Goal: Communication & Community: Answer question/provide support

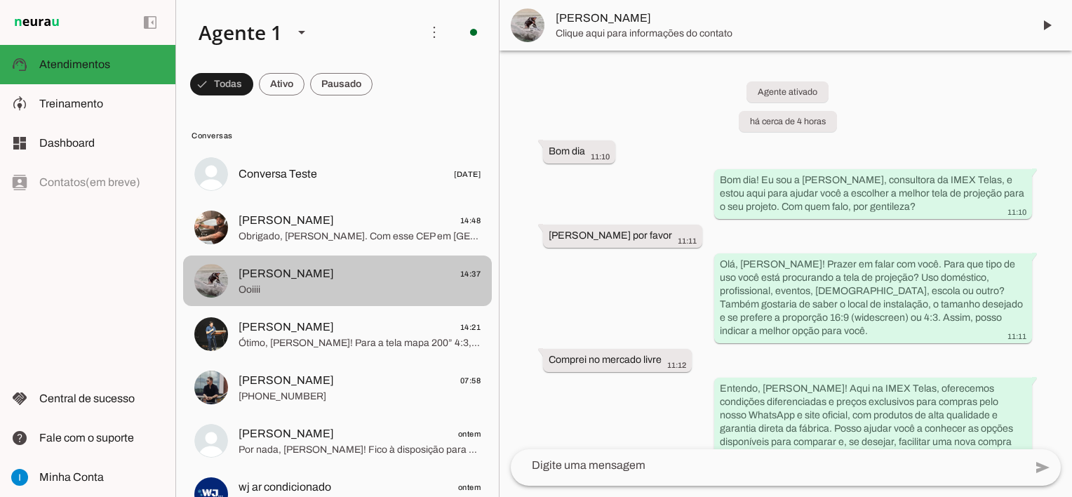
click at [324, 283] on span "Ooiiii" at bounding box center [360, 290] width 242 height 14
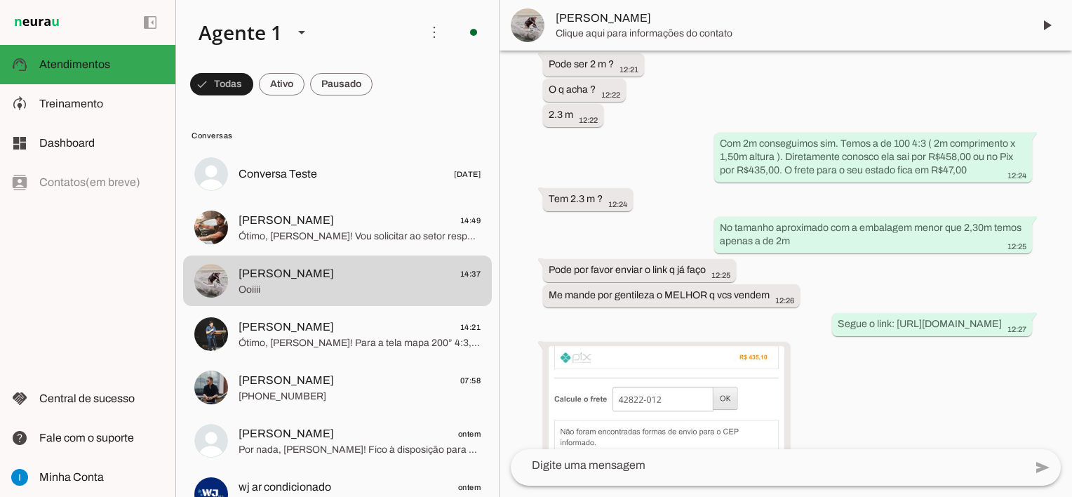
scroll to position [5929, 0]
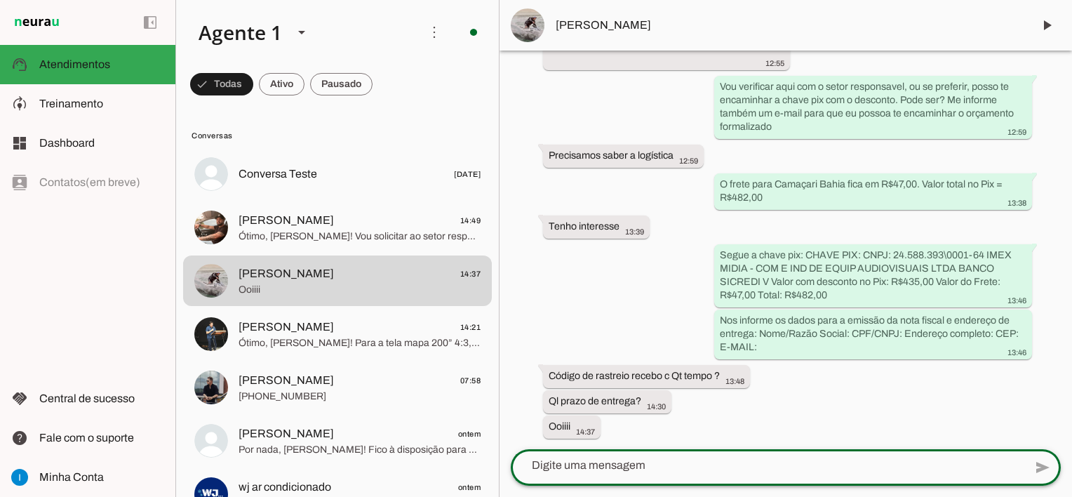
click at [652, 469] on textarea at bounding box center [768, 465] width 514 height 17
type textarea "O"
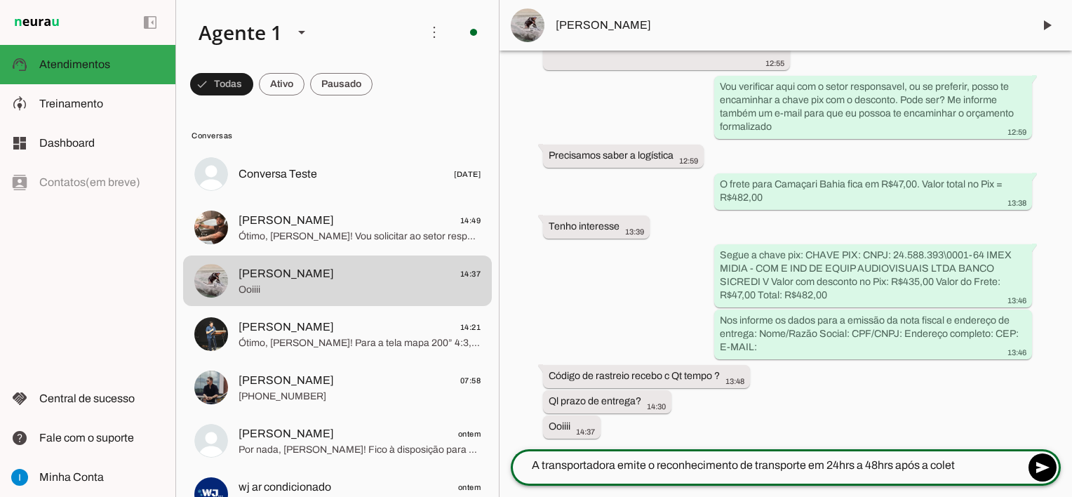
type textarea "A transportadora emite o reconhecimento de transporte em 24hrs a 48hrs após a c…"
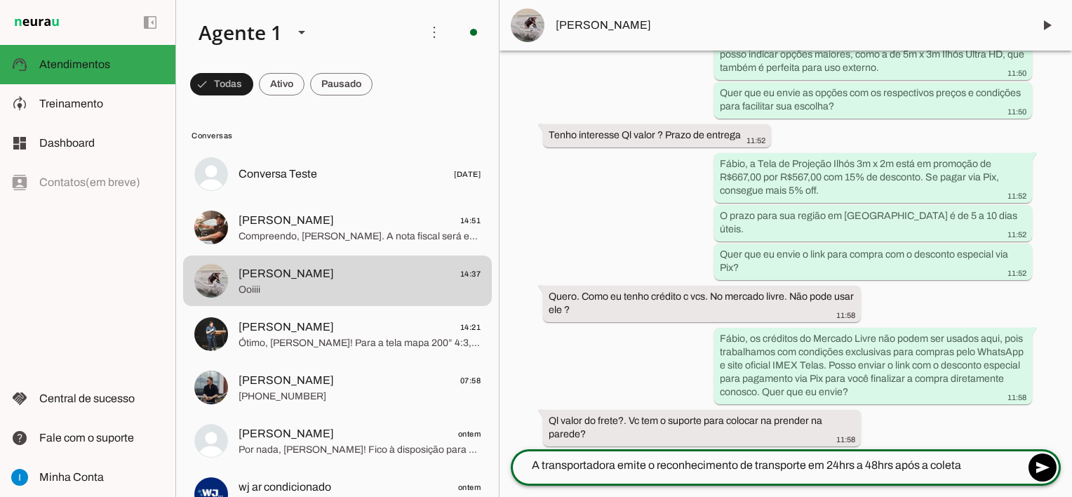
scroll to position [0, 0]
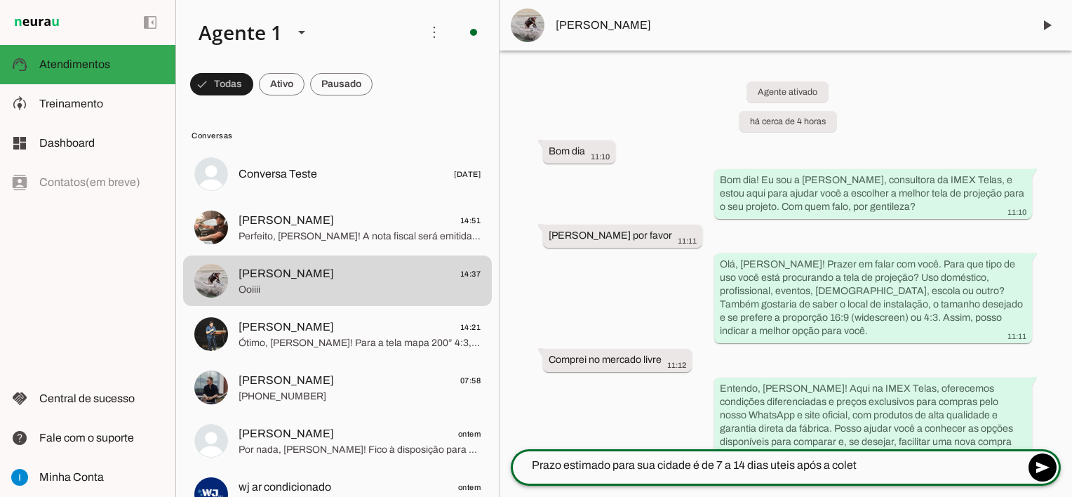
type textarea "Prazo estimado para sua cidade é de 7 a 14 dias uteis após a coleta"
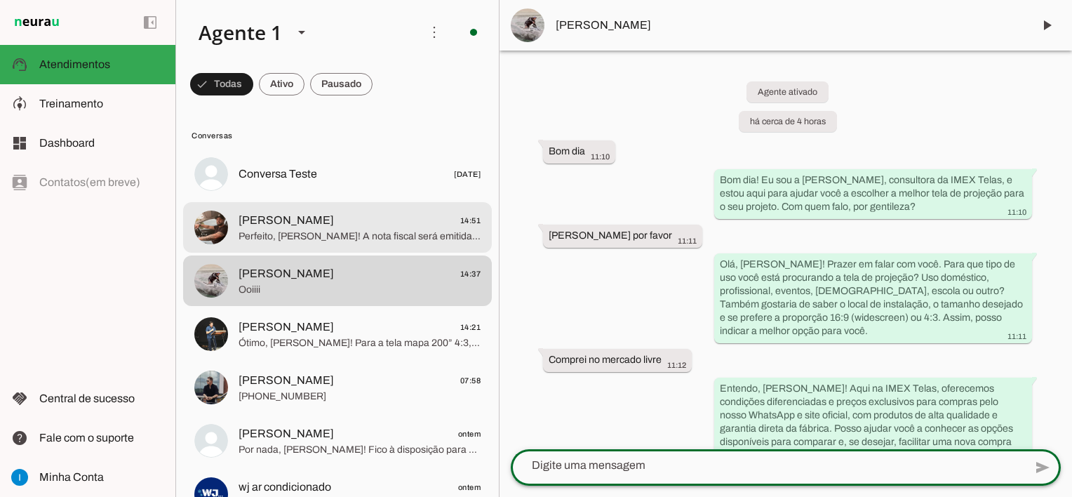
click at [379, 233] on span "Perfeito, Taylor! A nota fiscal será emitida em nome da Câmara Municipal de Gua…" at bounding box center [360, 236] width 242 height 14
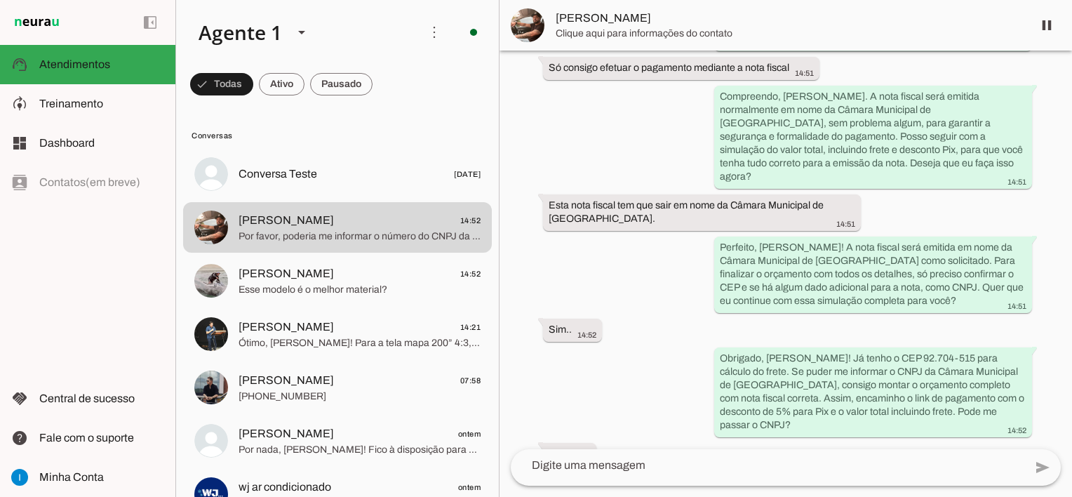
scroll to position [1315, 0]
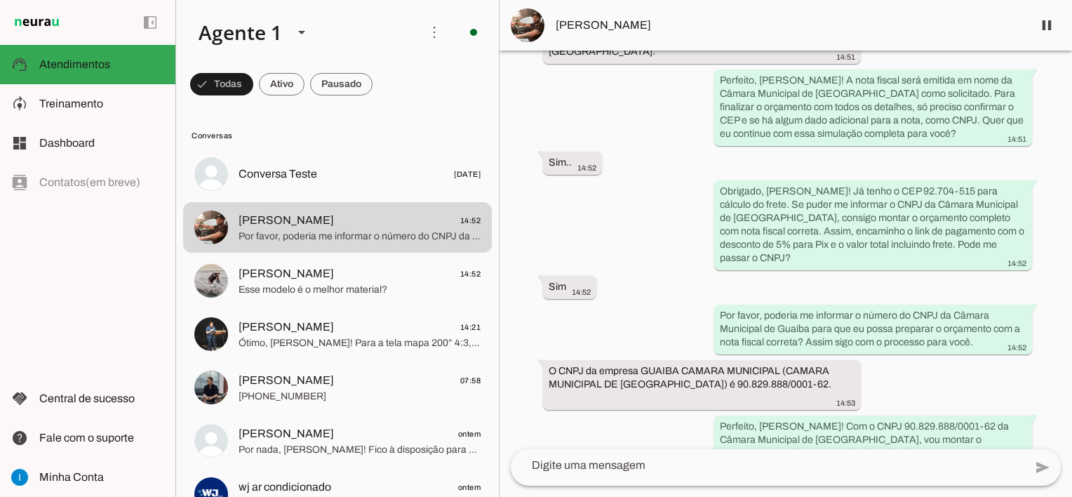
click at [1057, 21] on span at bounding box center [1047, 25] width 34 height 34
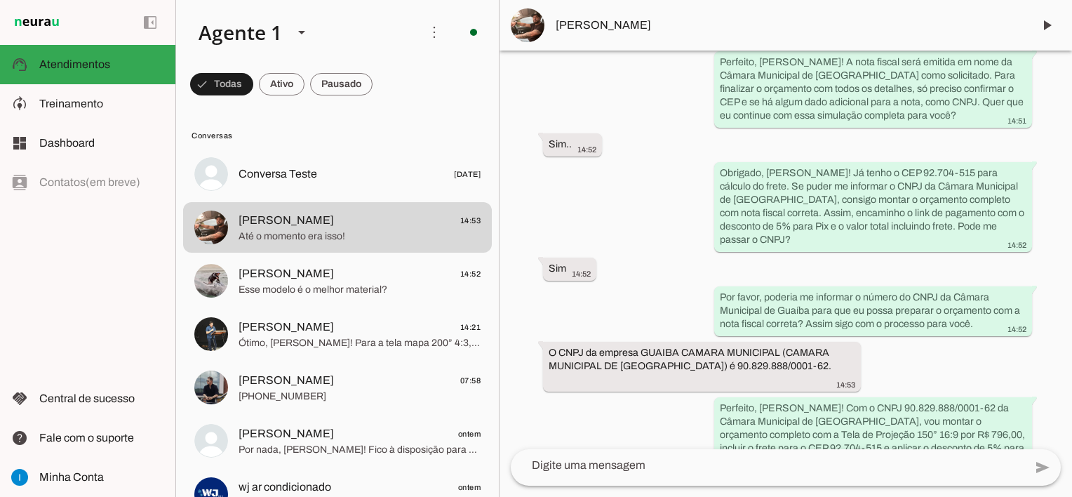
scroll to position [1376, 0]
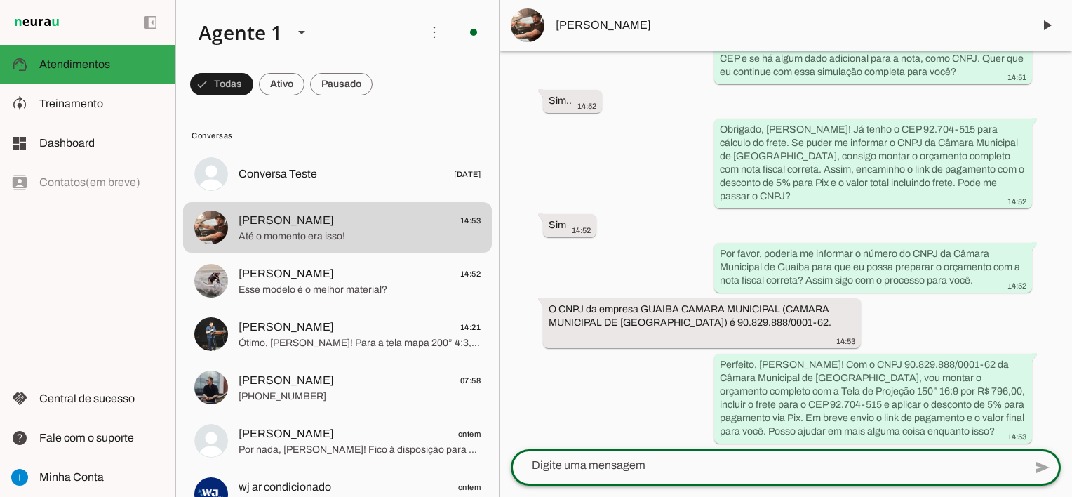
click at [657, 464] on textarea at bounding box center [768, 465] width 514 height 17
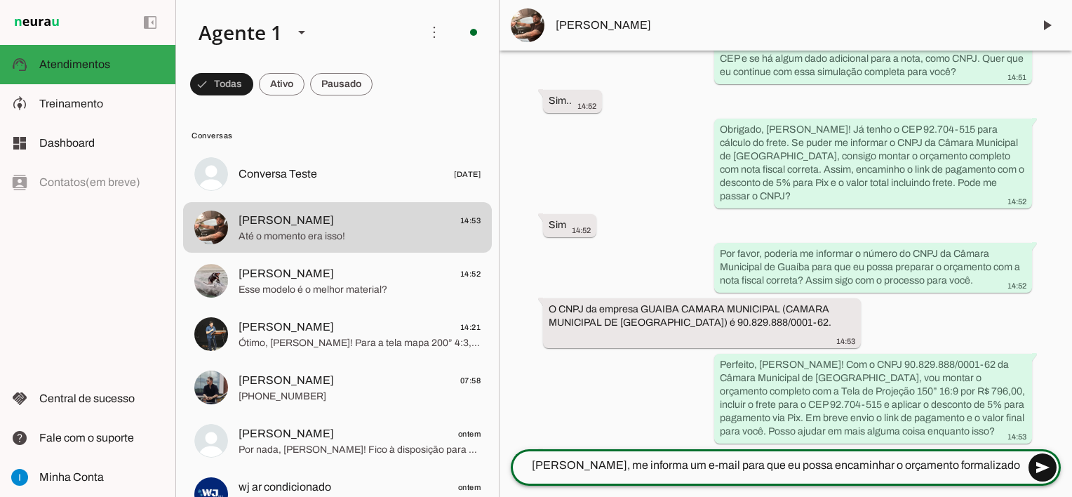
type textarea "Taylor, me informa um e-mail para que eu possa encaminhar o orçamento formaliza…"
type md-outlined-text-field "Taylor, me informa um e-mail para que eu possa encaminhar o orçamento formaliza…"
click at [1043, 472] on span at bounding box center [1043, 467] width 34 height 34
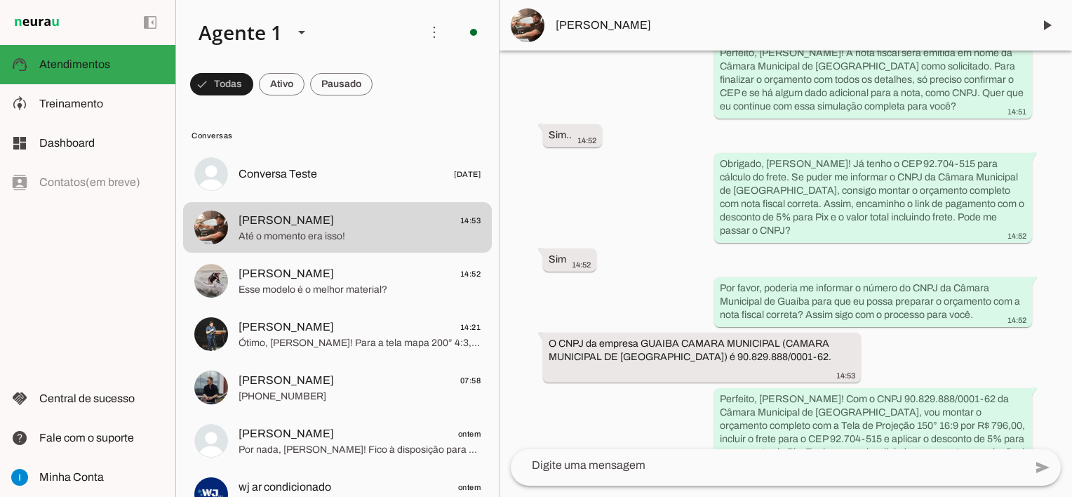
scroll to position [1417, 0]
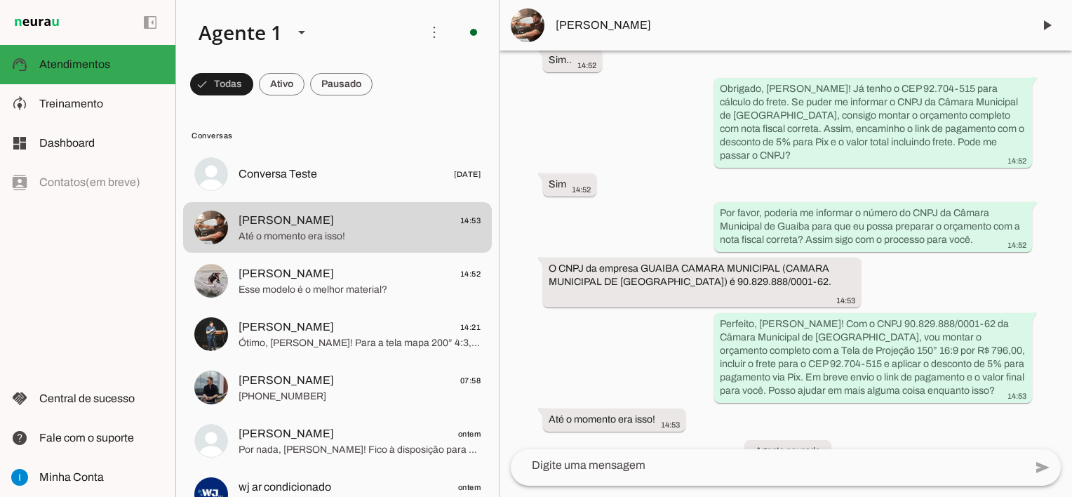
click at [587, 472] on textarea at bounding box center [768, 465] width 514 height 17
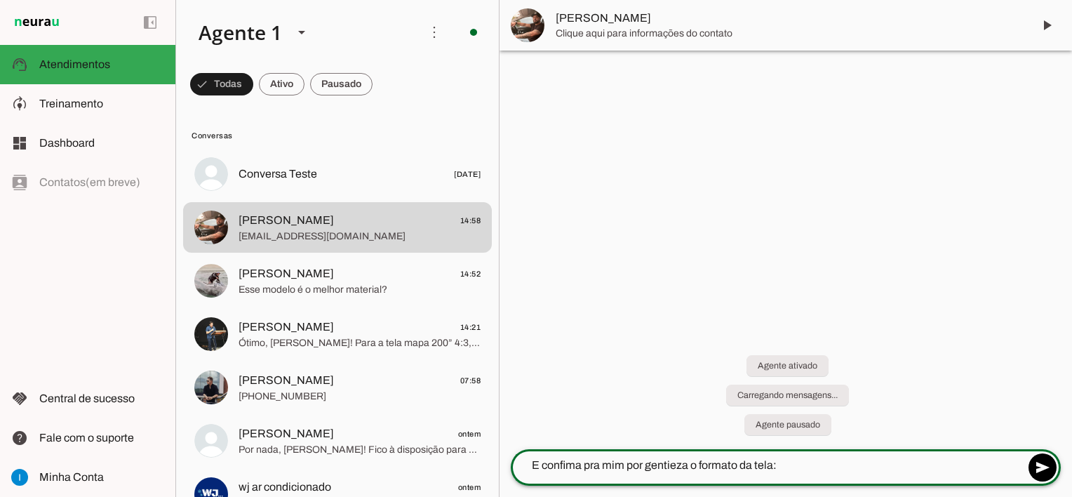
scroll to position [0, 0]
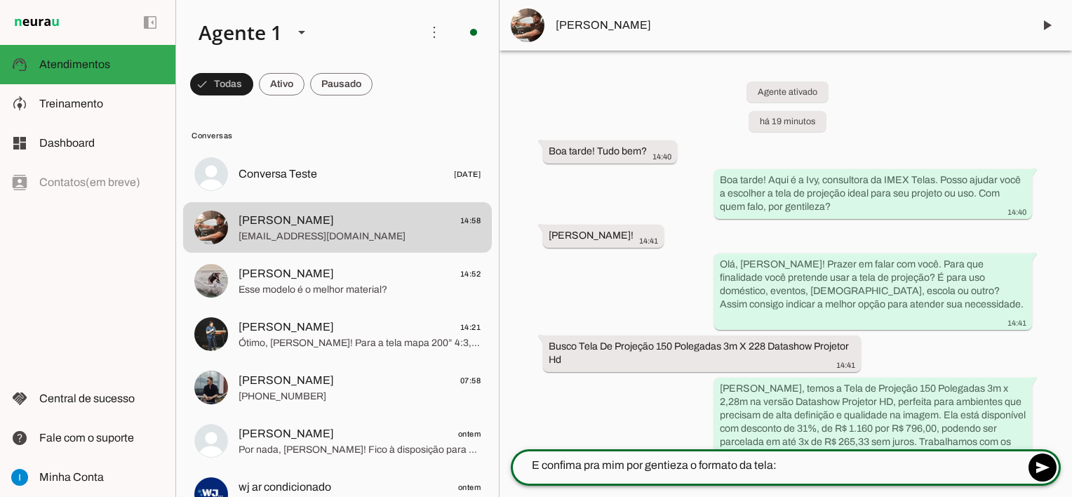
click at [674, 463] on textarea "E confima pra mim por gentieza o formato da tela:" at bounding box center [768, 465] width 514 height 17
click at [672, 460] on textarea "E confima pra mim por gentieza o formato da tela:" at bounding box center [768, 465] width 514 height 17
click at [792, 462] on textarea "E confima pra mim por gentileza o formato da tela:" at bounding box center [768, 465] width 514 height 17
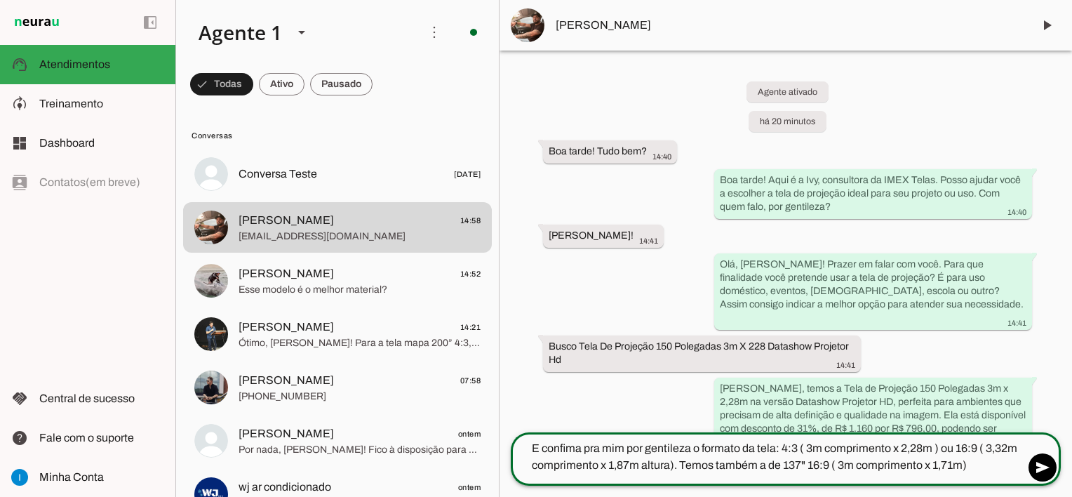
click at [533, 445] on textarea "E confima pra mim por gentileza o formato da tela: 4:3 ( 3m comprimento x 2,28m…" at bounding box center [768, 457] width 514 height 34
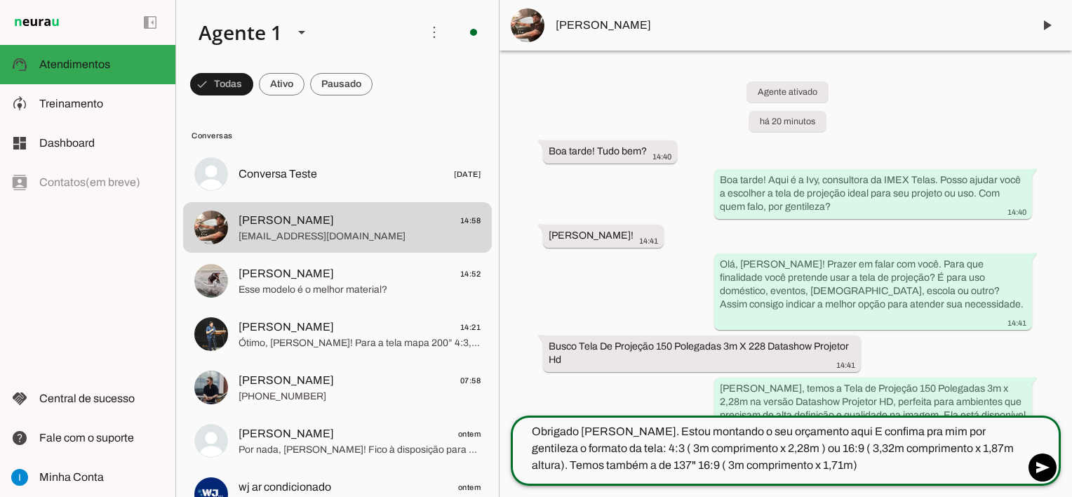
drag, startPoint x: 826, startPoint y: 429, endPoint x: 811, endPoint y: 427, distance: 14.9
click at [811, 427] on textarea "Obrigado Taylor. Estou montando o seu orçamento aqui E confima pra mim por gent…" at bounding box center [768, 448] width 514 height 51
drag, startPoint x: 811, startPoint y: 427, endPoint x: 827, endPoint y: 480, distance: 55.0
click at [828, 483] on div "Obrigado Taylor. Estou montando o seu orçamento aqui confima pra mim por gentil…" at bounding box center [784, 448] width 550 height 70
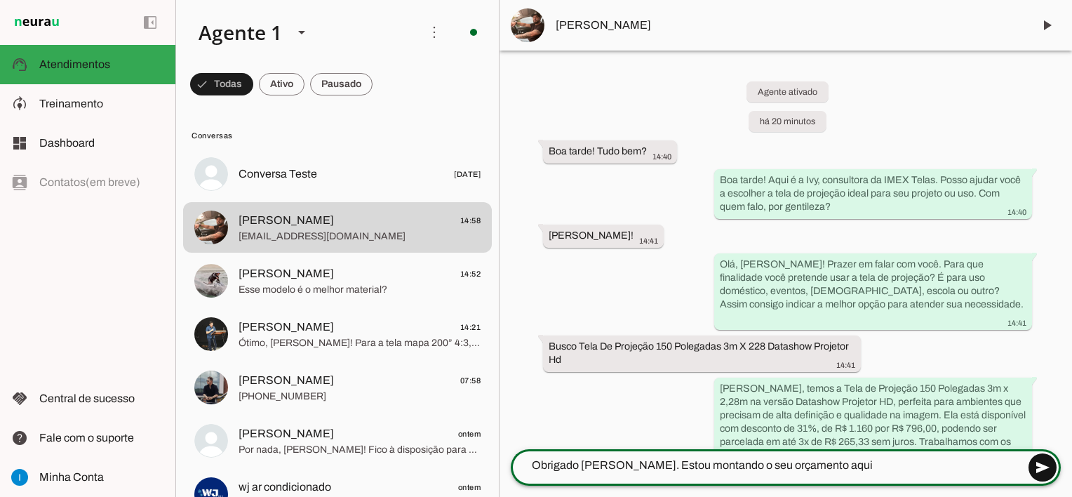
type textarea "Obrigado Taylor. Estou montando o seu orçamento aqui"
type md-outlined-text-field "Obrigado Taylor. Estou montando o seu orçamento aqui"
click at [1047, 472] on span at bounding box center [1043, 467] width 34 height 34
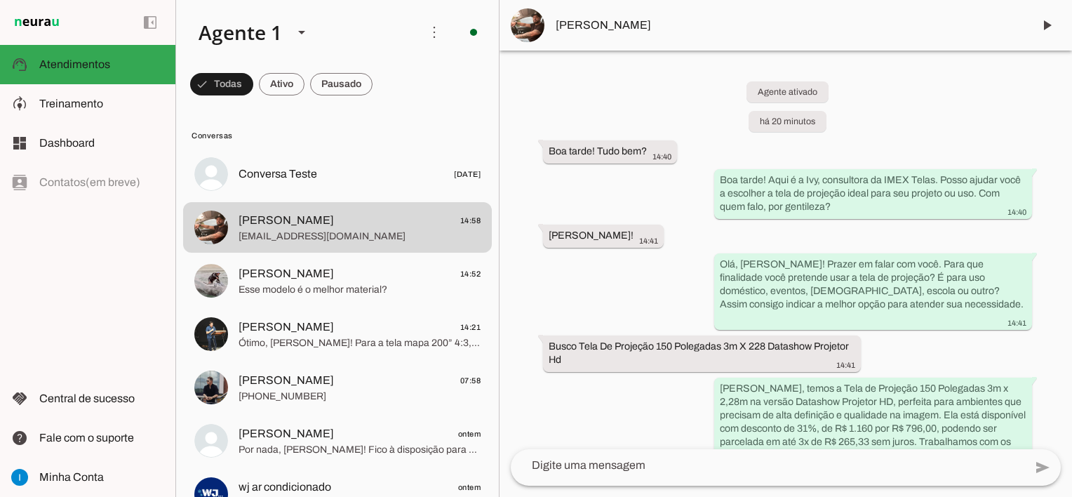
click at [643, 466] on textarea at bounding box center [768, 465] width 514 height 17
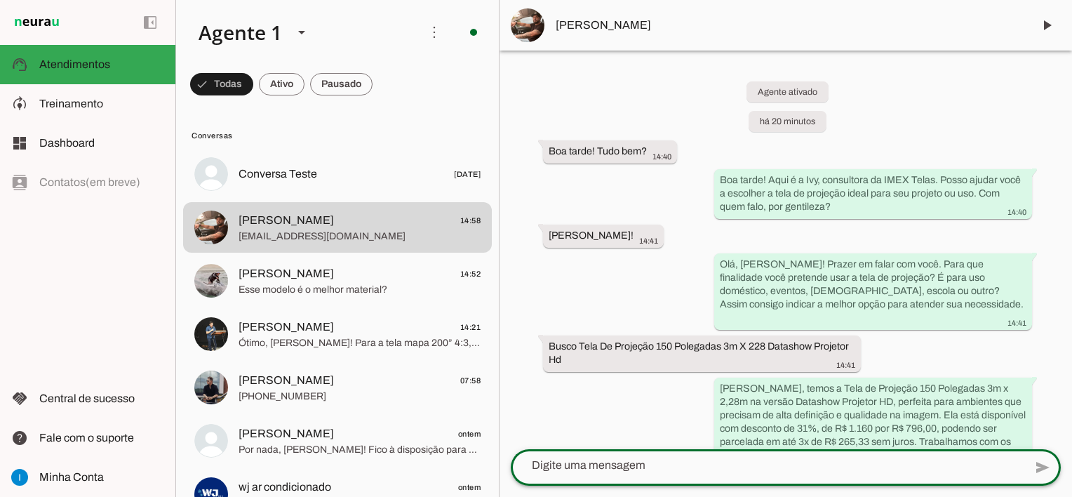
paste textarea "confima pra mim por gentileza o formato da tela: 4:3 ( 3m comprimento x 2,28m )…"
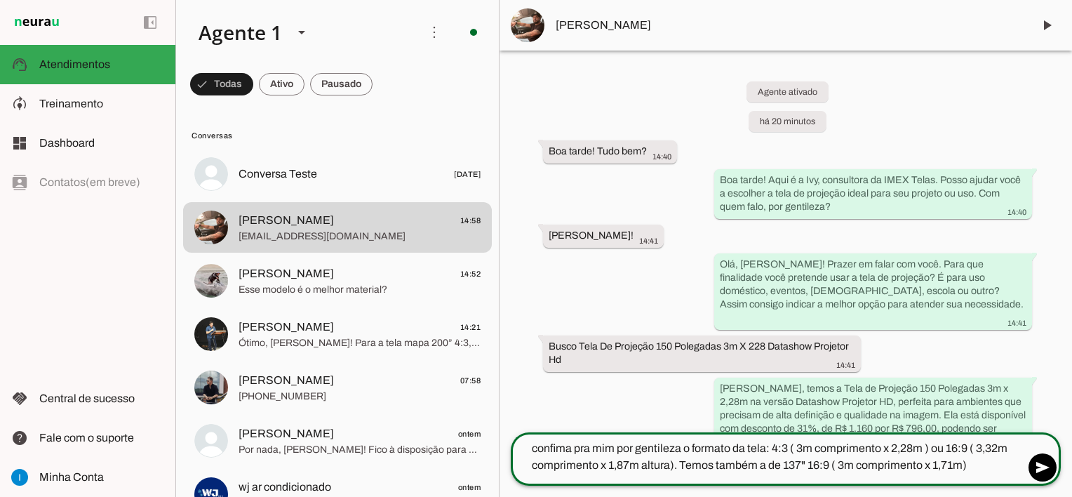
click at [539, 445] on textarea "confima pra mim por gentileza o formato da tela: 4:3 ( 3m comprimento x 2,28m )…" at bounding box center [768, 457] width 514 height 34
type textarea "Confima pra mim por gentileza o formato da tela: 4:3 ( 3m comprimento x 2,28m )…"
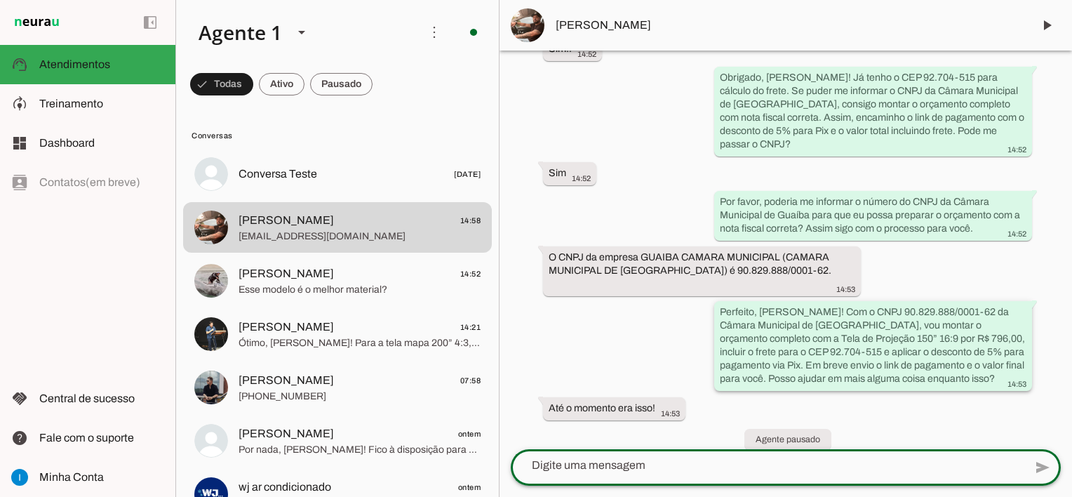
scroll to position [1442, 0]
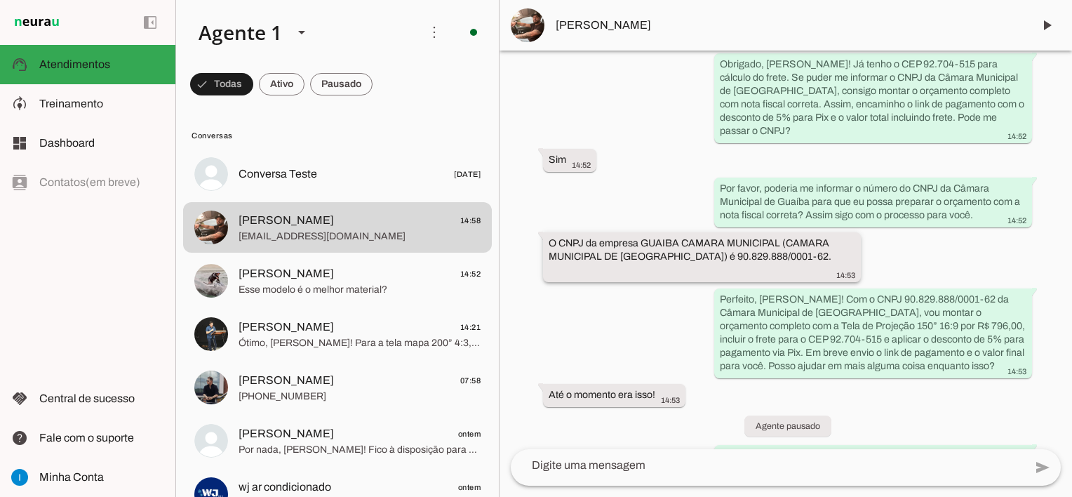
drag, startPoint x: 643, startPoint y: 188, endPoint x: 777, endPoint y: 180, distance: 135.0
click at [777, 232] on whatsapp-message-bubble "O CNPJ da empresa GUAIBA CAMARA MUNICIPAL (CAMARA MUNICIPAL DE GUAIBA) é 90.829…" at bounding box center [702, 257] width 318 height 50
drag, startPoint x: 777, startPoint y: 180, endPoint x: 794, endPoint y: 186, distance: 18.0
click at [0, 0] on slot "O CNPJ da empresa GUAIBA CAMARA MUNICIPAL (CAMARA MUNICIPAL DE GUAIBA) é 90.829…" at bounding box center [0, 0] width 0 height 0
drag, startPoint x: 642, startPoint y: 186, endPoint x: 778, endPoint y: 185, distance: 136.1
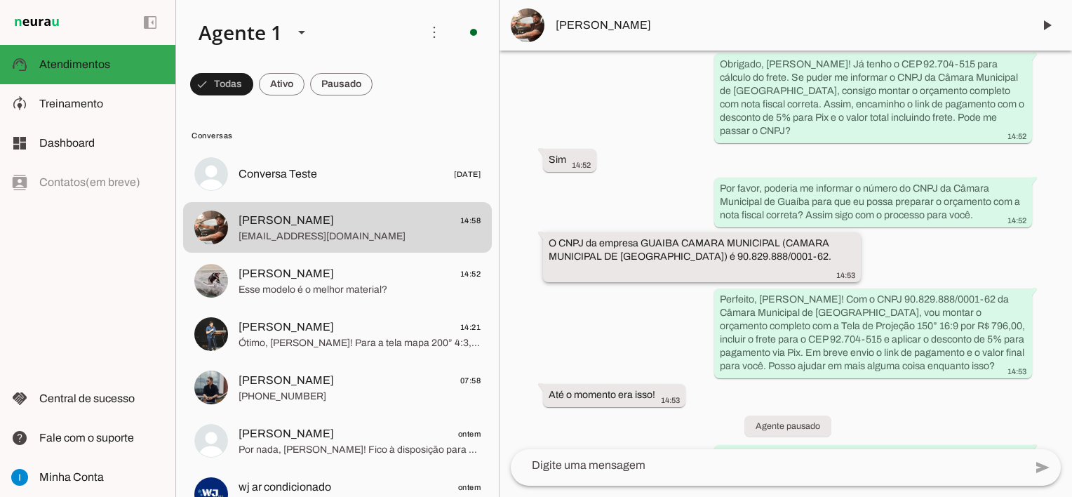
click at [0, 0] on slot "O CNPJ da empresa GUAIBA CAMARA MUNICIPAL (CAMARA MUNICIPAL DE GUAIBA) é 90.829…" at bounding box center [0, 0] width 0 height 0
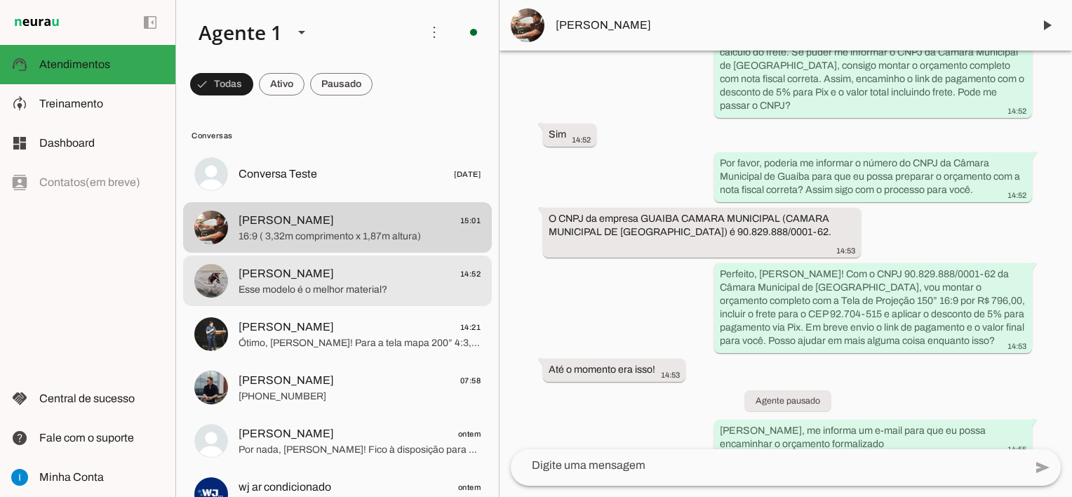
click at [316, 285] on span "Esse modelo é o melhor material?" at bounding box center [360, 290] width 242 height 14
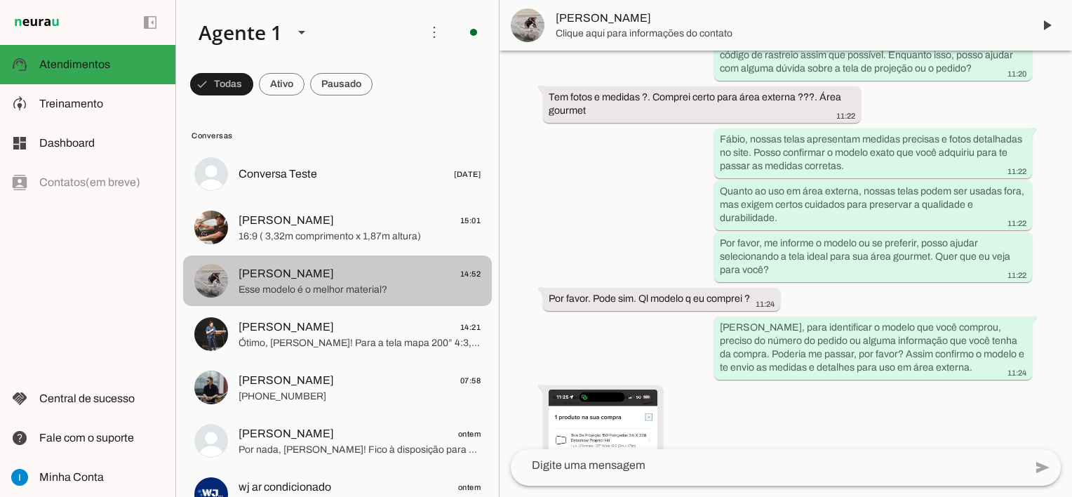
scroll to position [6089, 0]
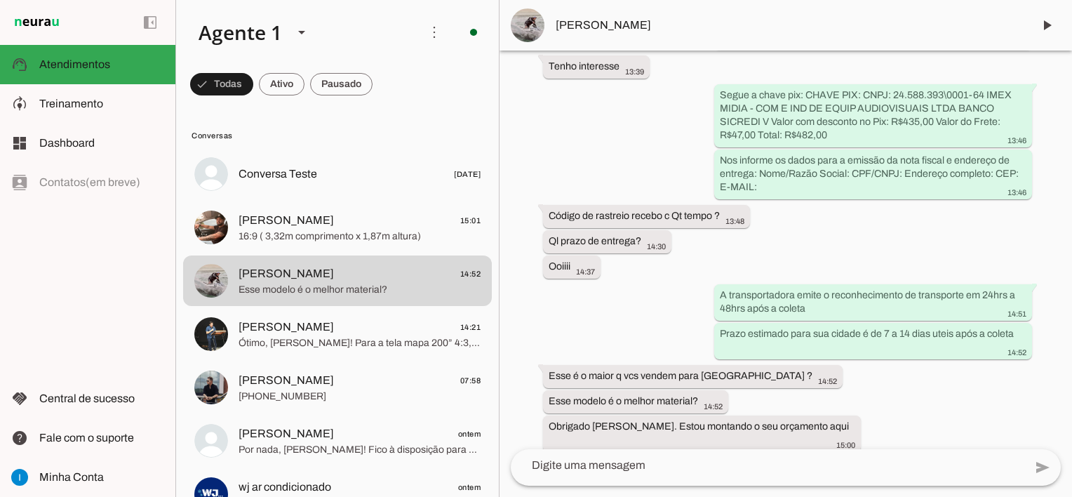
click at [620, 471] on textarea at bounding box center [768, 465] width 514 height 17
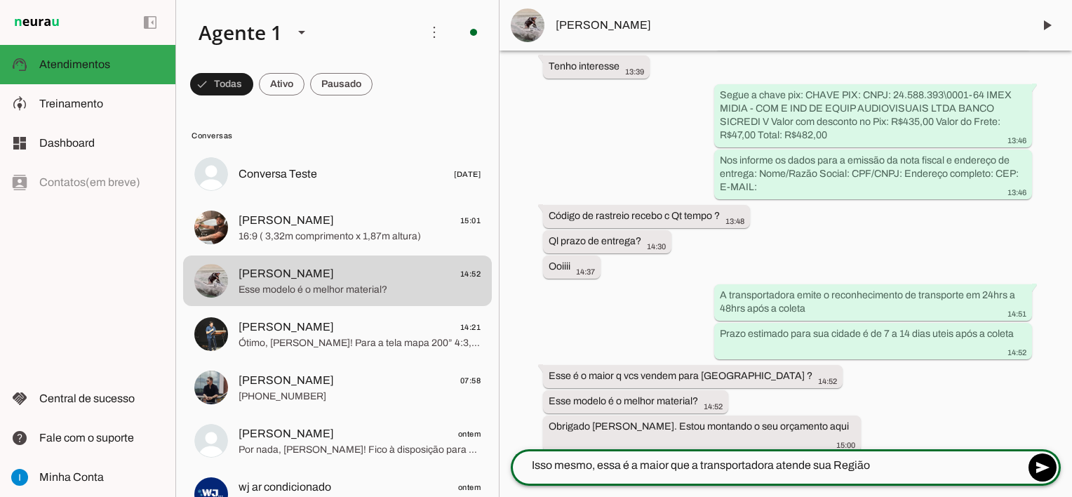
type textarea "Isso mesmo, essa é a maior que a transportadora atende sua Região"
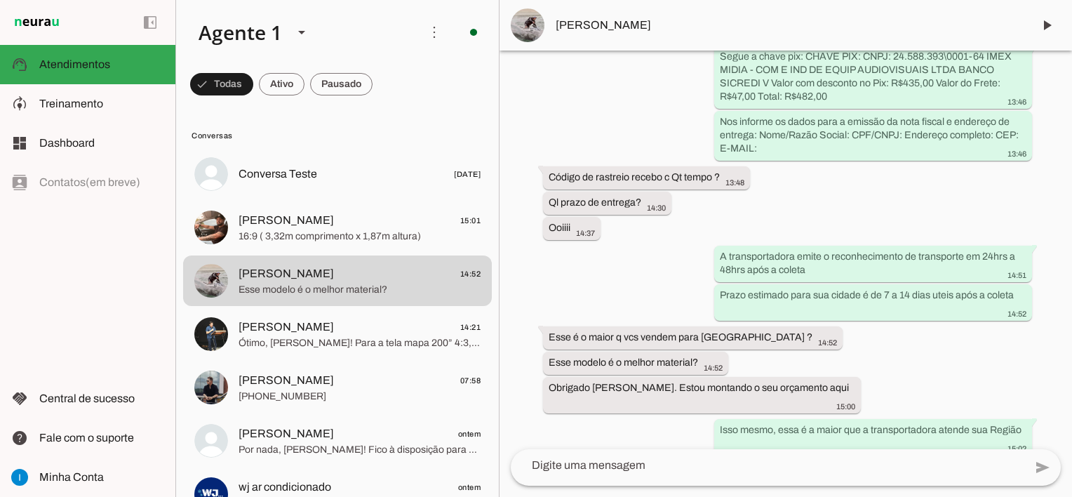
scroll to position [6131, 0]
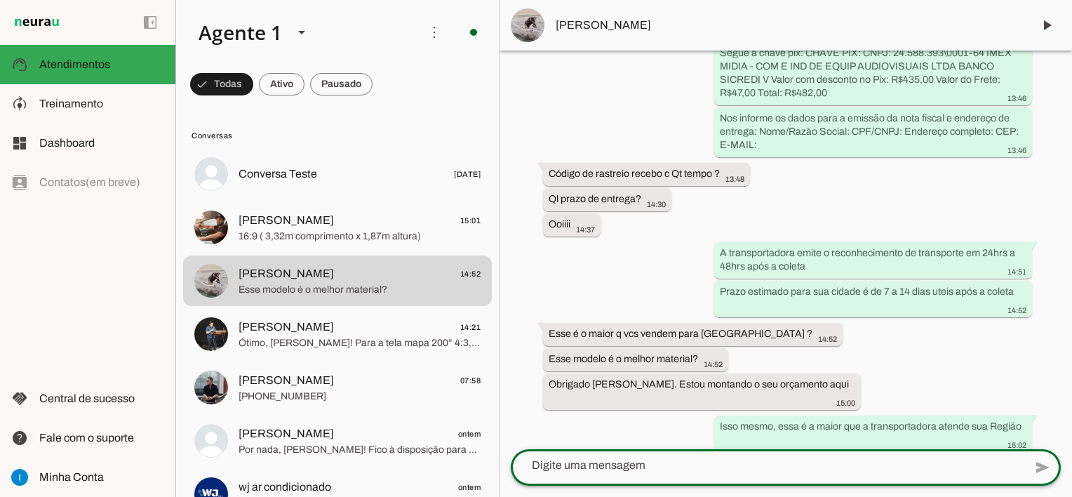
click at [641, 471] on textarea at bounding box center [768, 465] width 514 height 17
type textarea "Nessa medida é a melhor que temos."
type md-outlined-text-field "Nessa medida é a melhor que temos."
paste textarea "É a mesma lona utilizada em home theaters, cinemas e também nas telas fixas e e…"
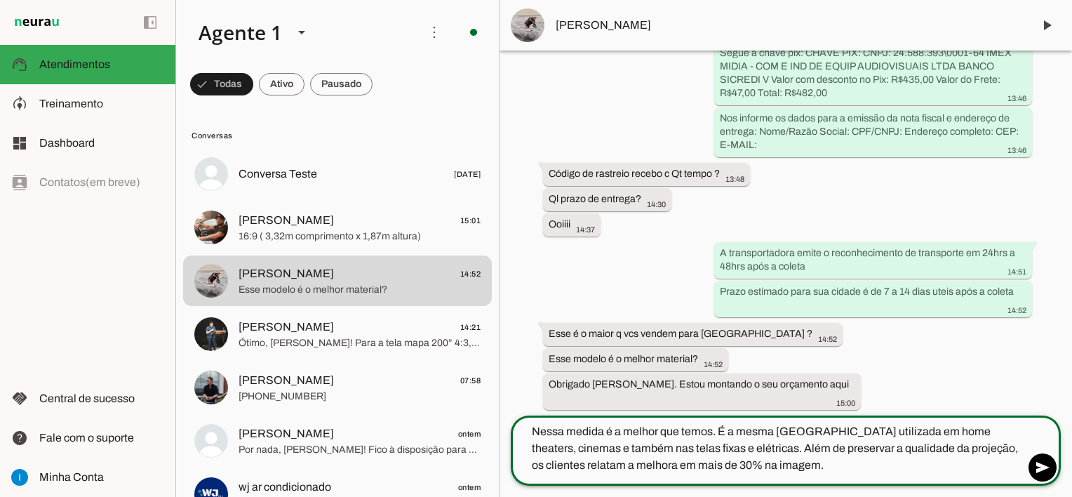
click at [1019, 447] on textarea "Nessa medida é a melhor que temos. É a mesma lona utilizada em home theaters, c…" at bounding box center [768, 448] width 514 height 51
drag, startPoint x: 605, startPoint y: 467, endPoint x: 680, endPoint y: 463, distance: 75.2
click at [680, 463] on textarea "Nessa medida é a melhor que temos. É a mesma lona utilizada em home theaters, c…" at bounding box center [768, 448] width 514 height 51
type textarea "Nessa medida é a melhor que temos. É a mesma lona utilizada em home theaters, c…"
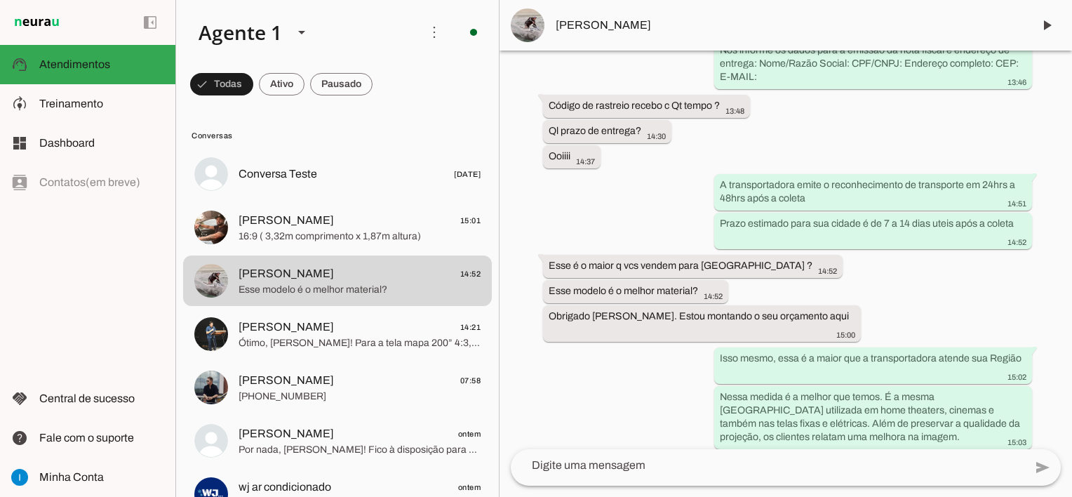
scroll to position [6196, 0]
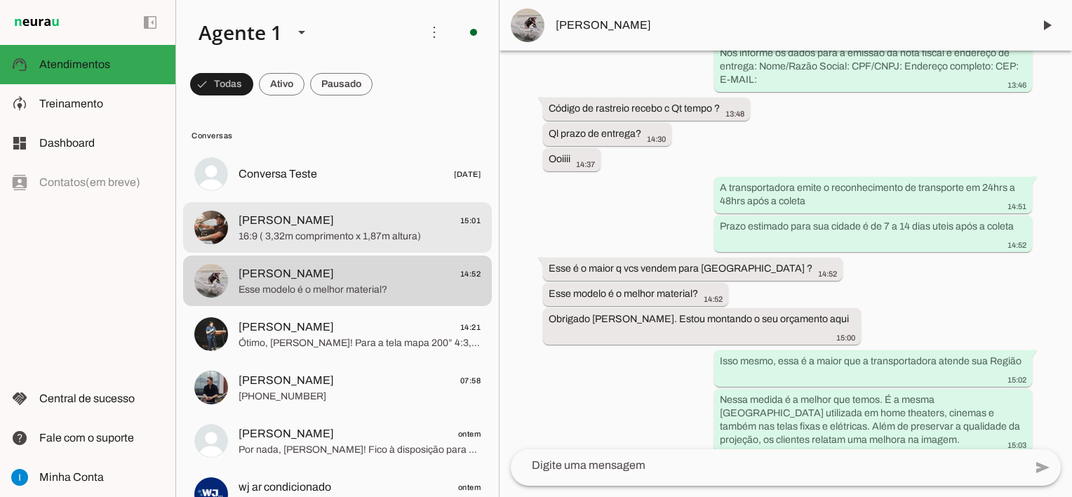
click at [278, 236] on span "16:9 ( 3,32m comprimento x 1,87m altura)" at bounding box center [360, 236] width 242 height 14
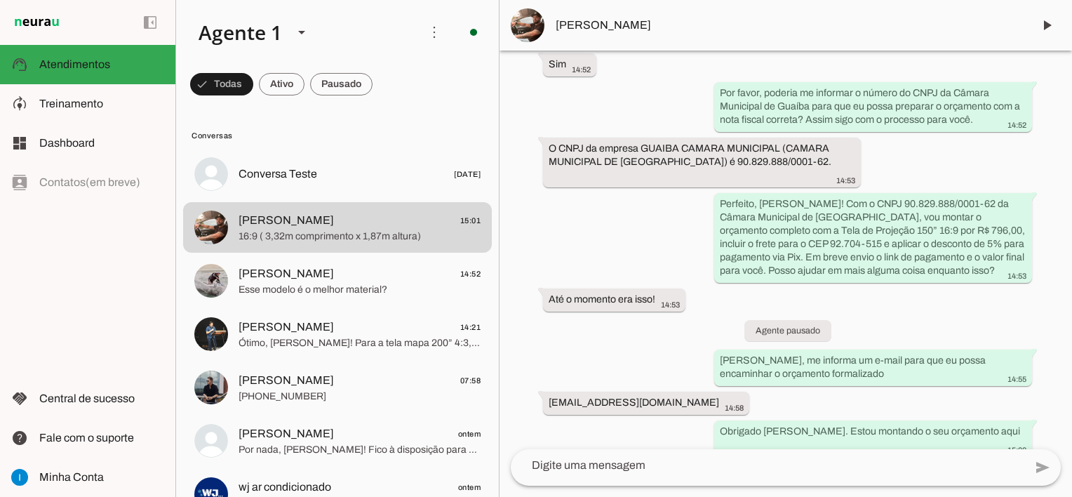
scroll to position [1537, 0]
drag, startPoint x: 642, startPoint y: 92, endPoint x: 778, endPoint y: 88, distance: 136.2
click at [0, 0] on slot "O CNPJ da empresa GUAIBA CAMARA MUNICIPAL (CAMARA MUNICIPAL DE GUAIBA) é 90.829…" at bounding box center [0, 0] width 0 height 0
drag, startPoint x: 676, startPoint y: 112, endPoint x: 703, endPoint y: 111, distance: 27.4
click at [0, 0] on slot "O CNPJ da empresa GUAIBA CAMARA MUNICIPAL (CAMARA MUNICIPAL DE GUAIBA) é 90.829…" at bounding box center [0, 0] width 0 height 0
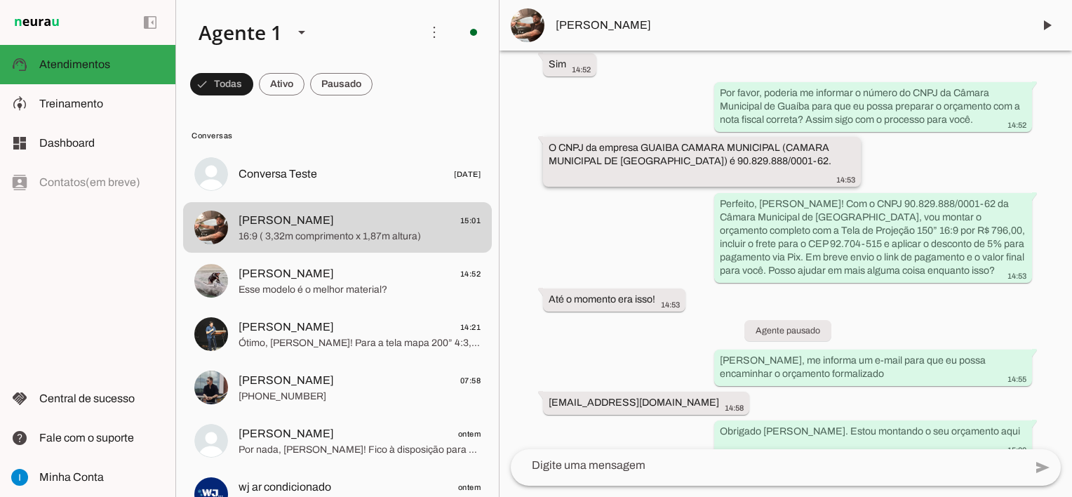
drag, startPoint x: 703, startPoint y: 111, endPoint x: 673, endPoint y: 105, distance: 30.7
click at [0, 0] on slot "O CNPJ da empresa GUAIBA CAMARA MUNICIPAL (CAMARA MUNICIPAL DE GUAIBA) é 90.829…" at bounding box center [0, 0] width 0 height 0
drag, startPoint x: 673, startPoint y: 105, endPoint x: 764, endPoint y: 105, distance: 91.2
click at [0, 0] on slot "O CNPJ da empresa GUAIBA CAMARA MUNICIPAL (CAMARA MUNICIPAL DE GUAIBA) é 90.829…" at bounding box center [0, 0] width 0 height 0
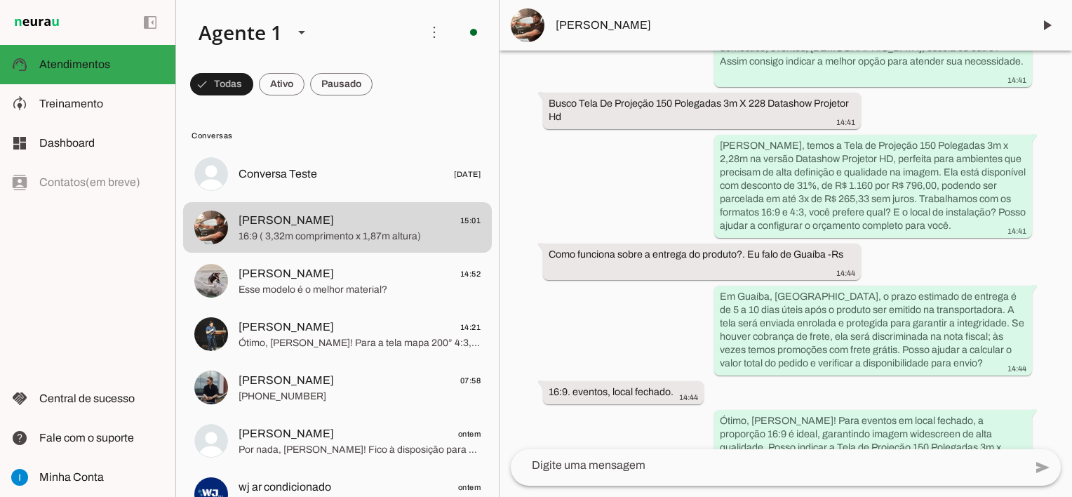
scroll to position [255, 0]
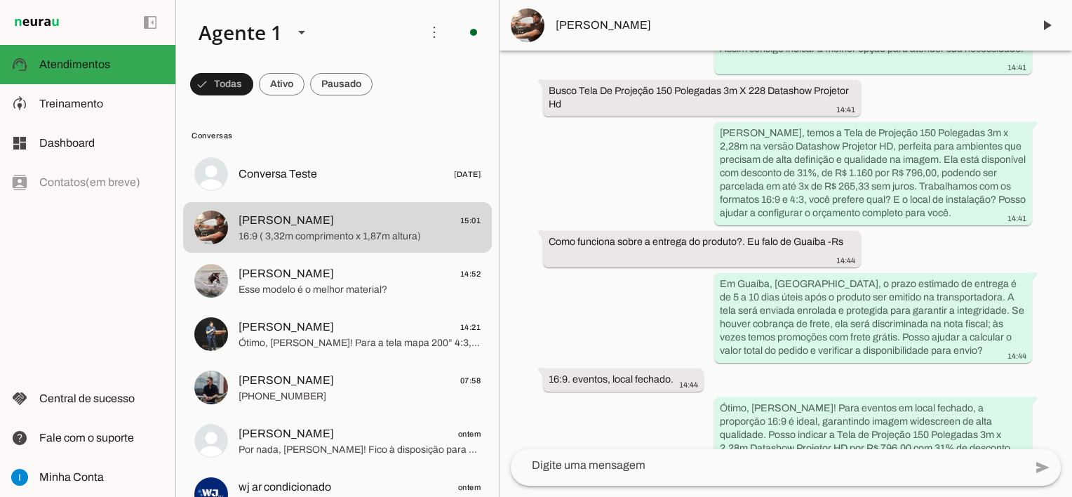
click at [589, 22] on span "[PERSON_NAME]" at bounding box center [789, 25] width 466 height 17
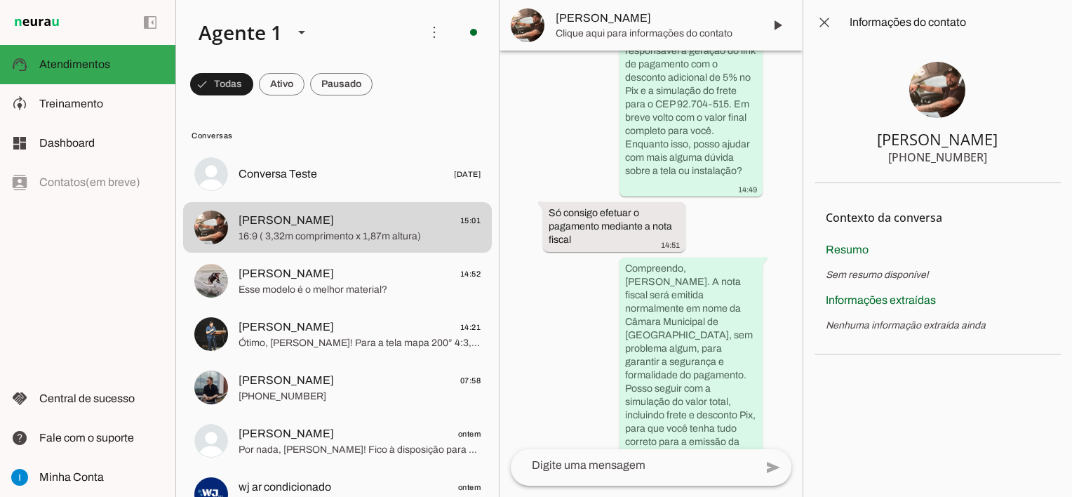
drag, startPoint x: 920, startPoint y: 156, endPoint x: 981, endPoint y: 154, distance: 61.1
click at [981, 154] on section "Taylor Souza +55 5184914781" at bounding box center [938, 114] width 246 height 138
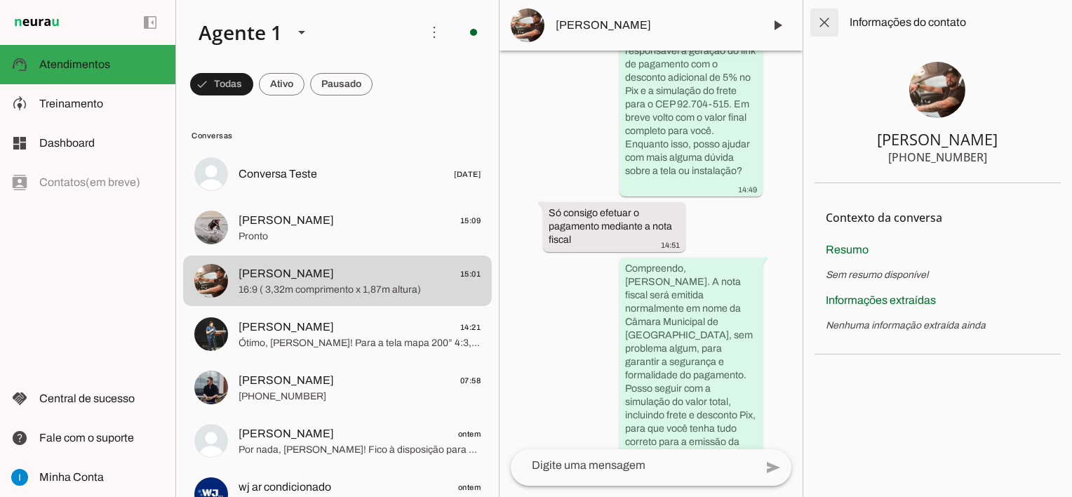
click at [819, 22] on span at bounding box center [825, 23] width 34 height 34
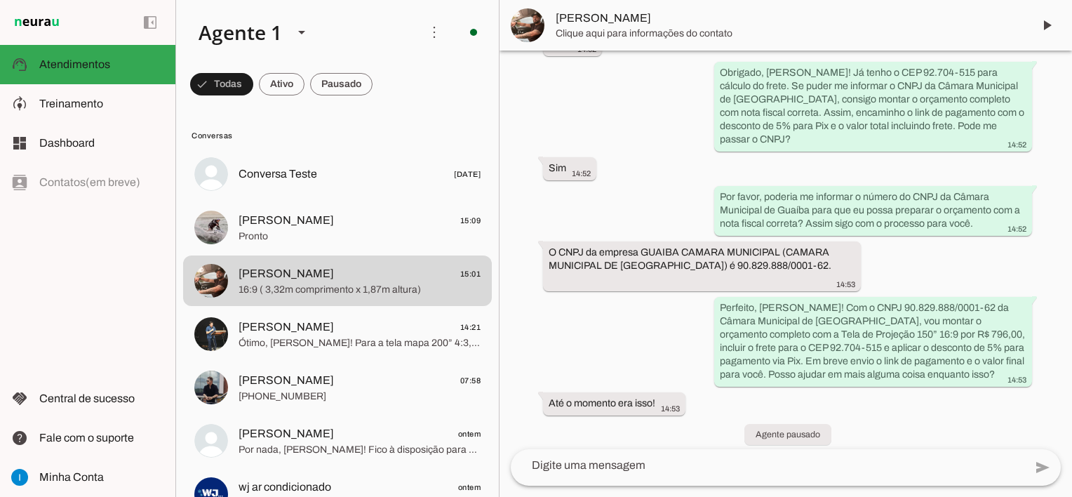
scroll to position [1594, 0]
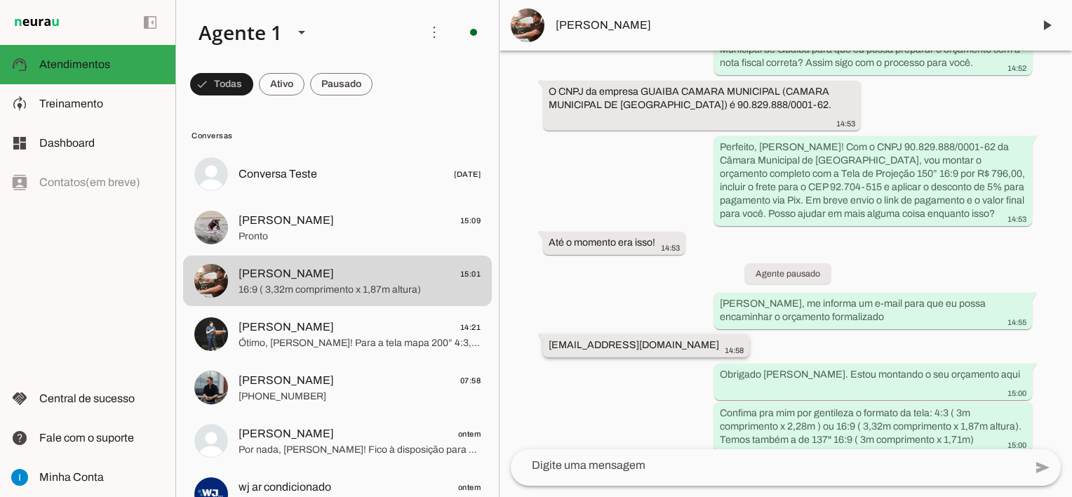
drag, startPoint x: 550, startPoint y: 280, endPoint x: 664, endPoint y: 274, distance: 113.8
click at [664, 338] on div "diretoria@guaiba.rs.leg.br 14:58" at bounding box center [646, 347] width 195 height 18
click at [620, 469] on textarea at bounding box center [768, 465] width 514 height 17
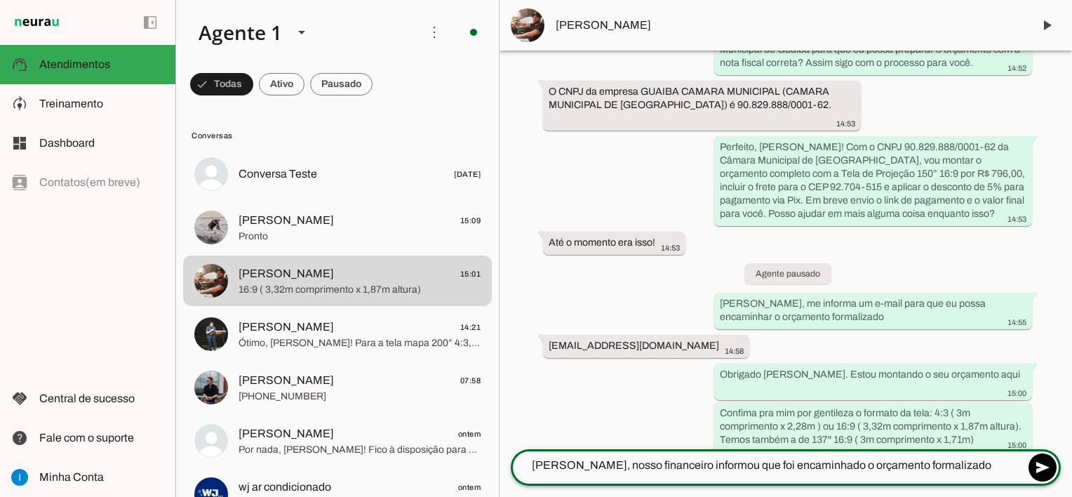
type textarea "Taylor, nosso financeiro informou que foi encaminhado o orçamento formalizado"
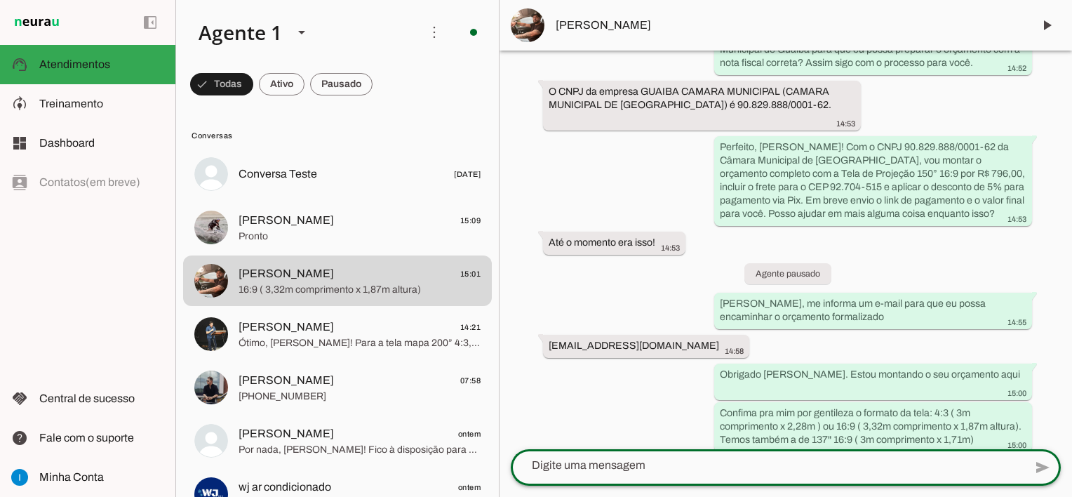
scroll to position [1633, 0]
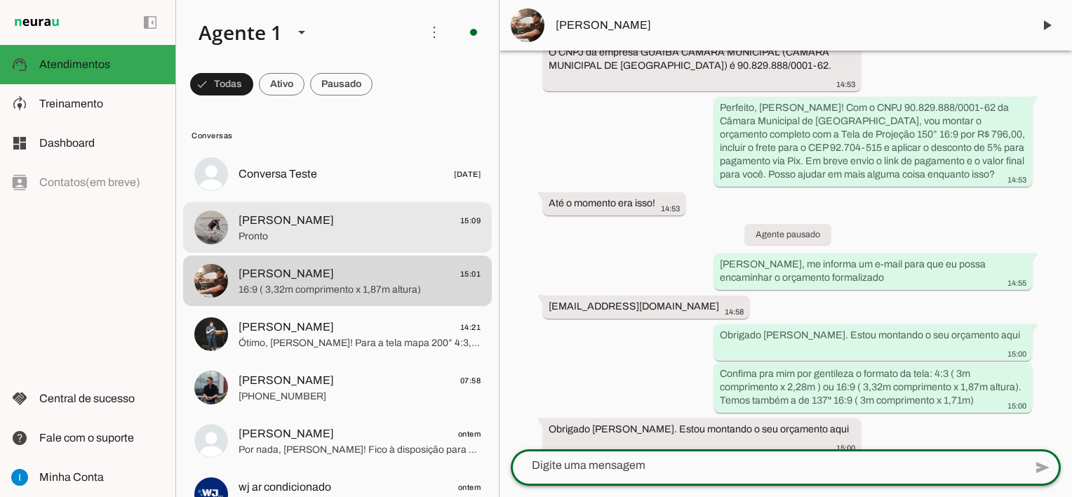
click at [247, 239] on span "Pronto" at bounding box center [360, 236] width 242 height 14
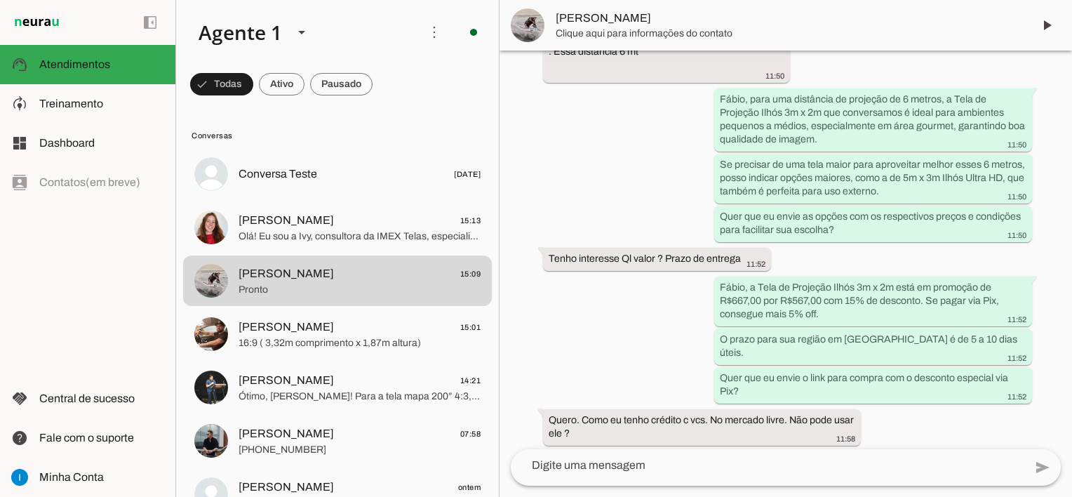
scroll to position [6303, 0]
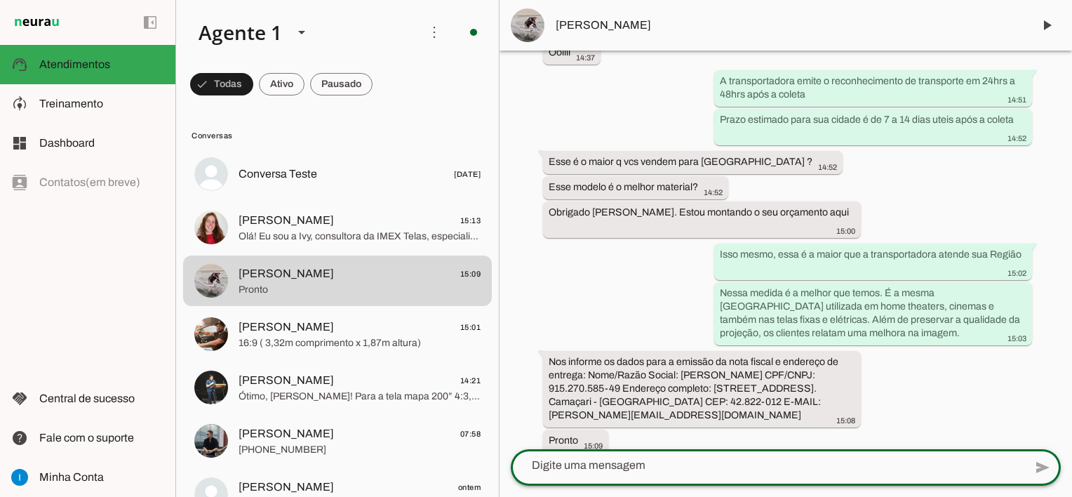
click at [626, 469] on textarea at bounding box center [768, 465] width 514 height 17
type textarea "Obrigado Fabio. Após"
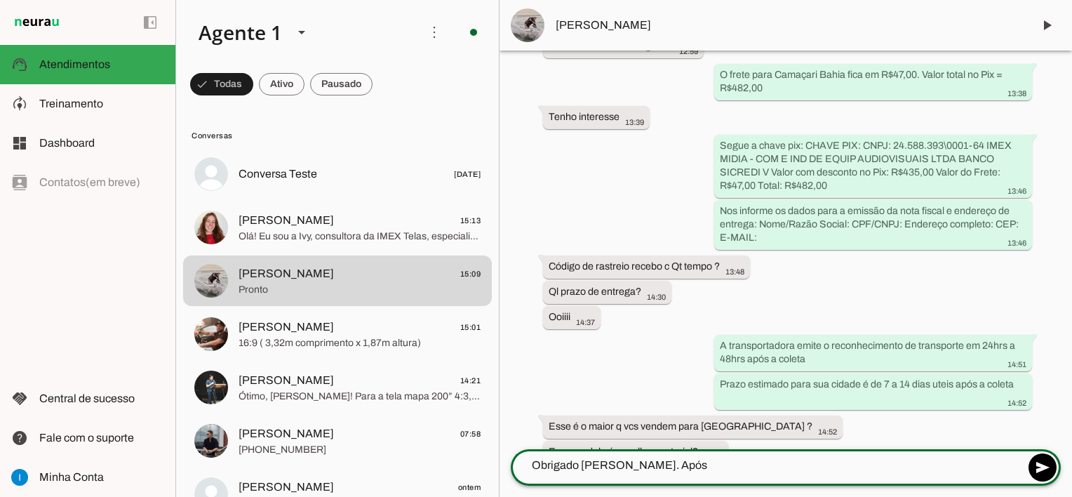
scroll to position [6048, 0]
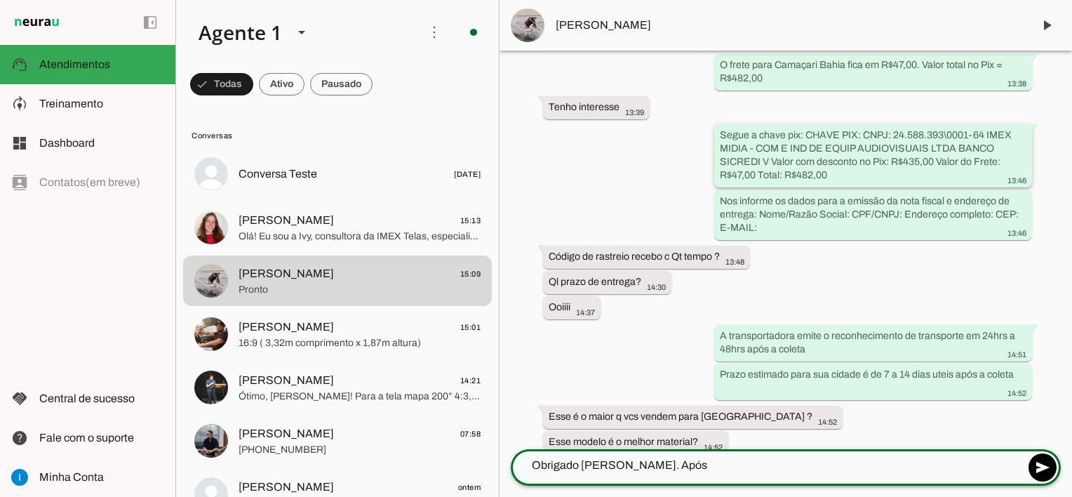
type textarea "Obrigado Fabio. Após"
type md-outlined-text-field "Obrigado Fabio. Após"
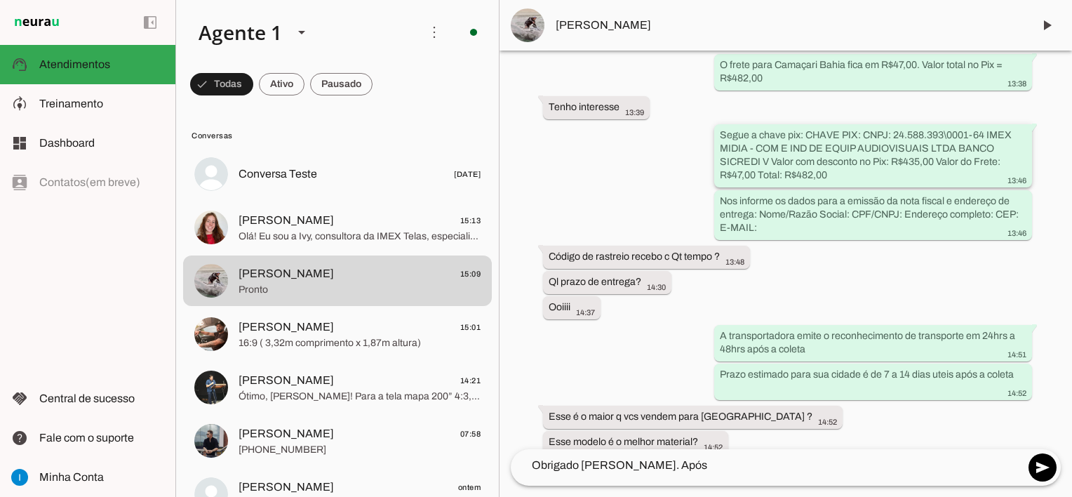
drag, startPoint x: 718, startPoint y: 133, endPoint x: 827, endPoint y: 174, distance: 116.1
click at [827, 174] on div "Segue a chave pix: CHAVE PIX: CNPJ: 24.588.393\0001-64 IMEX MIDIA - COM E IND D…" at bounding box center [873, 157] width 307 height 58
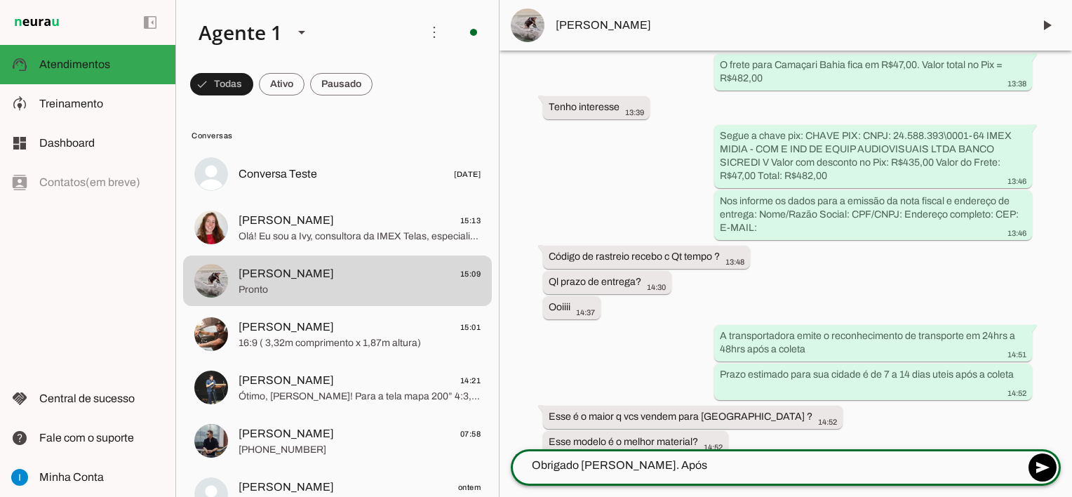
click at [660, 472] on textarea "Obrigado Fabio. Após" at bounding box center [768, 465] width 514 height 17
type textarea "Obrigado [PERSON_NAME]."
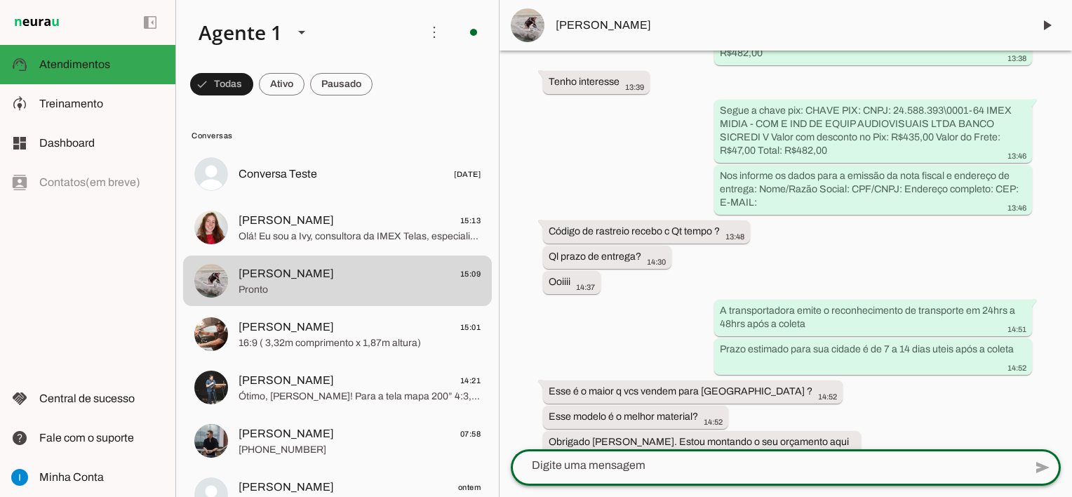
drag, startPoint x: 660, startPoint y: 472, endPoint x: 1066, endPoint y: 359, distance: 420.9
click at [1069, 368] on chat-widget "play_arrow O agente está pausado. O bot não irá responder mensagens nesta conve…" at bounding box center [786, 248] width 572 height 497
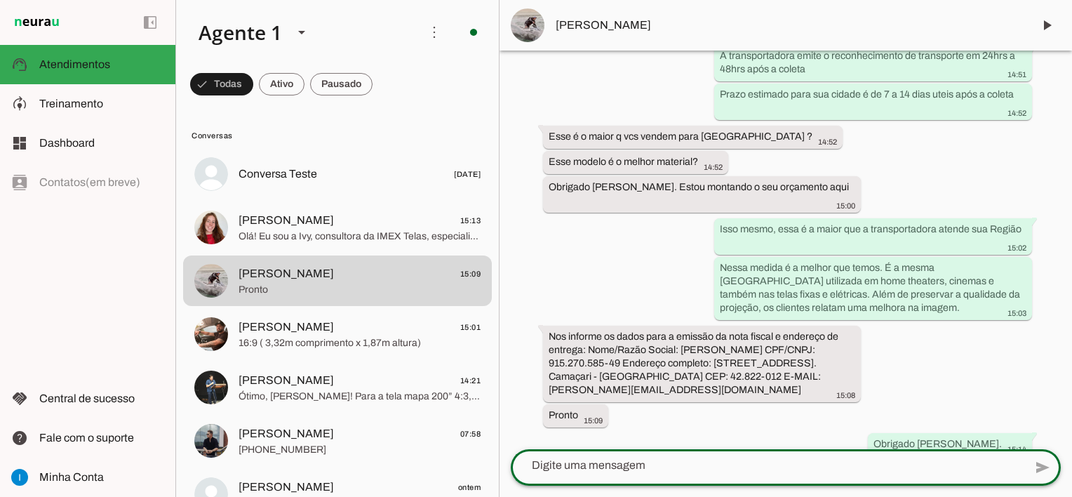
scroll to position [6332, 0]
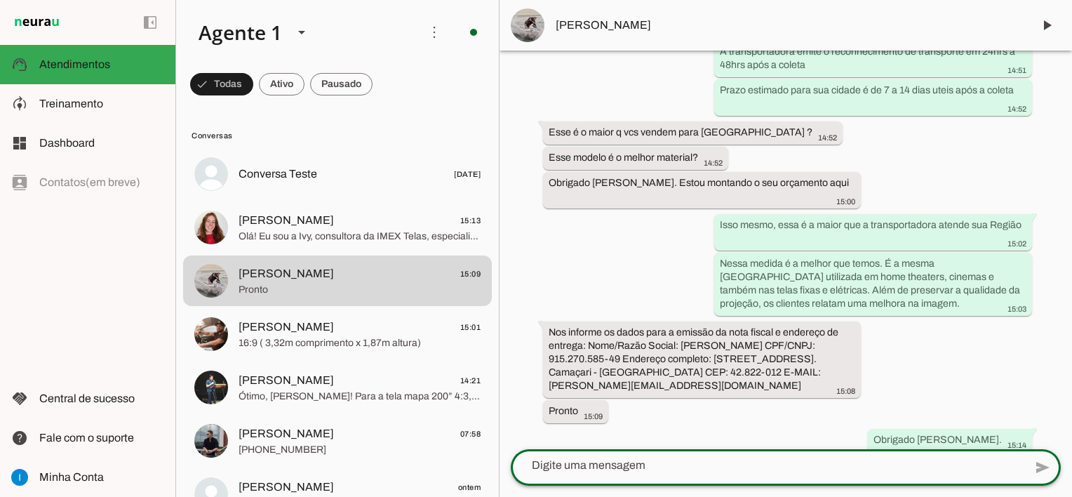
click at [637, 463] on textarea at bounding box center [768, 465] width 514 height 17
paste textarea "Segue a chave pix: CHAVE PIX: CNPJ: 24.588.393\0001-64 IMEX MIDIA - COM E IND D…"
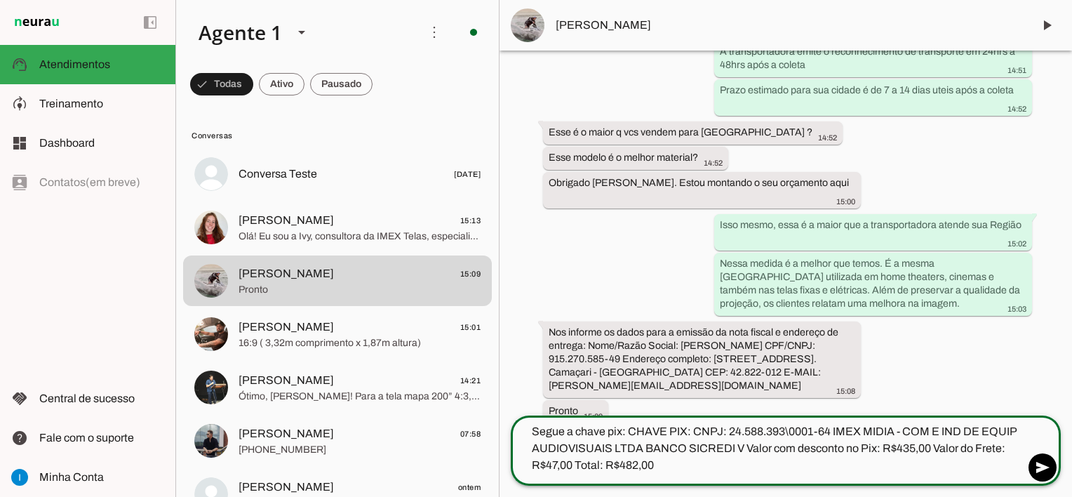
click at [637, 463] on textarea "Segue a chave pix: CHAVE PIX: CNPJ: 24.588.393\0001-64 IMEX MIDIA - COM E IND D…" at bounding box center [768, 448] width 514 height 51
type textarea "Segue a chave pix: CHAVE PIX: CNPJ: 24.588.393\0001-64 IMEX MIDIA - COM E IND D…"
type md-outlined-text-field "Segue a chave pix: CHAVE PIX: CNPJ: 24.588.393\0001-64 IMEX MIDIA - COM E IND D…"
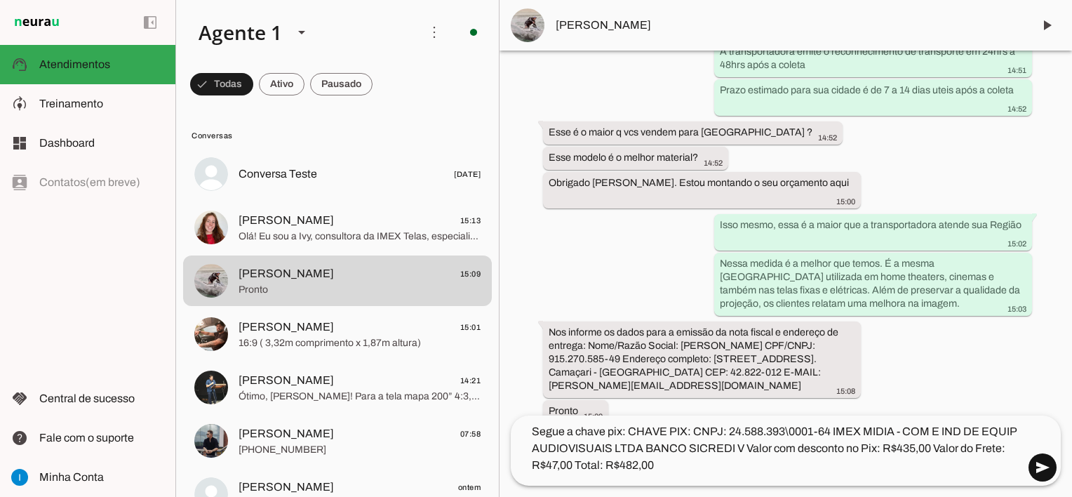
click at [1044, 463] on span at bounding box center [1043, 467] width 34 height 34
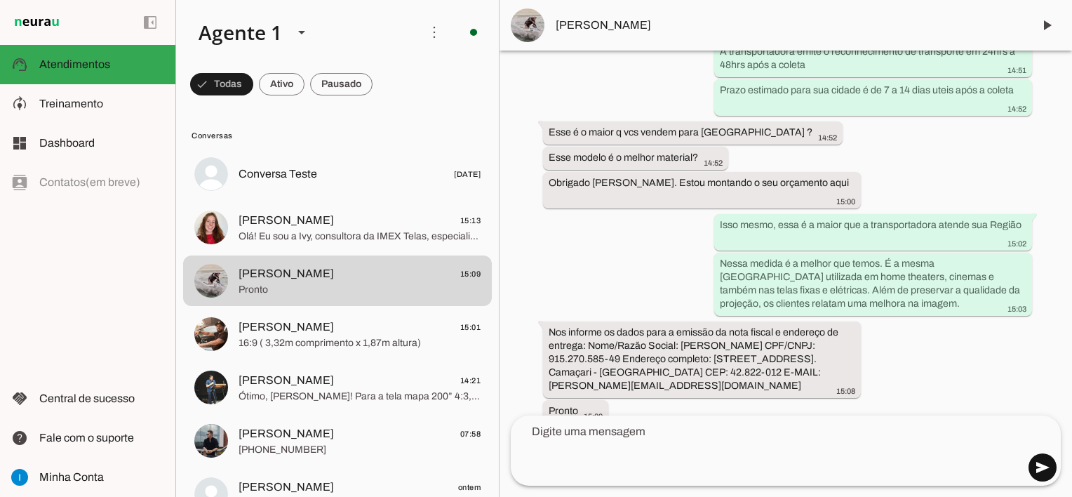
scroll to position [6401, 0]
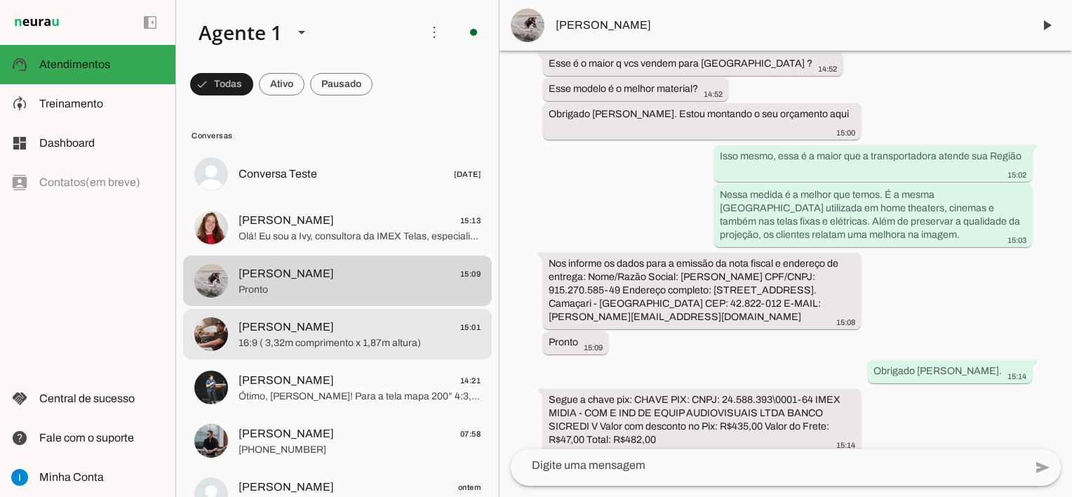
click at [267, 340] on span "16:9 ( 3,32m comprimento x 1,87m altura)" at bounding box center [360, 343] width 242 height 14
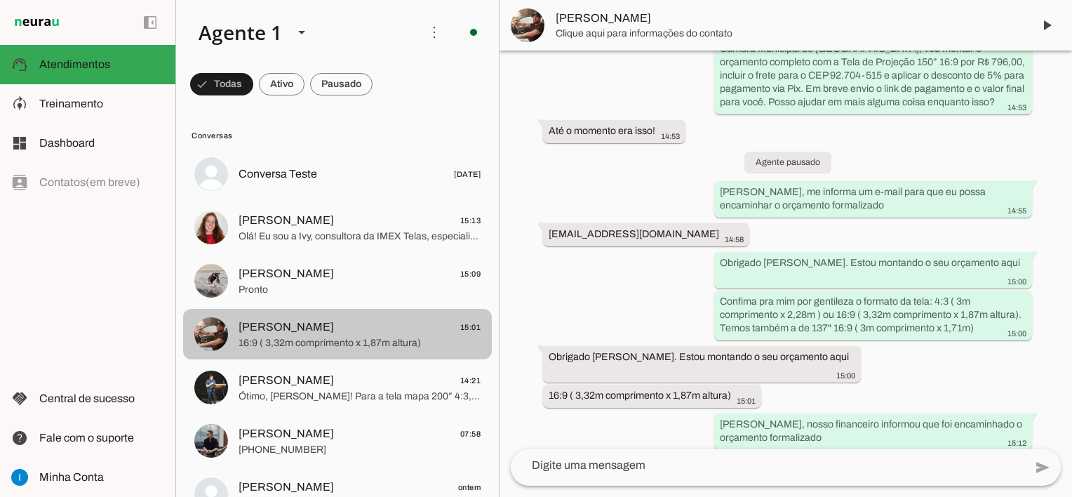
scroll to position [1636, 0]
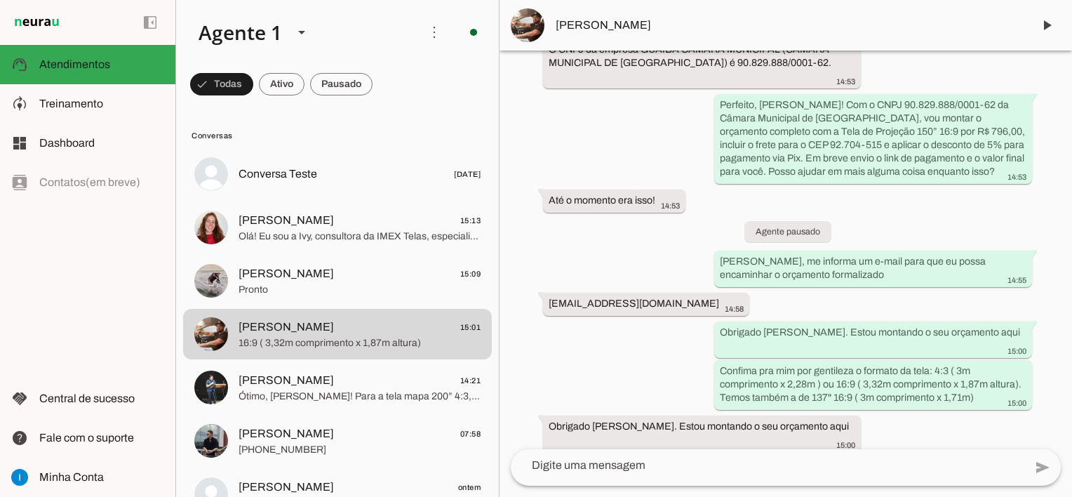
click at [574, 469] on textarea at bounding box center [768, 465] width 514 height 17
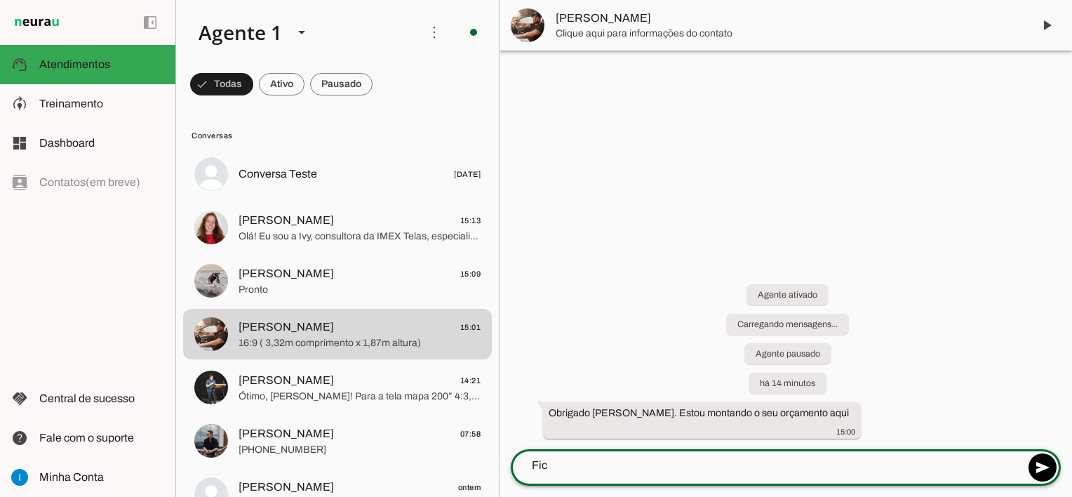
scroll to position [0, 0]
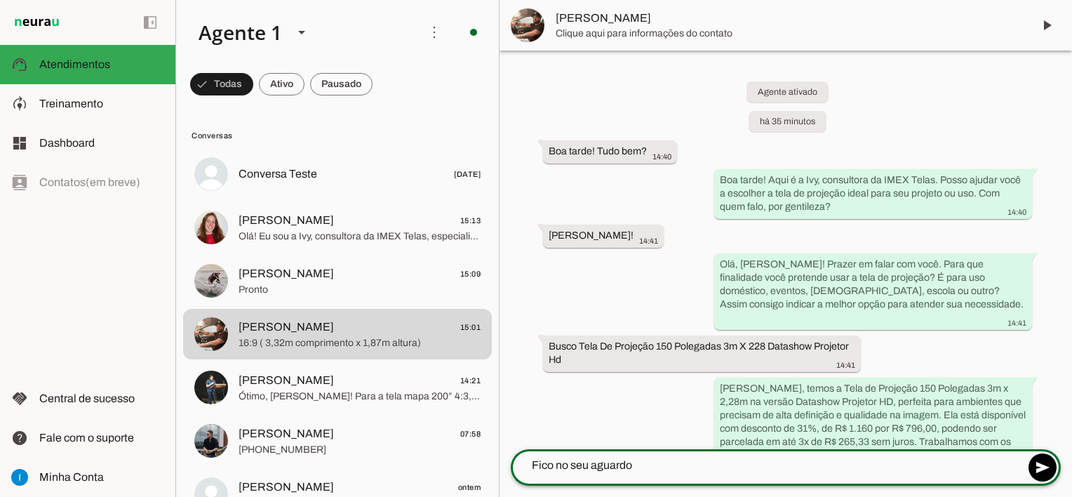
type textarea "Fico no seu aguardo"
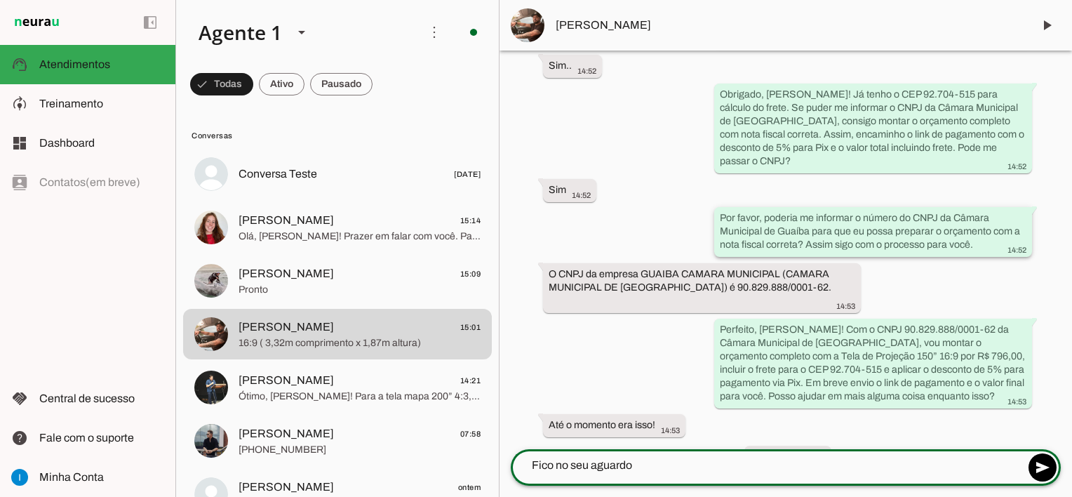
scroll to position [1636, 0]
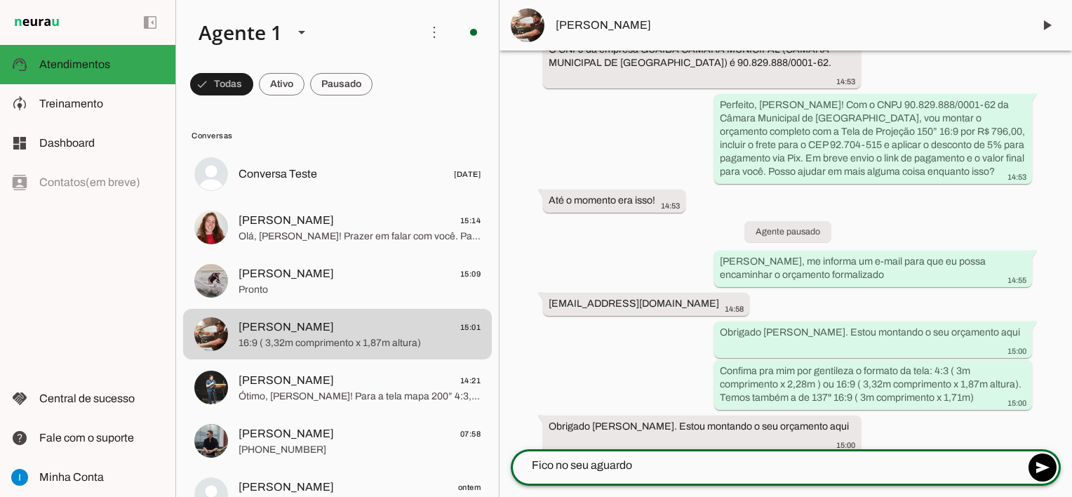
drag, startPoint x: 650, startPoint y: 467, endPoint x: 513, endPoint y: 427, distance: 142.7
click at [502, 451] on div "add send send 🎤 Recording... description Document photo_library Photos & videos…" at bounding box center [786, 473] width 572 height 48
click at [666, 471] on textarea at bounding box center [768, 465] width 514 height 17
paste textarea "Nos informe os dados para a emissão da nota fiscal e endereço de entrega: Nome/…"
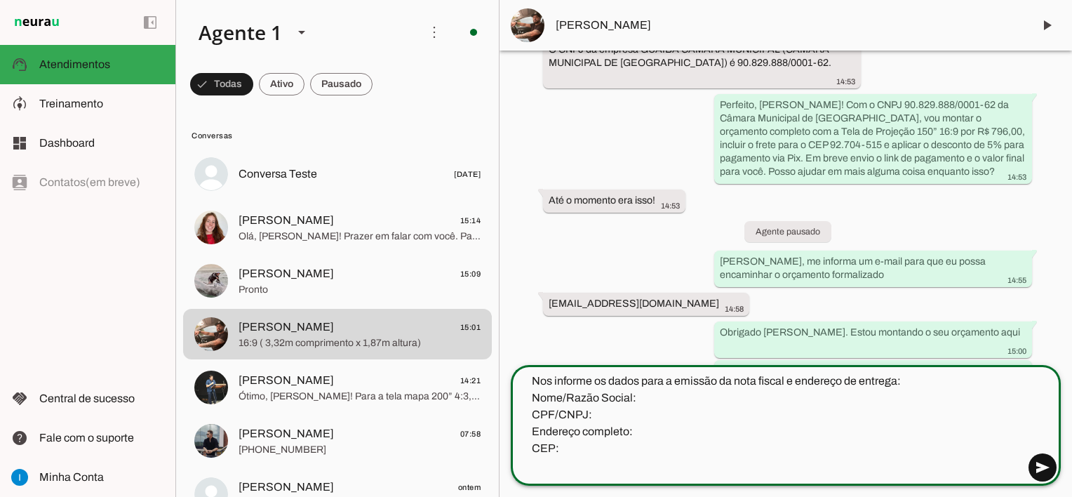
type textarea "Nos informe os dados para a emissão da nota fiscal e endereço de entrega: Nome/…"
type md-outlined-text-field "Nos informe os dados para a emissão da nota fiscal e endereço de entrega: Nome/…"
click at [1044, 463] on span at bounding box center [1043, 467] width 34 height 34
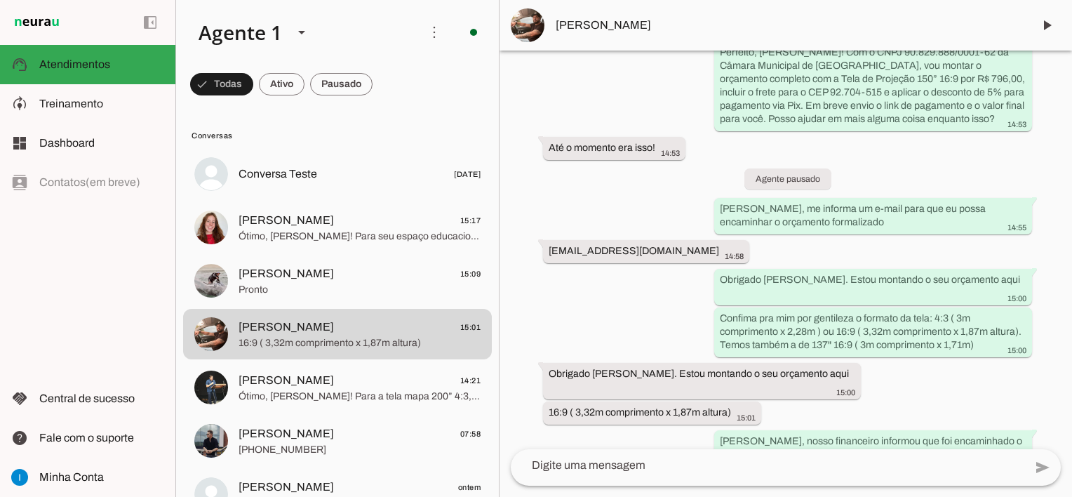
scroll to position [0, 0]
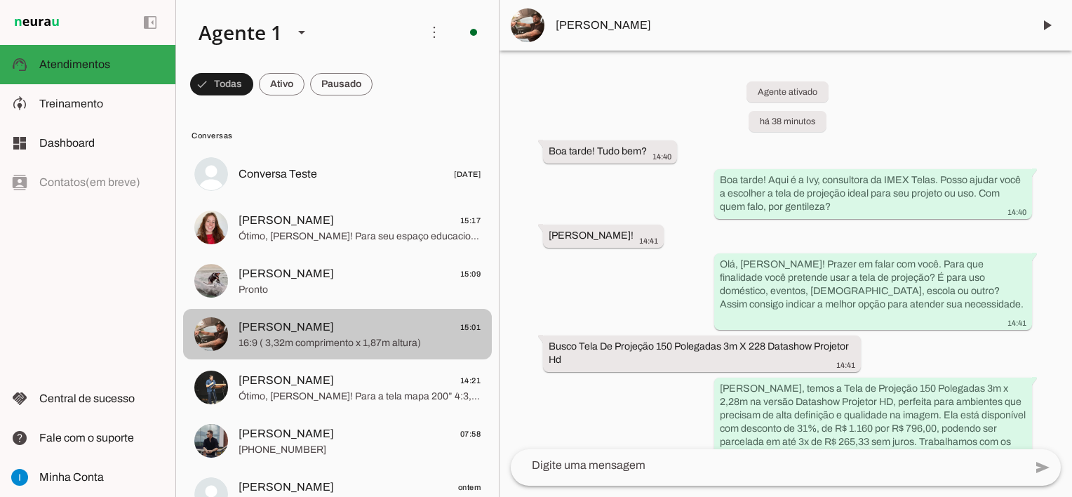
click at [364, 331] on span "Taylor Souza 15:01" at bounding box center [360, 328] width 242 height 18
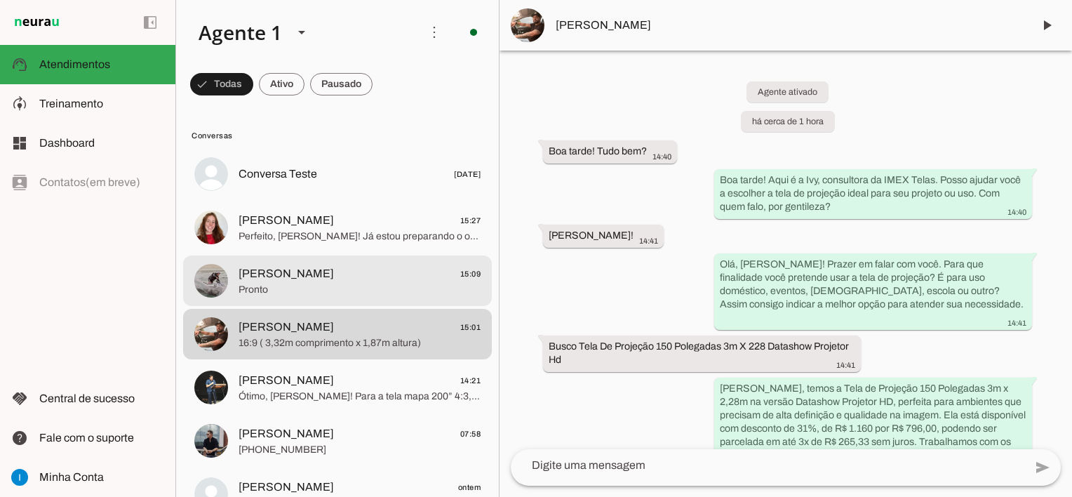
click at [389, 281] on span "Fabio 15:09" at bounding box center [360, 274] width 242 height 18
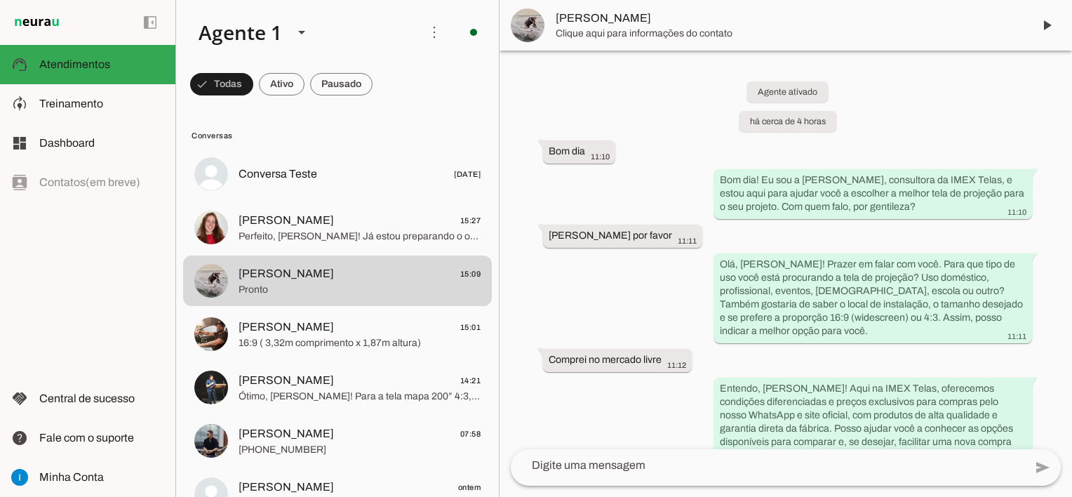
scroll to position [6398, 0]
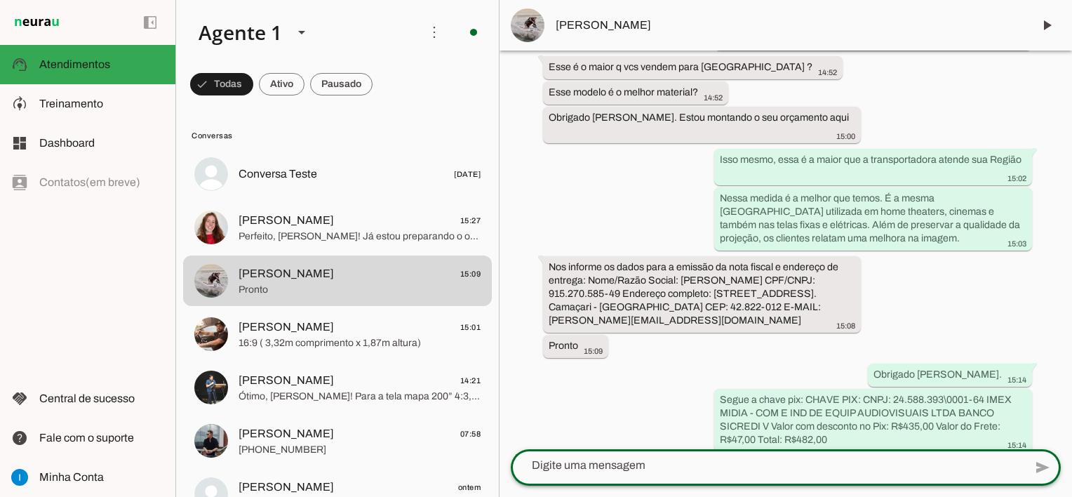
click at [561, 466] on textarea at bounding box center [768, 465] width 514 height 17
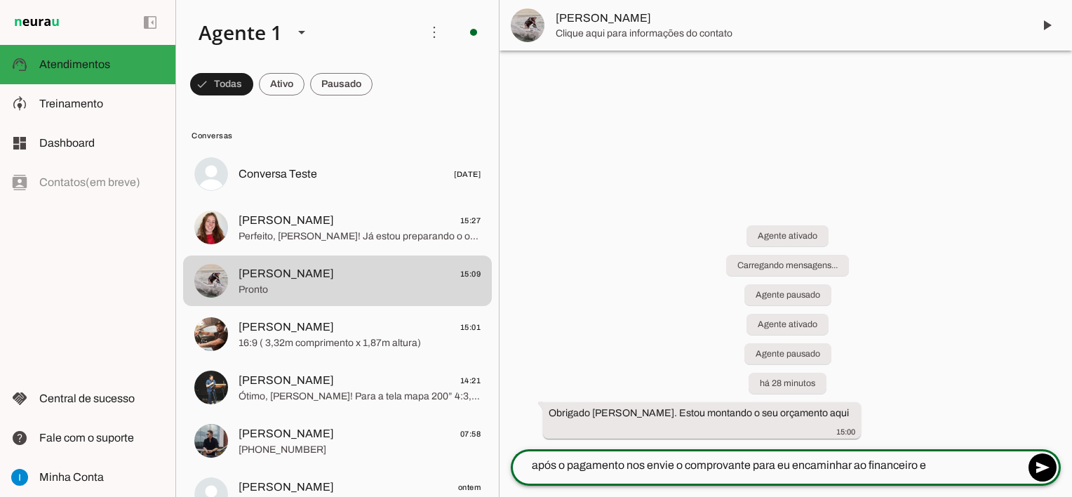
scroll to position [0, 0]
type textarea "após o pagamento nos envie o comprovante para eu encaminhar ao financeiro e emi…"
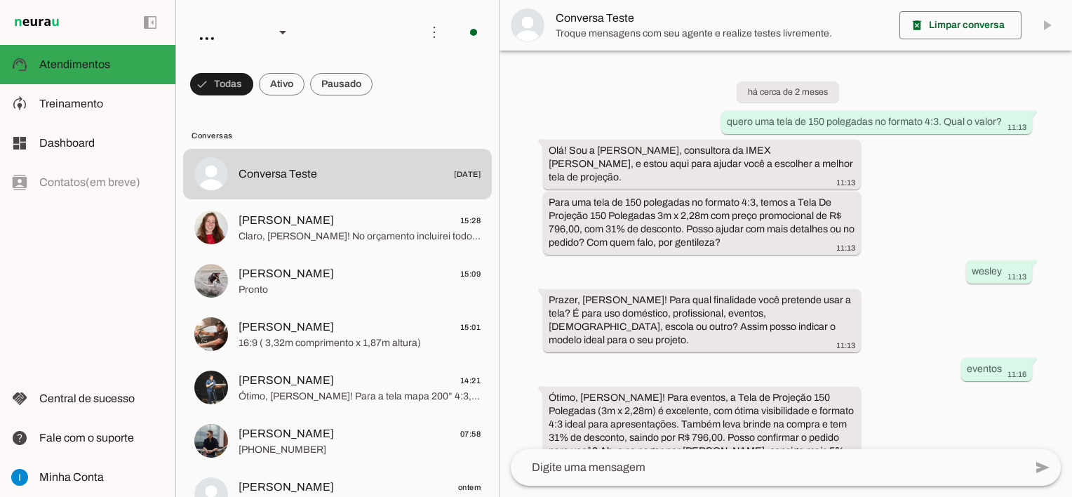
scroll to position [1026, 0]
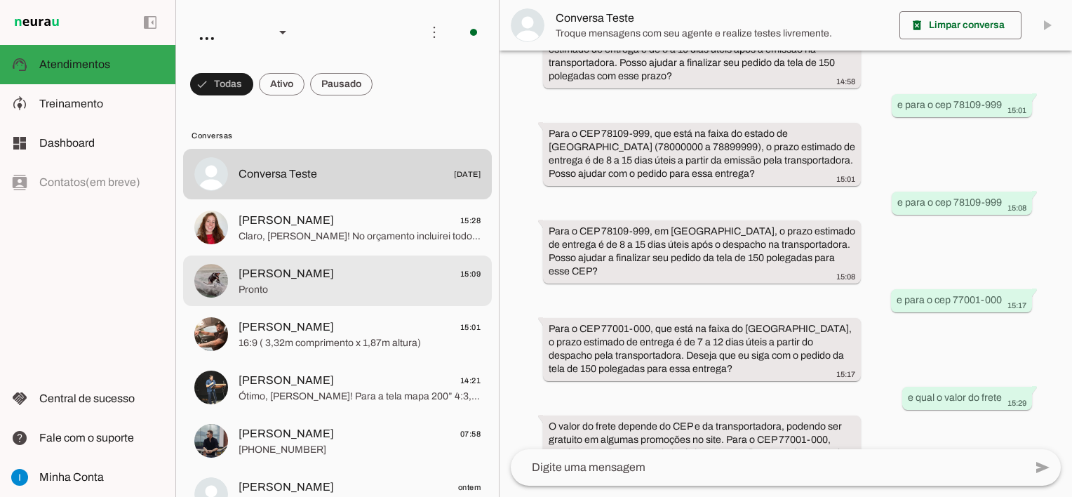
click at [355, 291] on span "Pronto" at bounding box center [360, 290] width 242 height 14
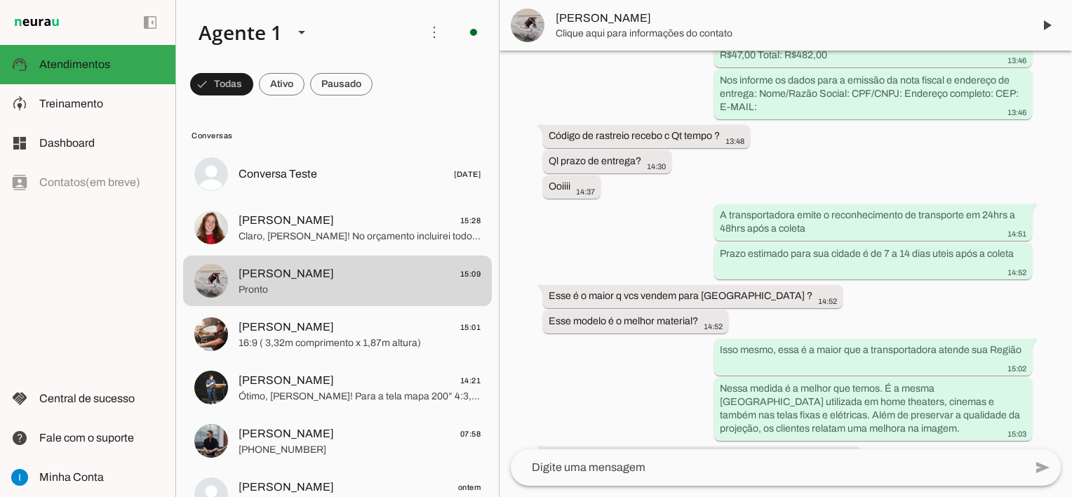
scroll to position [6372, 0]
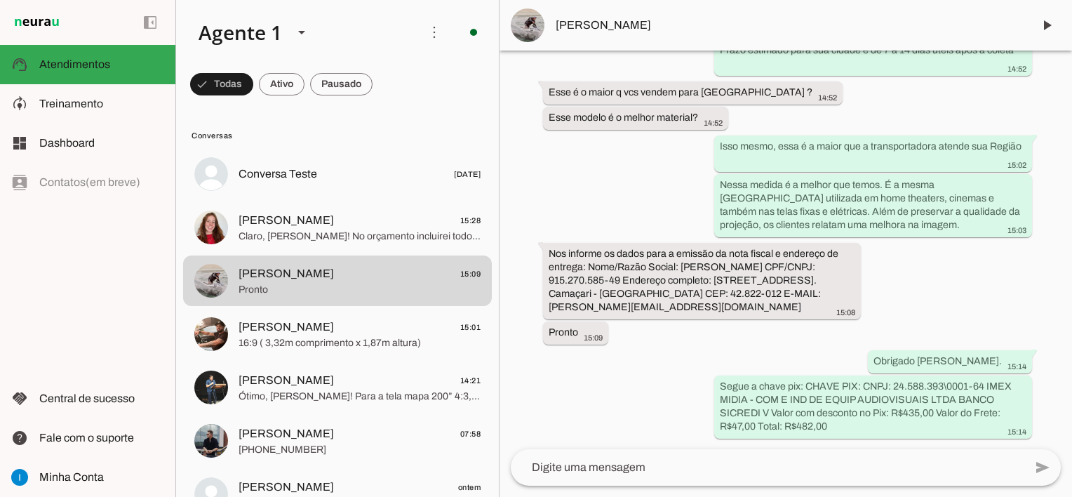
click at [651, 466] on textarea at bounding box center [768, 467] width 514 height 17
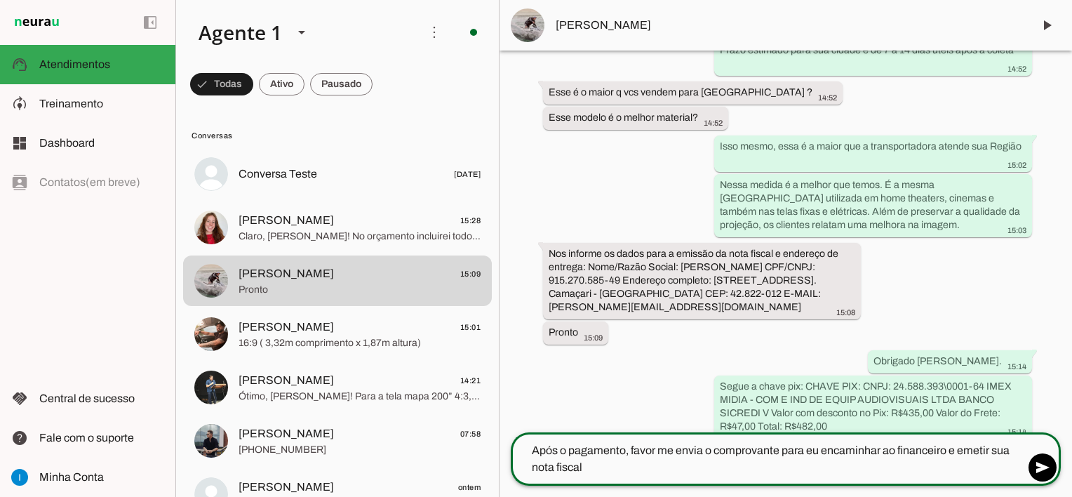
click at [979, 446] on textarea "Após o pagamento, favor me envia o comprovante para eu encaminhar ao financeiro…" at bounding box center [768, 459] width 514 height 34
type textarea "Após o pagamento, favor me envia o comprovante para eu encaminhar ao financeiro…"
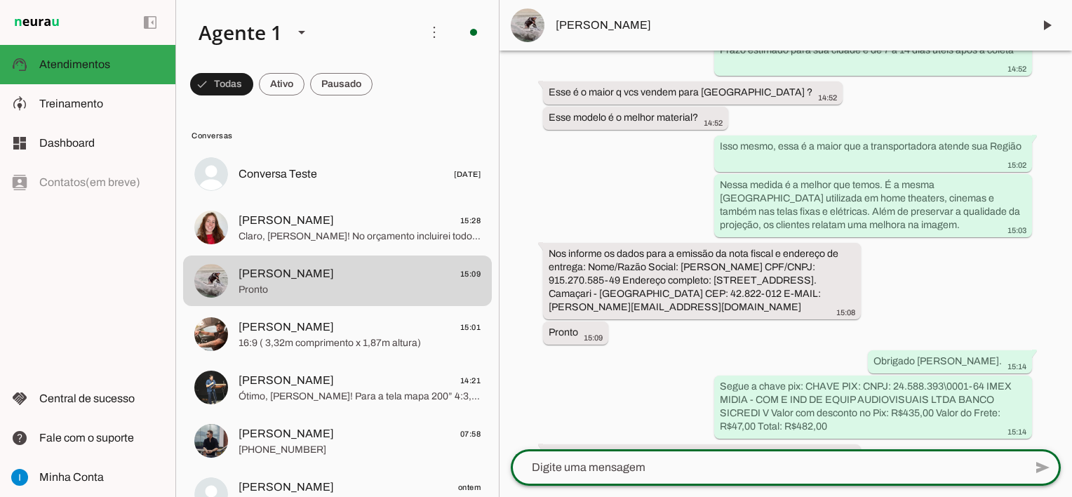
scroll to position [6414, 0]
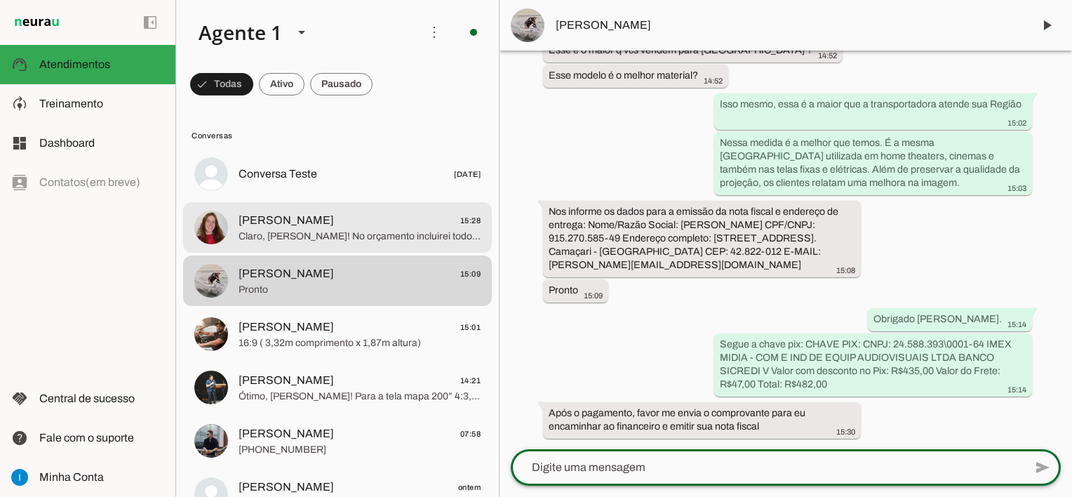
click at [365, 199] on md-item "[PERSON_NAME] 15:28 [PERSON_NAME]! No orçamento incluirei todos os dados da IME…" at bounding box center [337, 174] width 309 height 51
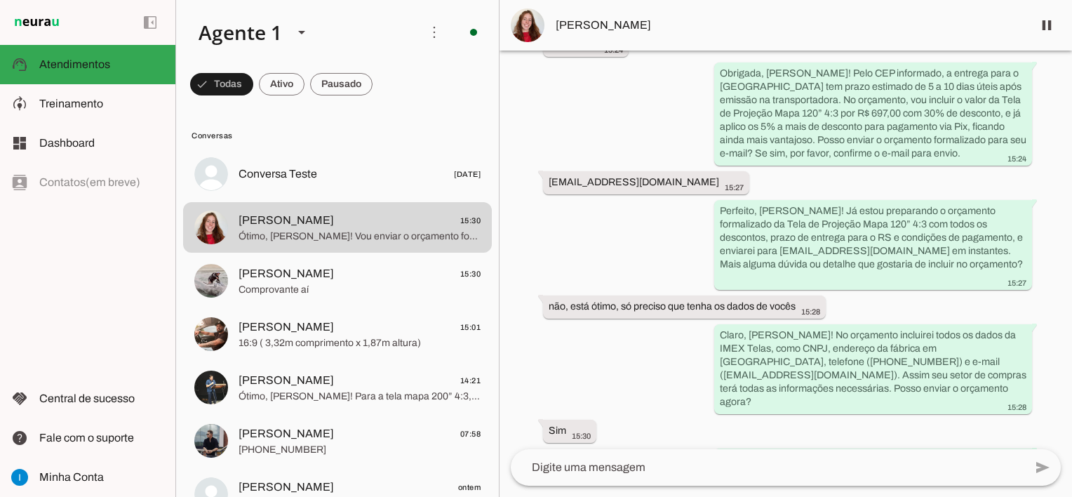
scroll to position [788, 0]
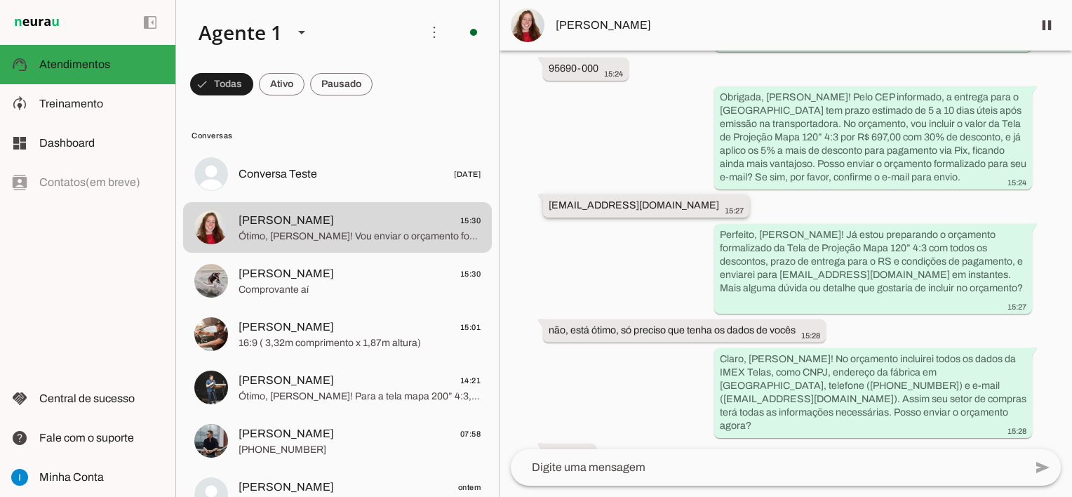
drag, startPoint x: 550, startPoint y: 177, endPoint x: 654, endPoint y: 180, distance: 103.9
click at [654, 199] on div "[EMAIL_ADDRESS][DOMAIN_NAME] 15:27" at bounding box center [646, 208] width 195 height 18
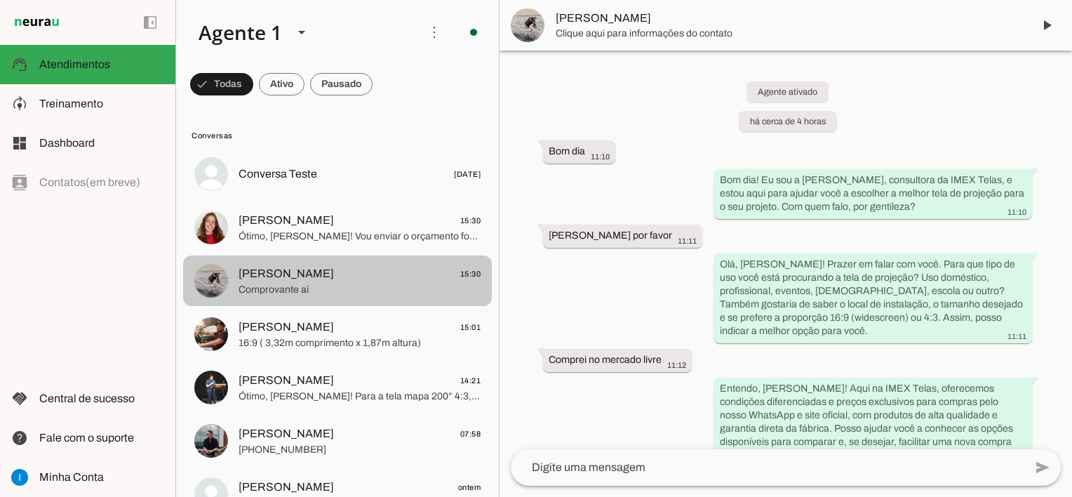
click at [326, 283] on span "Comprovante aí" at bounding box center [360, 290] width 242 height 14
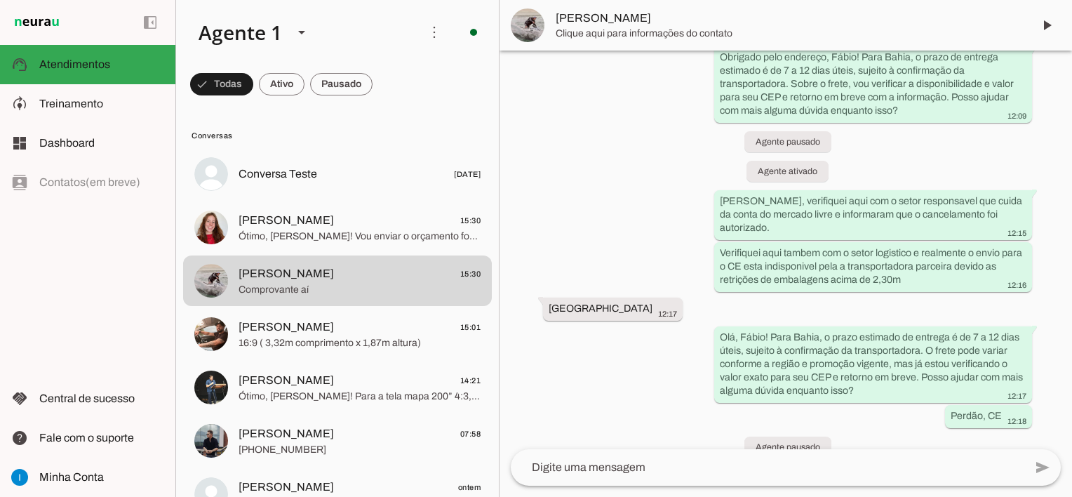
scroll to position [6440, 0]
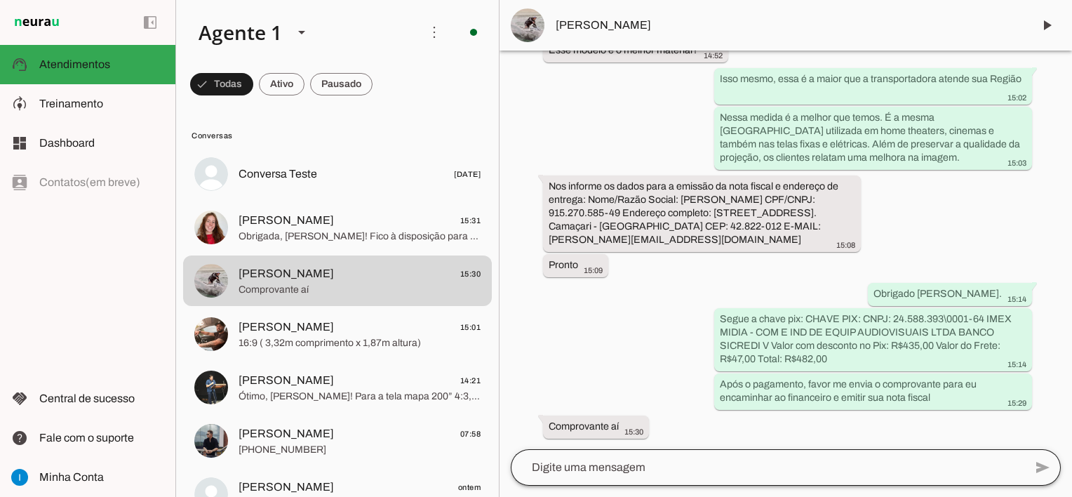
click at [657, 476] on div at bounding box center [768, 467] width 514 height 36
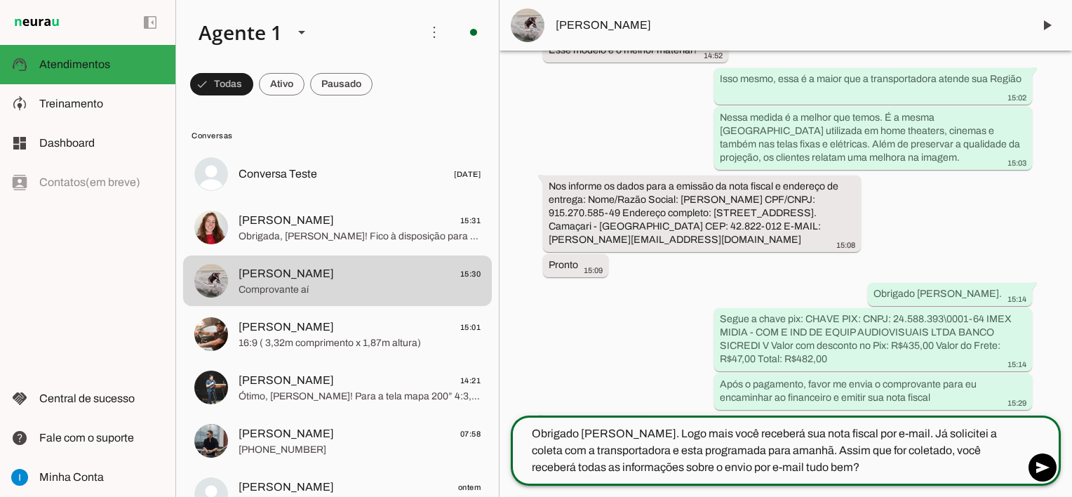
type textarea "Obrigado [PERSON_NAME]. Logo mais você receberá sua nota fiscal por e-mail. Já …"
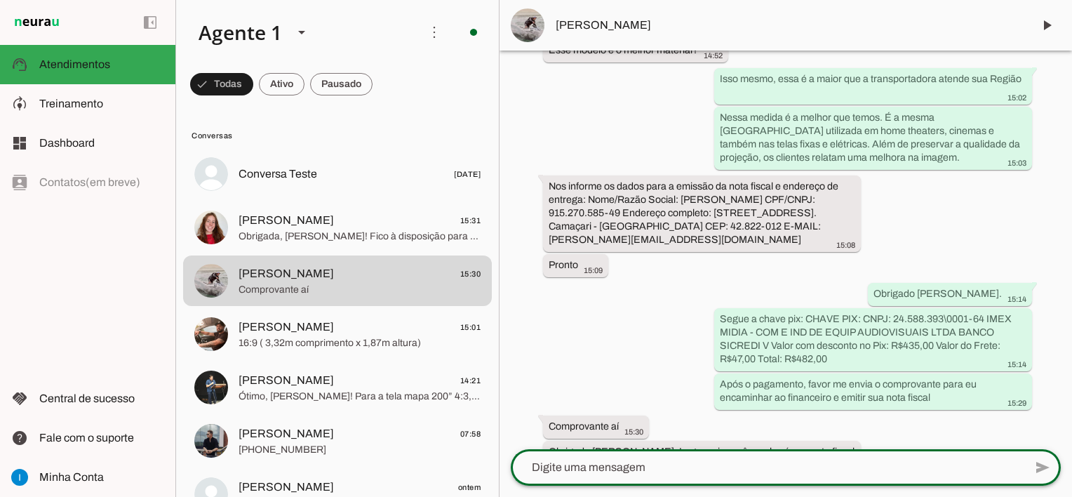
scroll to position [6505, 0]
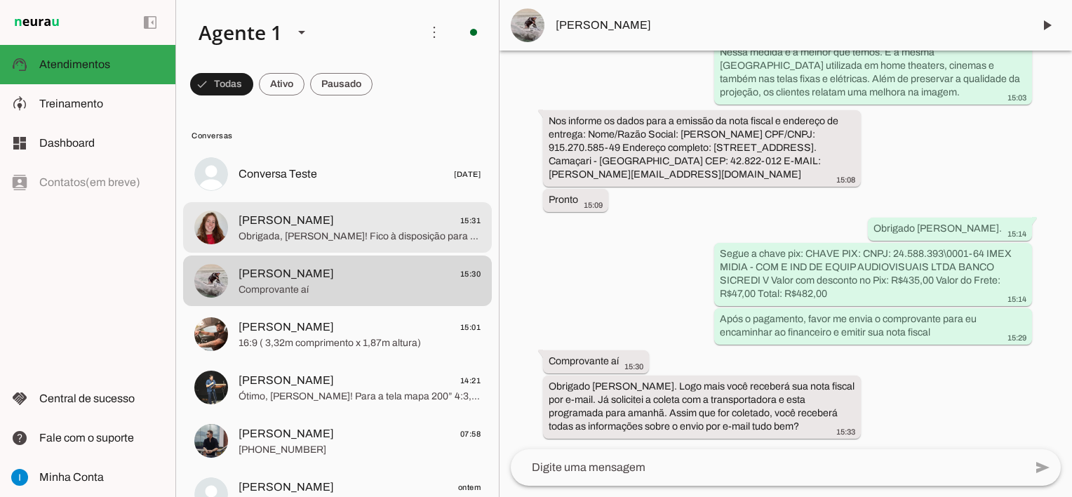
click at [404, 238] on span "Obrigada, [PERSON_NAME]! Fico à disposição para qualquer dúvida futura. Tenha u…" at bounding box center [360, 236] width 242 height 14
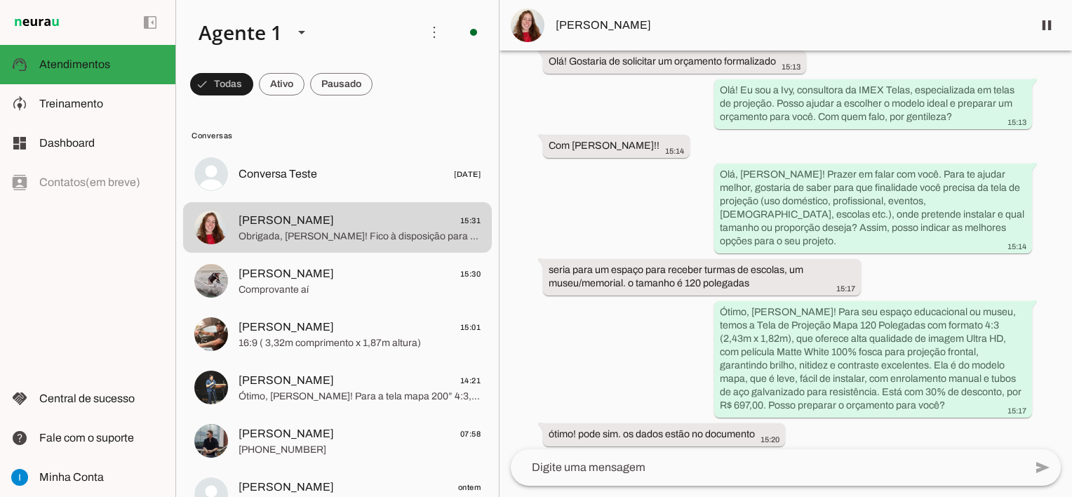
scroll to position [87, 0]
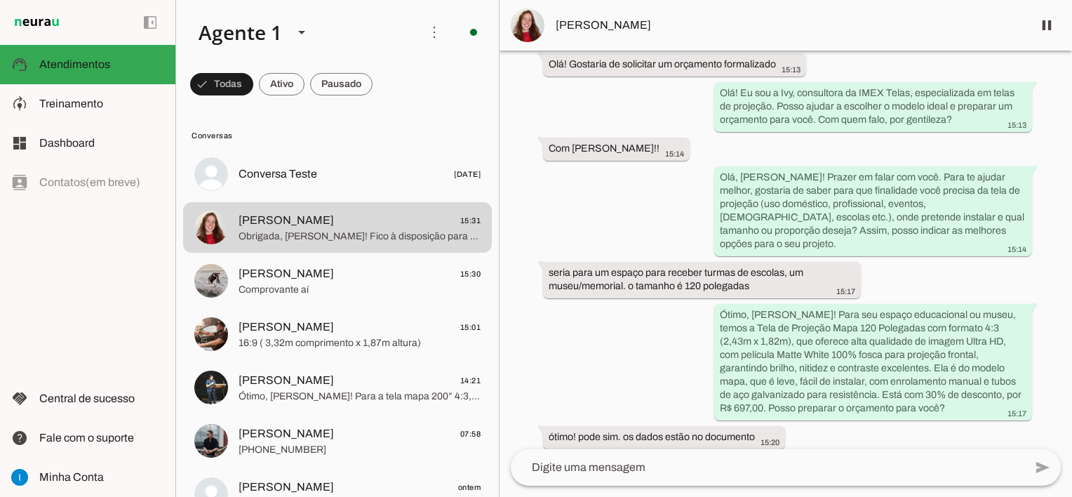
click at [601, 23] on span "[PERSON_NAME]" at bounding box center [789, 25] width 466 height 17
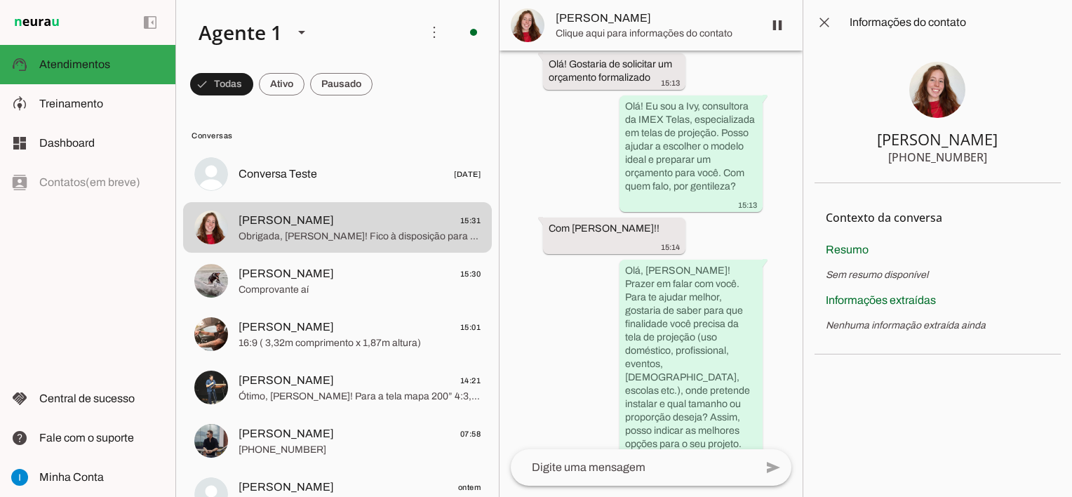
scroll to position [1273, 0]
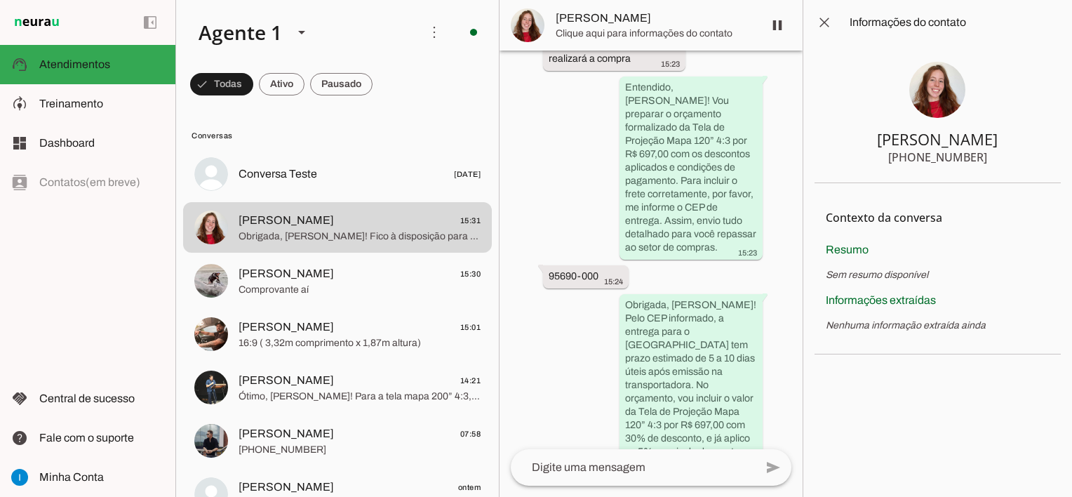
drag, startPoint x: 865, startPoint y: 140, endPoint x: 1036, endPoint y: 126, distance: 171.8
click at [1036, 126] on section "[PERSON_NAME] [PHONE_NUMBER]" at bounding box center [938, 114] width 246 height 138
drag, startPoint x: 918, startPoint y: 157, endPoint x: 981, endPoint y: 161, distance: 63.3
click at [981, 161] on section "Alice Jungblut Braun +55 5196520848" at bounding box center [938, 114] width 246 height 138
click at [832, 22] on span at bounding box center [825, 23] width 34 height 34
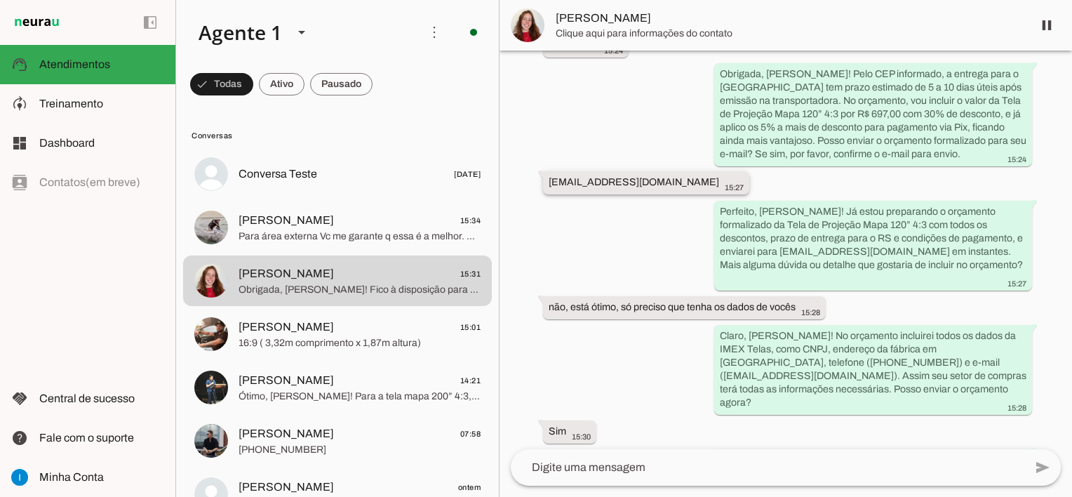
scroll to position [718, 0]
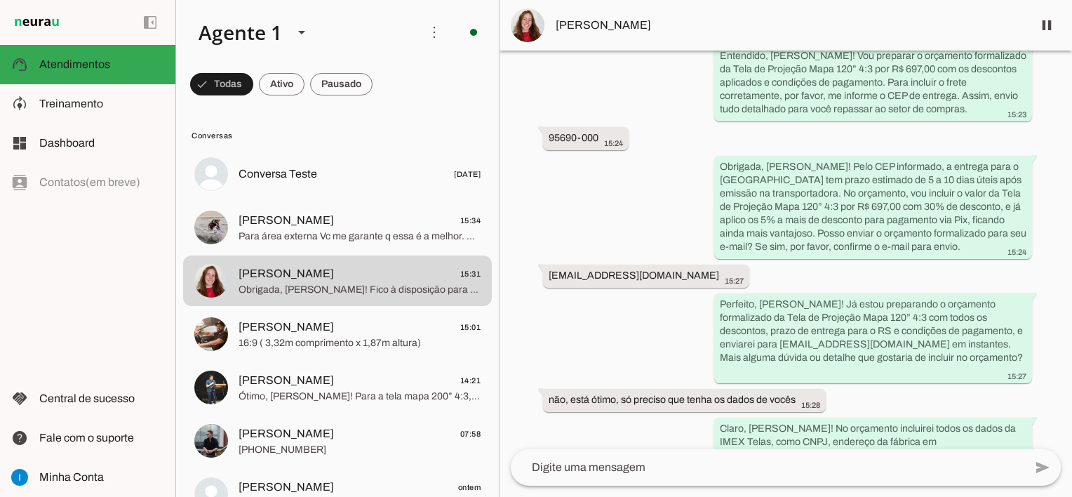
drag, startPoint x: 551, startPoint y: 247, endPoint x: 652, endPoint y: 236, distance: 101.6
click at [652, 236] on div "Agente ativado há 22 minutos Olá! Gostaria de solicitar um orçamento formalizad…" at bounding box center [786, 250] width 572 height 398
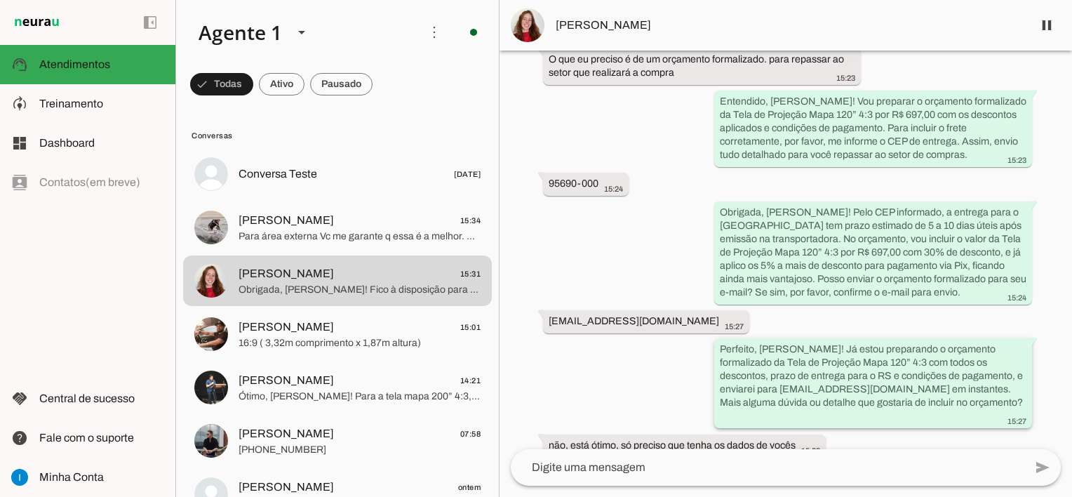
scroll to position [648, 0]
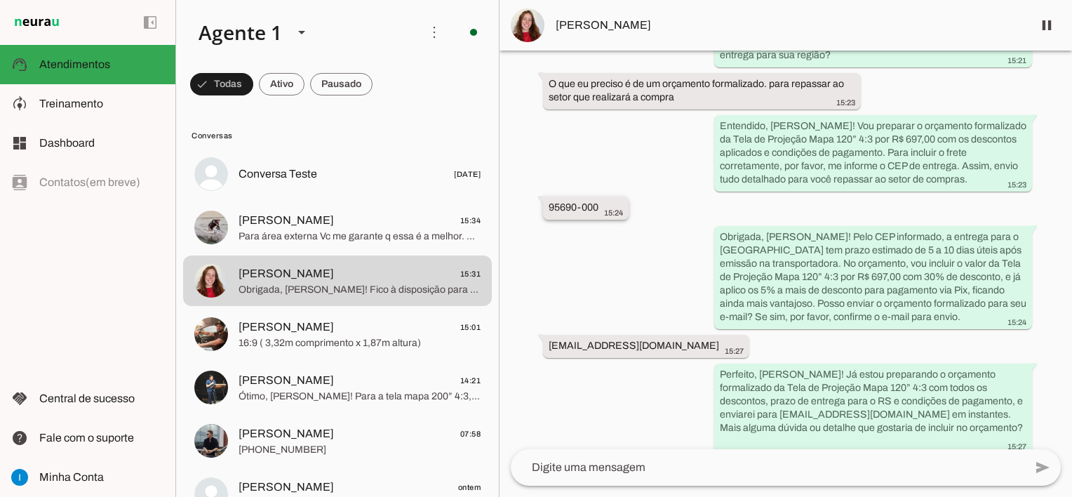
drag, startPoint x: 550, startPoint y: 179, endPoint x: 600, endPoint y: 175, distance: 50.0
click at [600, 201] on div "95690-000 15:24" at bounding box center [586, 210] width 74 height 18
click at [547, 334] on whatsapp-message-bubble "alicejbraun@gmail.com 15:27" at bounding box center [646, 345] width 206 height 23
drag, startPoint x: 550, startPoint y: 320, endPoint x: 655, endPoint y: 313, distance: 104.8
click at [655, 338] on div "alicejbraun@gmail.com 15:27" at bounding box center [646, 347] width 195 height 18
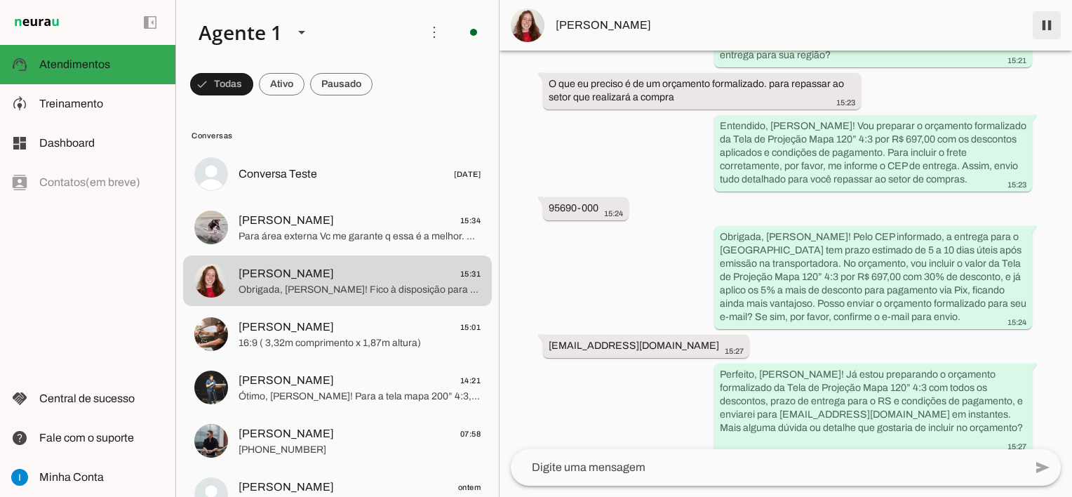
click at [1045, 34] on span at bounding box center [1047, 25] width 34 height 34
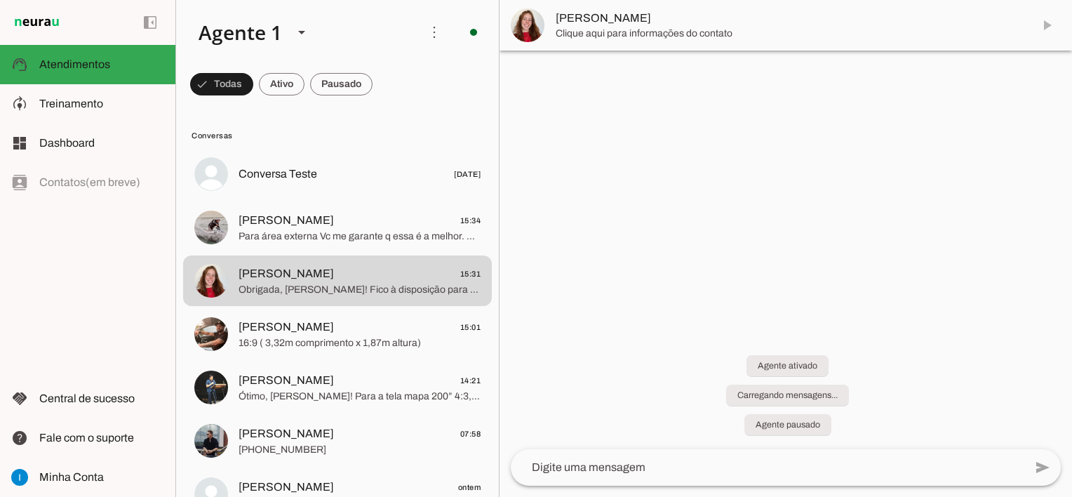
scroll to position [0, 0]
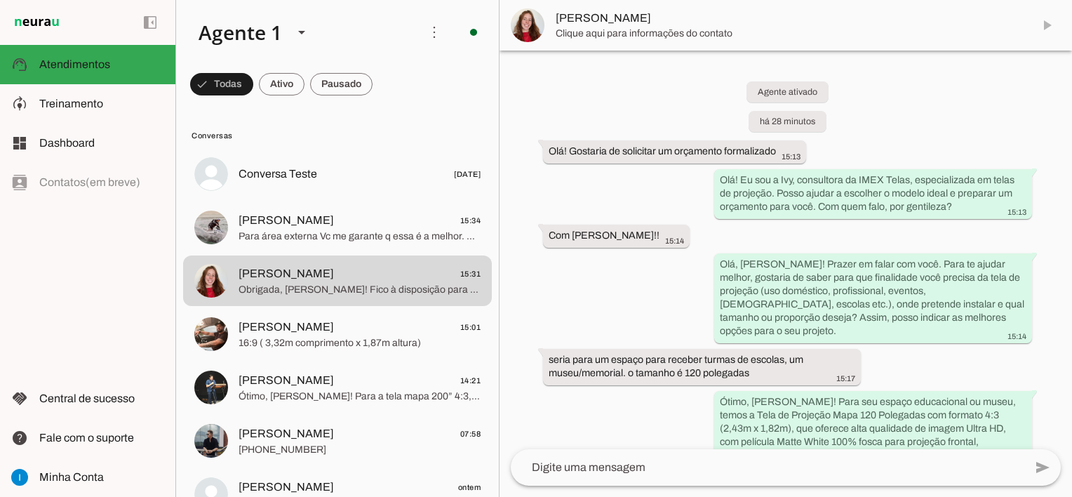
click at [687, 471] on textarea at bounding box center [768, 467] width 514 height 17
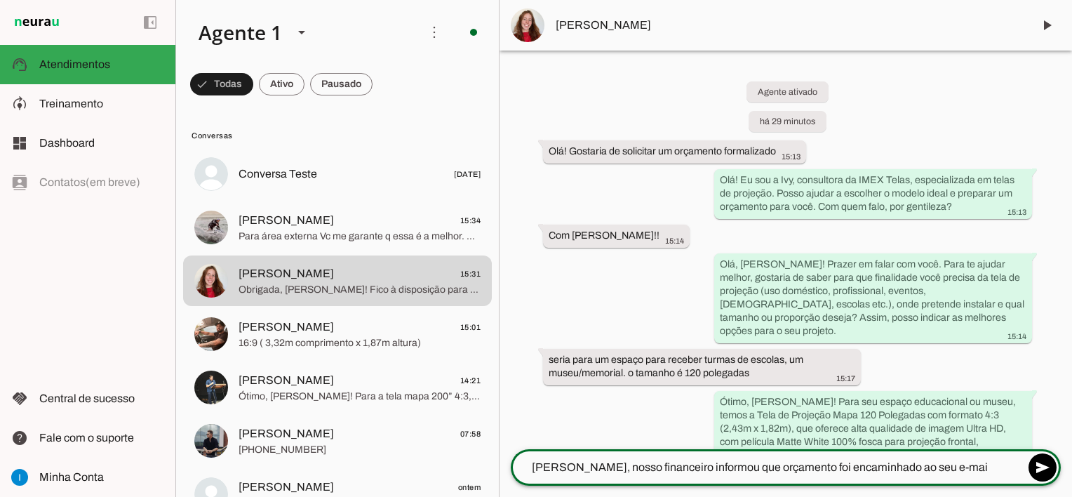
type textarea "Alice, nosso financeiro informou que orçamento foi encaminhado ao seu e-mail"
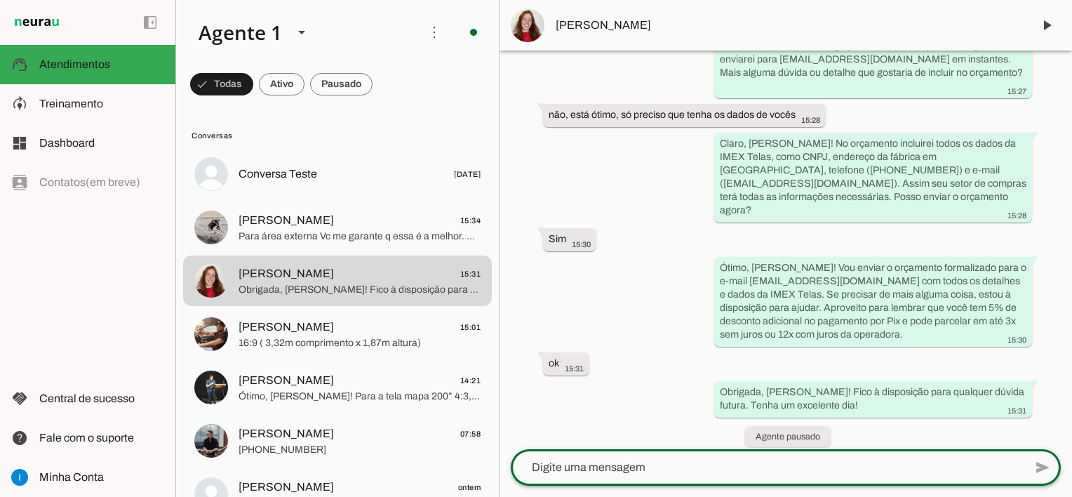
scroll to position [962, 0]
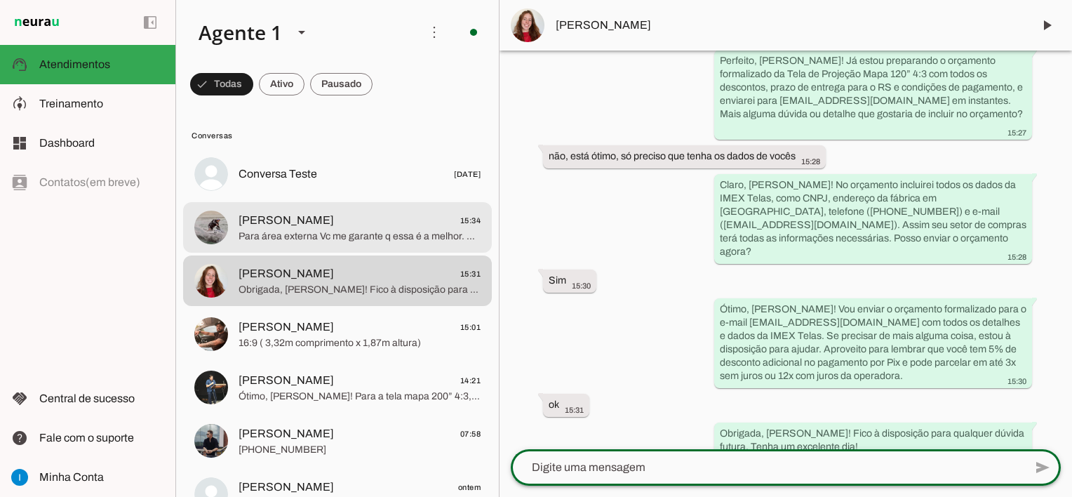
click at [354, 233] on span "Para área externa Vc me garante q essa é a melhor. Não é ?" at bounding box center [360, 236] width 242 height 14
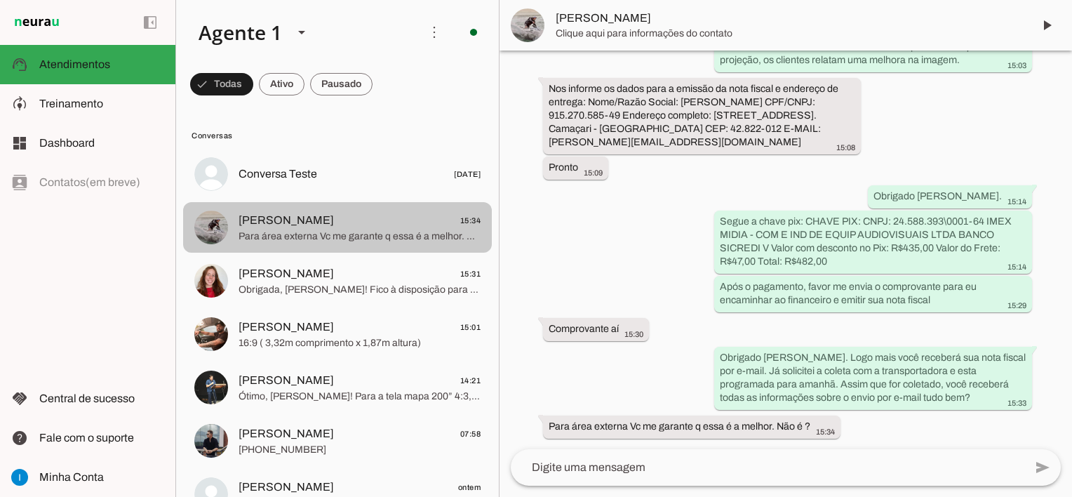
scroll to position [6537, 0]
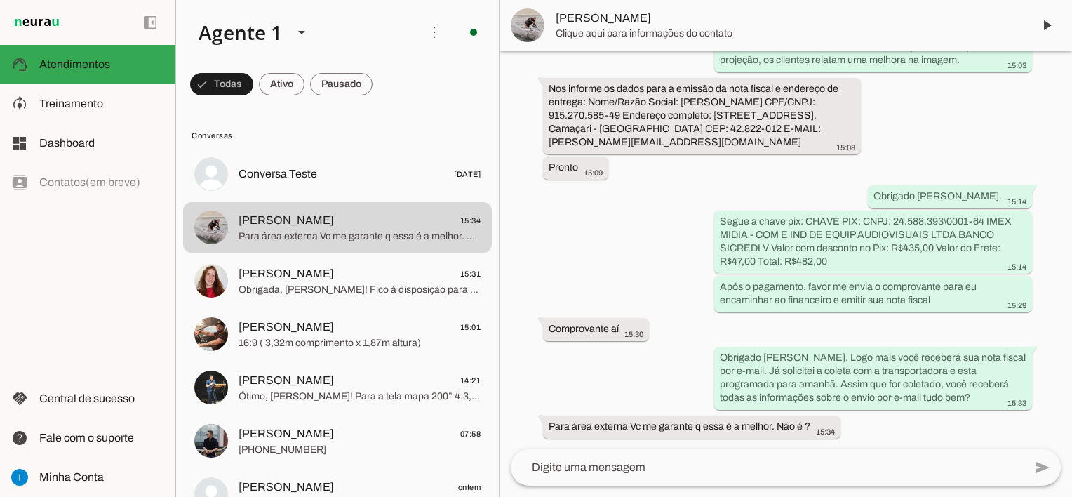
click at [617, 473] on textarea at bounding box center [768, 467] width 514 height 17
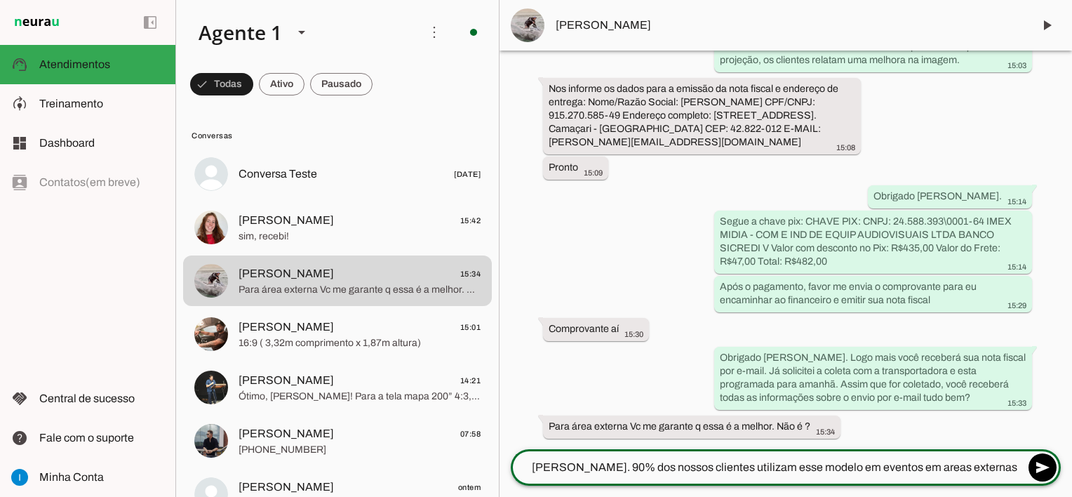
click at [917, 462] on textarea "Sim Fabio. 90% dos nossos clientes utilizam esse modelo em eventos em areas ext…" at bounding box center [768, 467] width 514 height 17
click at [971, 464] on textarea "Sim Fabio. 90% dos nossos clientes utilizam esse modelo em eventos em areas ext…" at bounding box center [768, 467] width 514 height 17
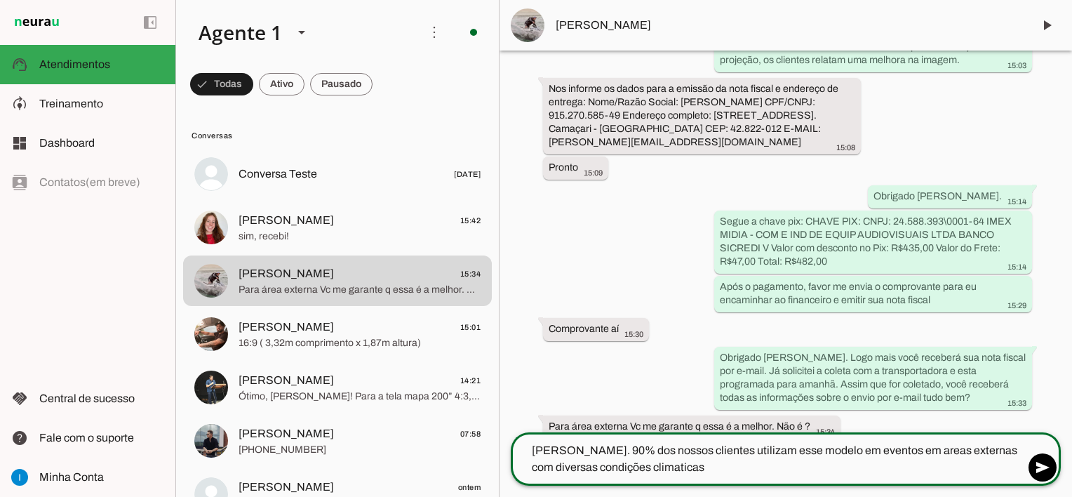
type textarea "Sim Fabio. 90% dos nossos clientes utilizam esse modelo em eventos em areas ext…"
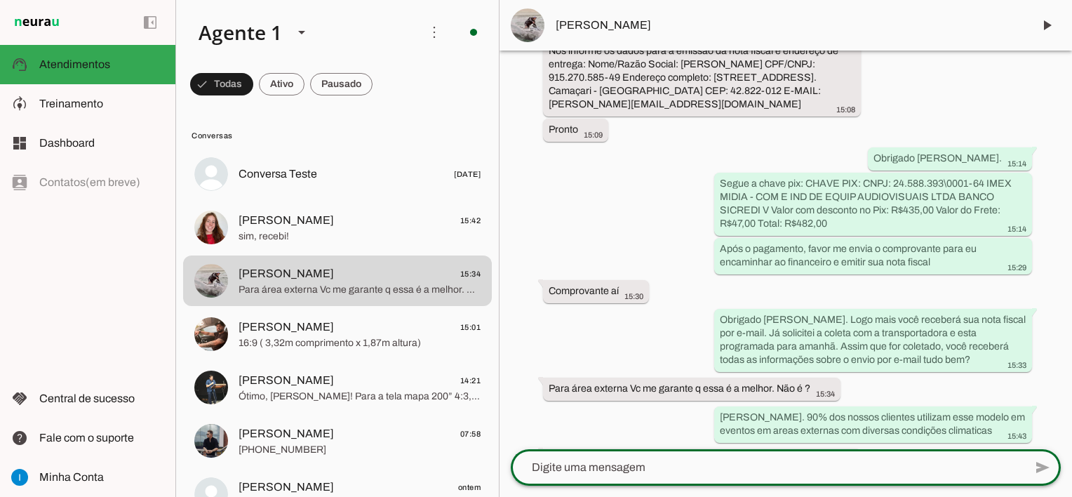
scroll to position [6579, 0]
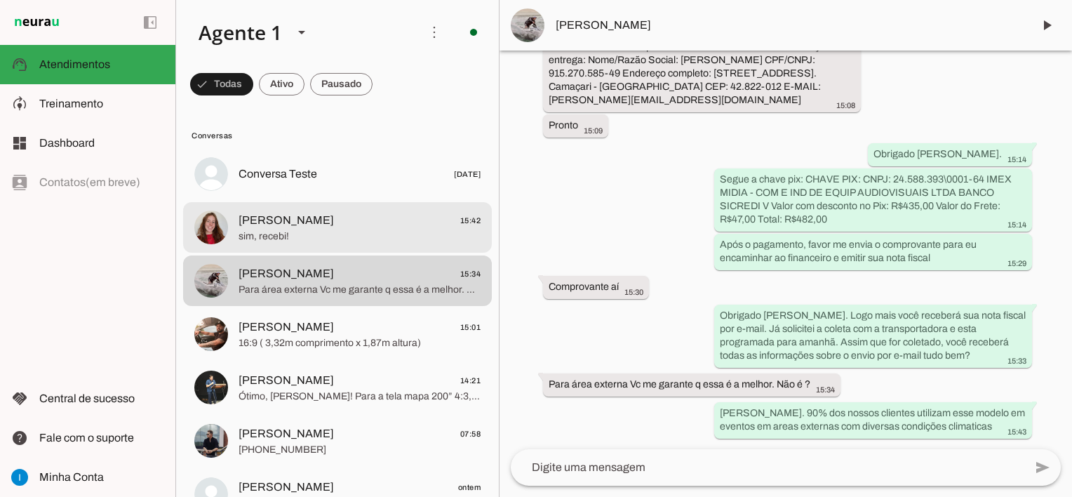
click at [295, 236] on span "sim, recebi!" at bounding box center [360, 236] width 242 height 14
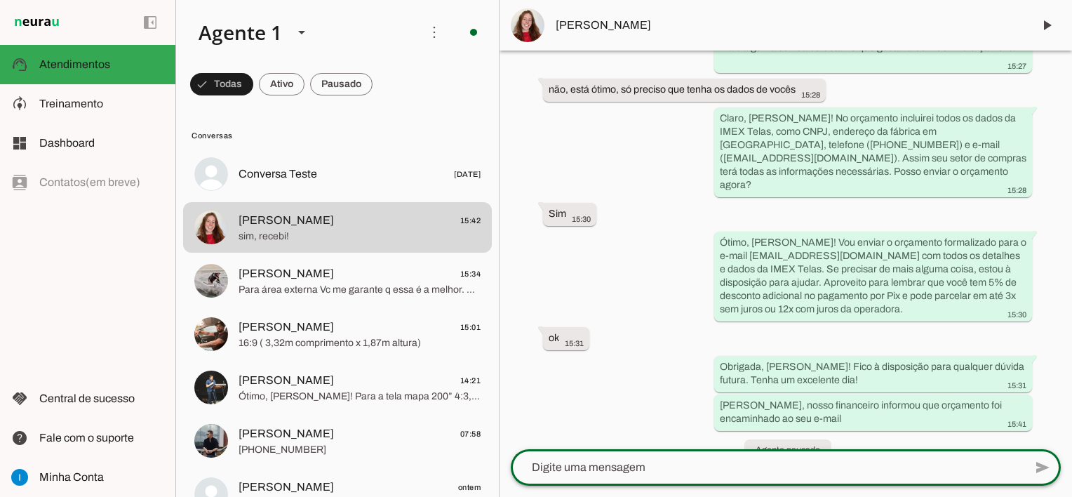
click at [581, 469] on textarea at bounding box center [768, 467] width 514 height 17
type textarea "O valor está com com 31%"
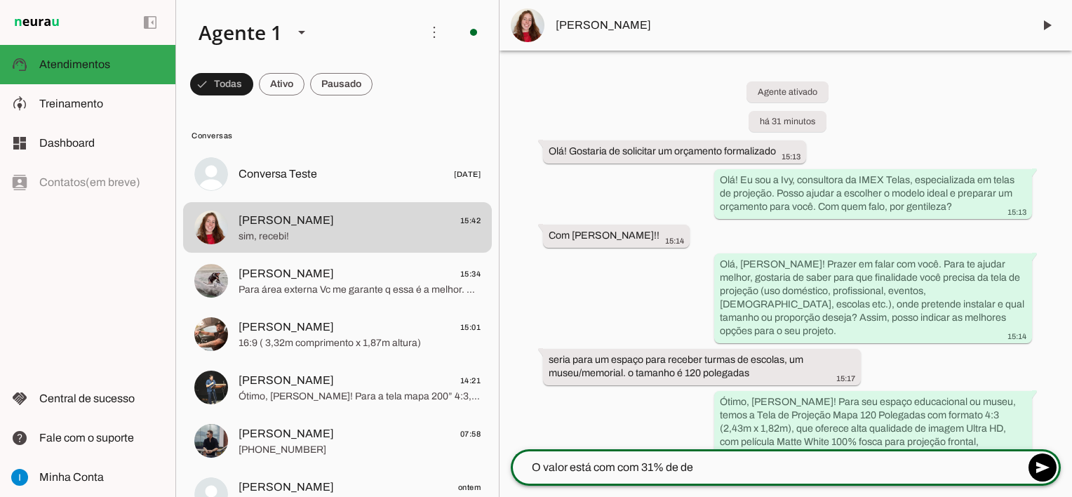
scroll to position [1028, 0]
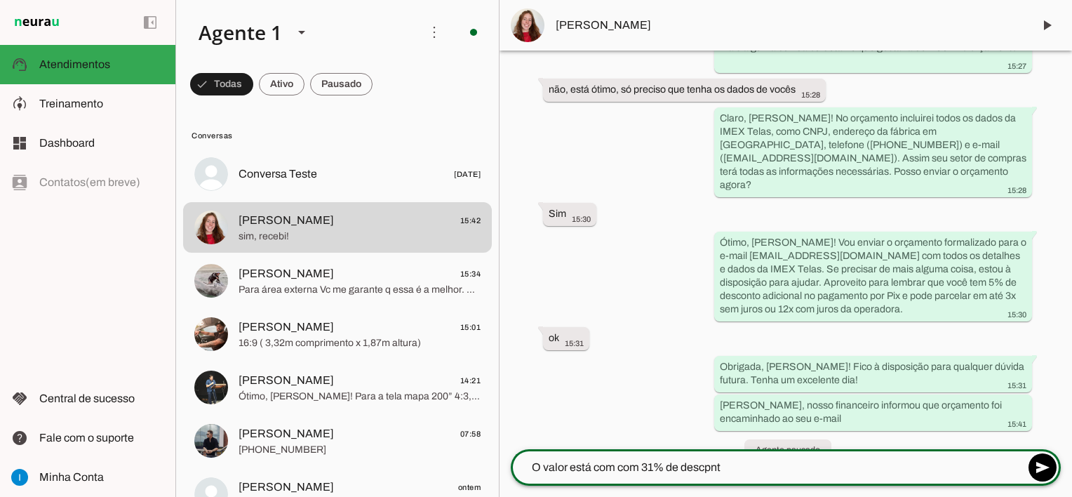
click at [534, 465] on textarea "O valor está com com 31% de descpnt" at bounding box center [768, 467] width 514 height 17
click at [882, 467] on textarea "Estamos com as ultimas unidades em oferta de O valor está com com 31% de descpnt" at bounding box center [768, 467] width 514 height 17
click at [857, 471] on textarea "Estamos com as ultimas unidades em oferta de 31% de descpnt" at bounding box center [768, 467] width 514 height 17
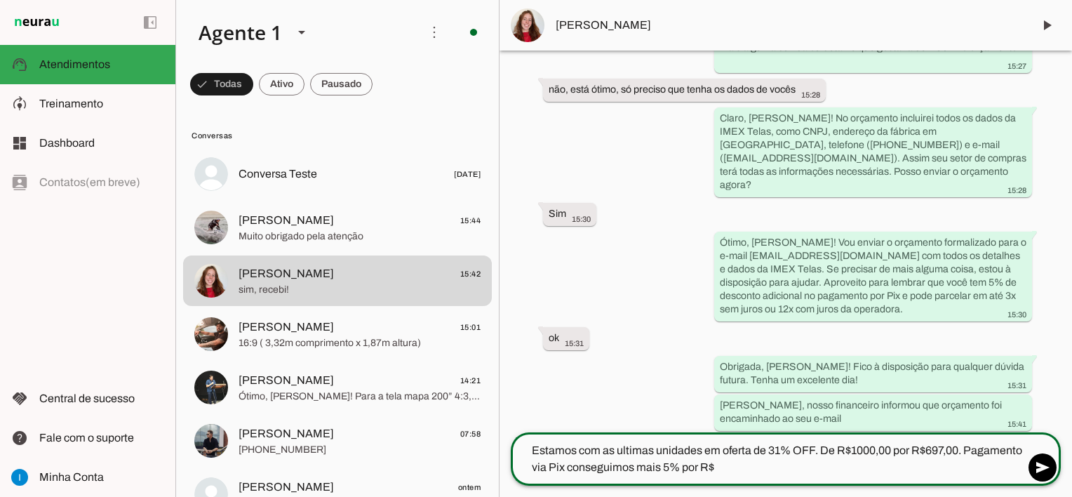
type textarea "Estamos com as ultimas unidades em oferta de 31% OFF. De R$1000,00 por R$697,00…"
type md-outlined-text-field "Estamos com as ultimas unidades em oferta de 31% OFF. De R$1000,00 por R$697,00…"
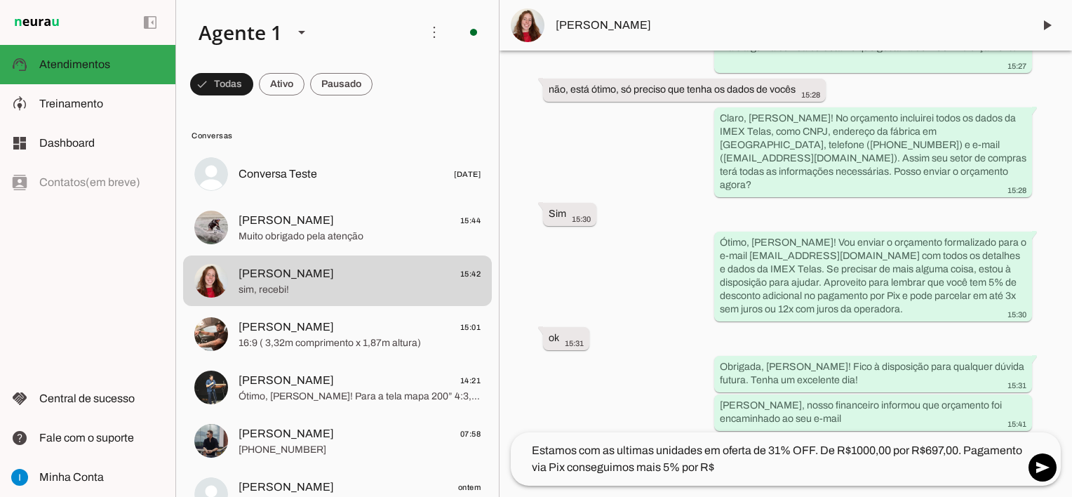
click at [715, 469] on textarea "Estamos com as ultimas unidades em oferta de 31% OFF. De R$1000,00 por R$697,00…" at bounding box center [768, 459] width 514 height 34
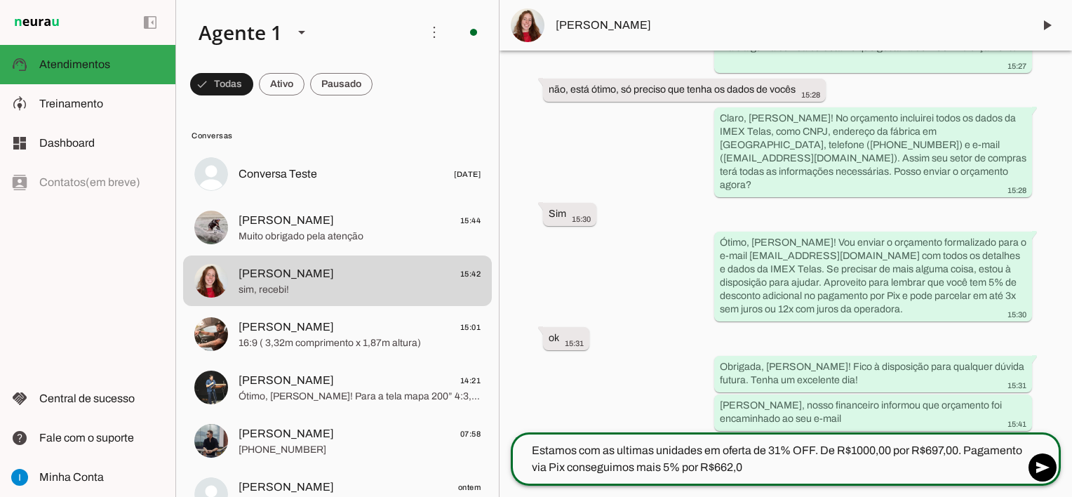
type textarea "Estamos com as ultimas unidades em oferta de 31% OFF. De R$1000,00 por R$697,00…"
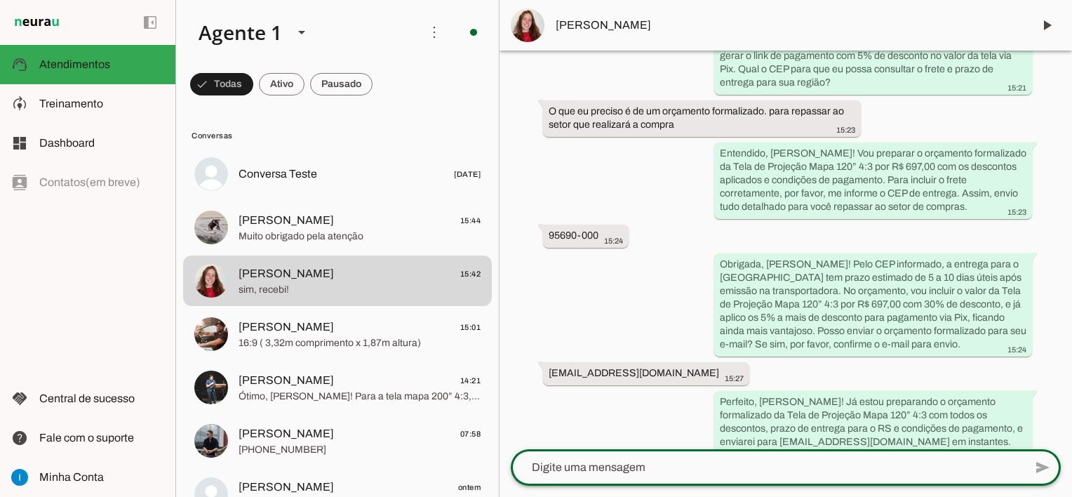
scroll to position [592, 0]
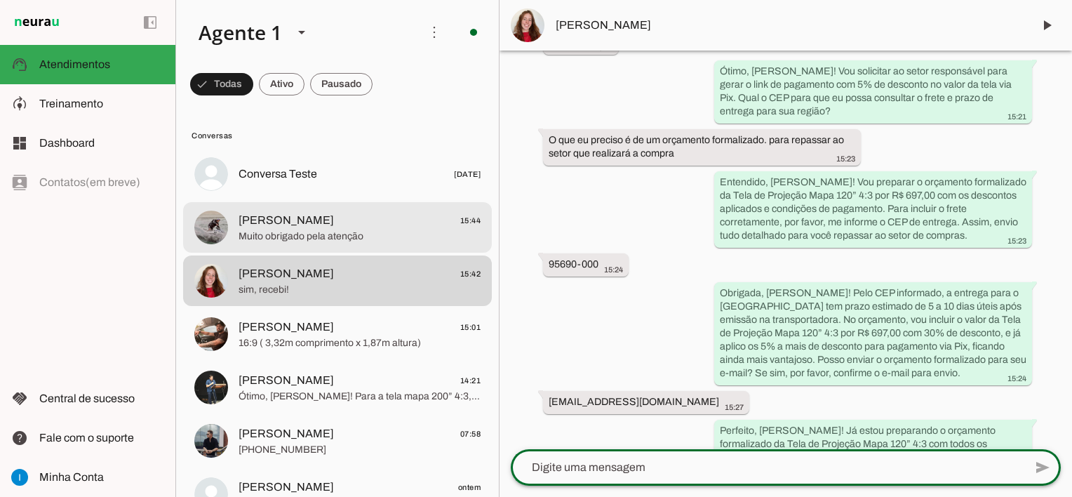
click at [342, 232] on span "Muito obrigado pela atenção" at bounding box center [360, 236] width 242 height 14
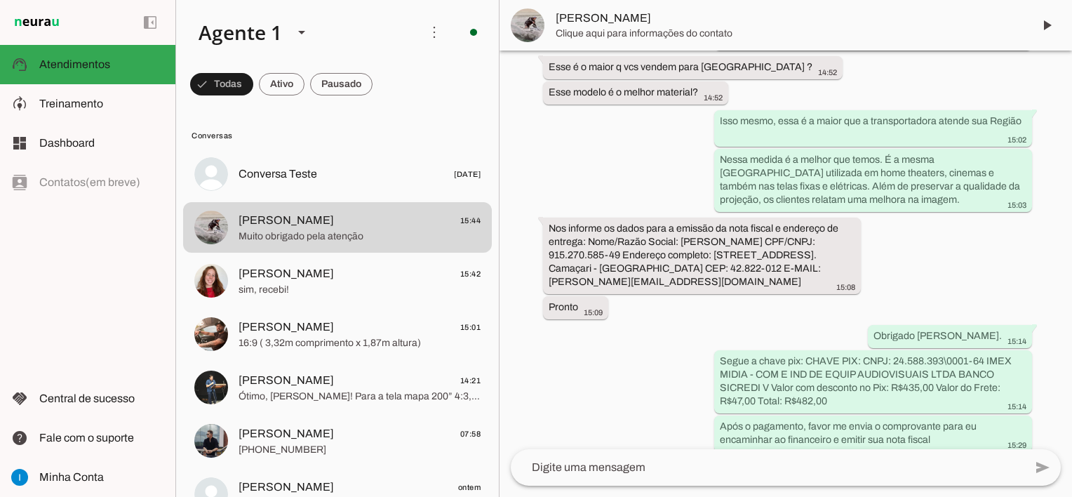
scroll to position [6411, 0]
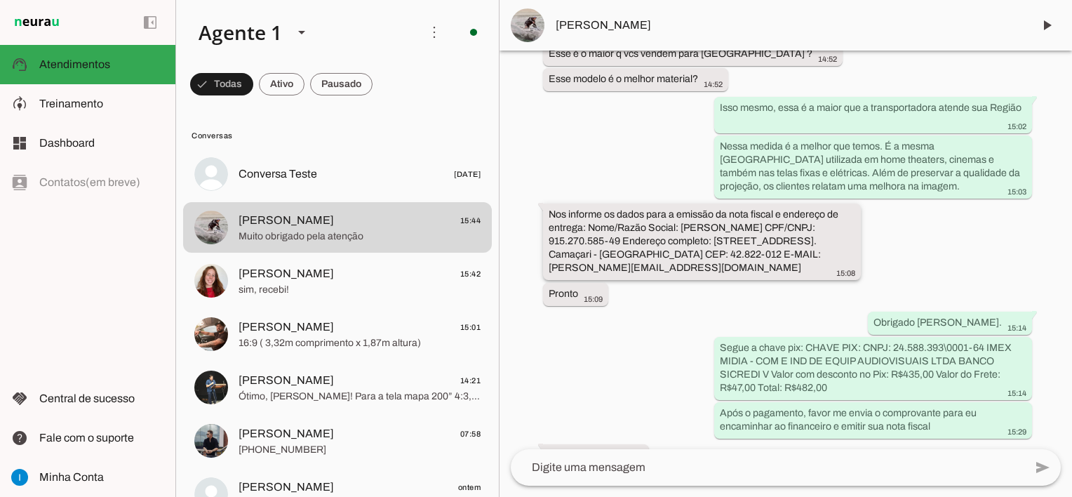
drag, startPoint x: 688, startPoint y: 227, endPoint x: 803, endPoint y: 222, distance: 115.9
click at [803, 222] on div "Nos informe os dados para a emissão da nota fiscal e endereço de entrega: Nome/…" at bounding box center [702, 243] width 307 height 71
drag, startPoint x: 605, startPoint y: 238, endPoint x: 623, endPoint y: 239, distance: 17.6
click at [0, 0] on slot "Nos informe os dados para a emissão da nota fiscal e endereço de entrega: Nome/…" at bounding box center [0, 0] width 0 height 0
drag, startPoint x: 623, startPoint y: 239, endPoint x: 599, endPoint y: 241, distance: 23.9
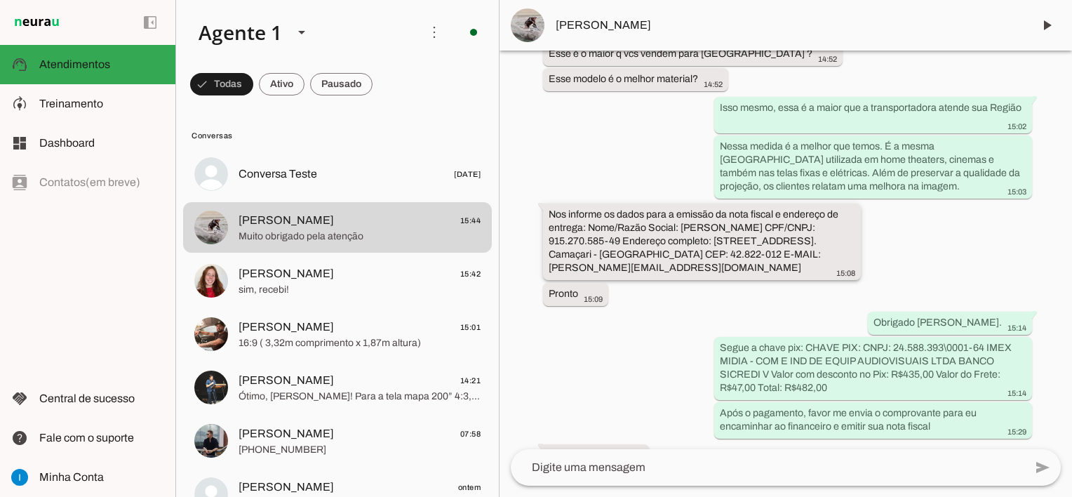
click at [0, 0] on slot "Nos informe os dados para a emissão da nota fiscal e endereço de entrega: Nome/…" at bounding box center [0, 0] width 0 height 0
drag, startPoint x: 599, startPoint y: 241, endPoint x: 674, endPoint y: 234, distance: 74.6
click at [0, 0] on slot "Nos informe os dados para a emissão da nota fiscal e endereço de entrega: Nome/…" at bounding box center [0, 0] width 0 height 0
drag, startPoint x: 550, startPoint y: 266, endPoint x: 601, endPoint y: 263, distance: 50.6
click at [0, 0] on slot "Nos informe os dados para a emissão da nota fiscal e endereço de entrega: Nome/…" at bounding box center [0, 0] width 0 height 0
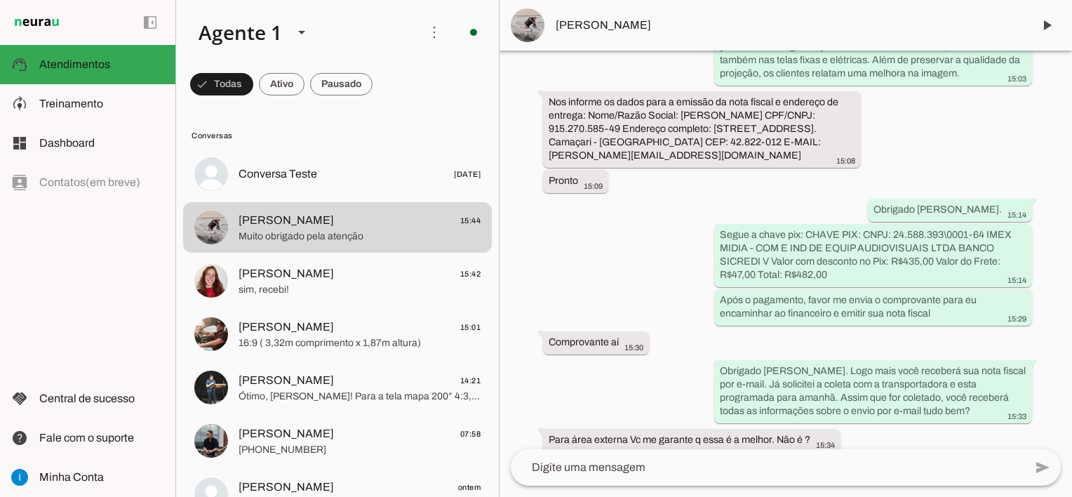
scroll to position [6565, 0]
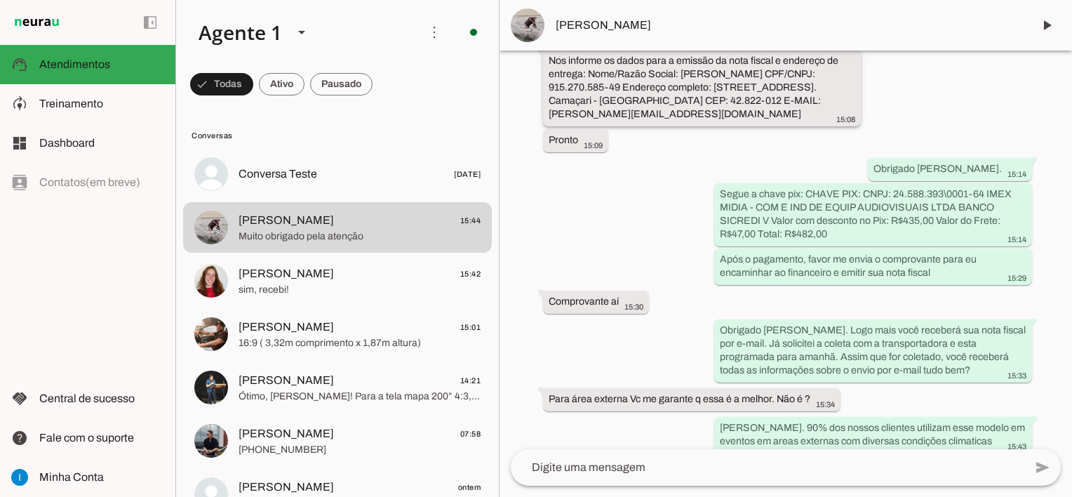
drag, startPoint x: 585, startPoint y: 101, endPoint x: 629, endPoint y: 100, distance: 43.5
click at [0, 0] on slot "Nos informe os dados para a emissão da nota fiscal e endereço de entrega: Nome/…" at bounding box center [0, 0] width 0 height 0
drag, startPoint x: 641, startPoint y: 111, endPoint x: 772, endPoint y: 112, distance: 131.2
click at [0, 0] on slot "Nos informe os dados para a emissão da nota fiscal e endereço de entrega: Nome/…" at bounding box center [0, 0] width 0 height 0
click at [577, 24] on span "[PERSON_NAME]" at bounding box center [789, 25] width 466 height 17
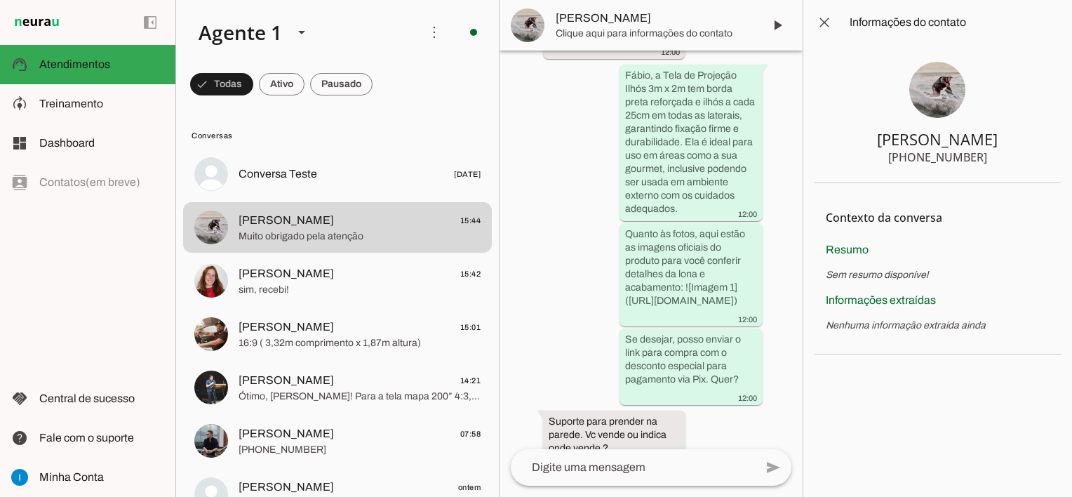
scroll to position [10888, 0]
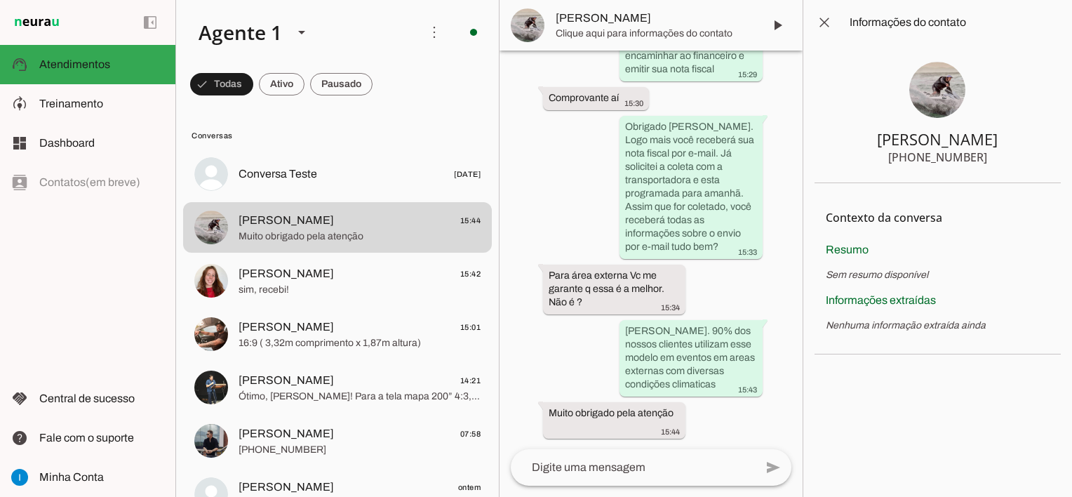
drag, startPoint x: 918, startPoint y: 154, endPoint x: 981, endPoint y: 149, distance: 63.4
click at [980, 149] on div "[PHONE_NUMBER]" at bounding box center [937, 157] width 99 height 17
drag, startPoint x: 828, startPoint y: 23, endPoint x: 750, endPoint y: 133, distance: 134.9
click at [828, 22] on span at bounding box center [825, 23] width 34 height 34
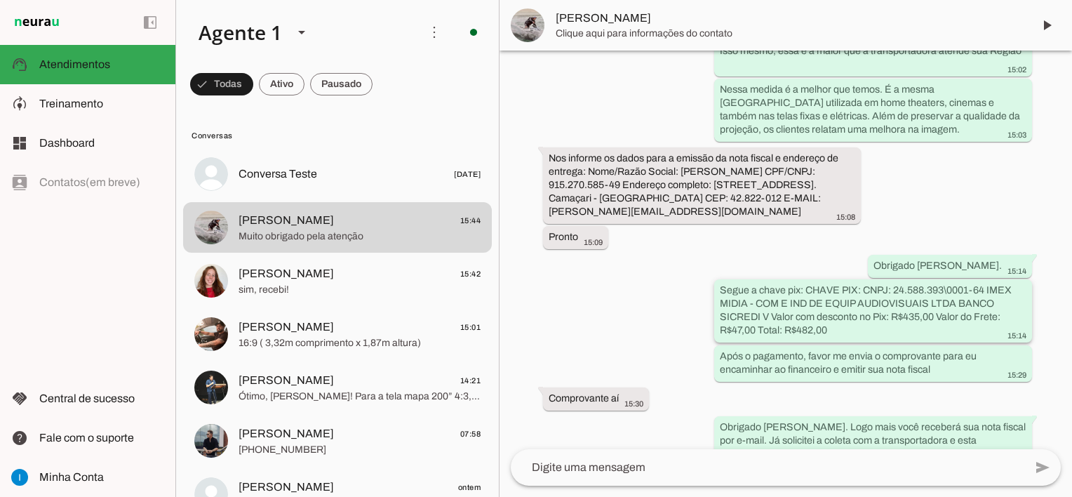
scroll to position [6481, 0]
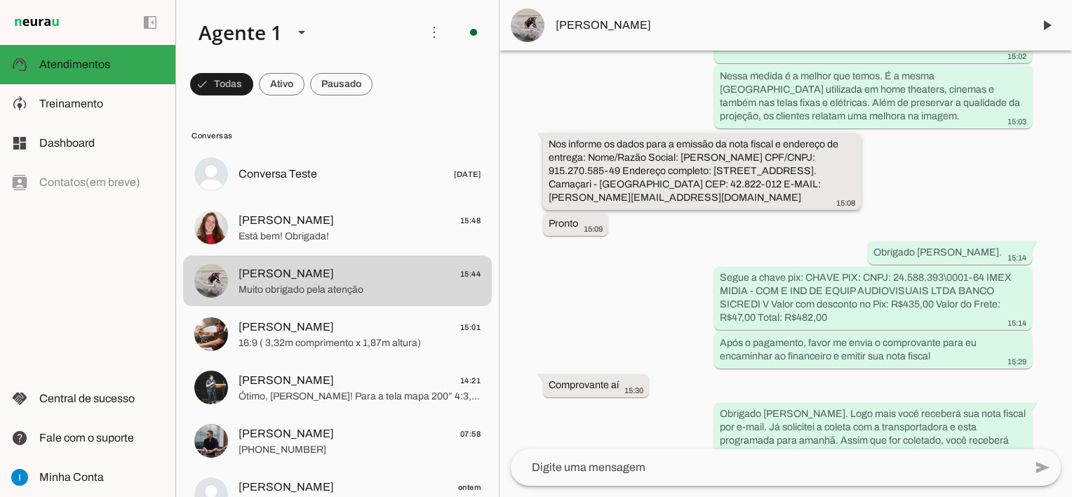
drag, startPoint x: 641, startPoint y: 196, endPoint x: 658, endPoint y: 195, distance: 16.9
click at [0, 0] on slot "Nos informe os dados para a emissão da nota fiscal e endereço de entrega: Nome/…" at bounding box center [0, 0] width 0 height 0
drag, startPoint x: 658, startPoint y: 195, endPoint x: 640, endPoint y: 196, distance: 18.3
click at [0, 0] on slot "Nos informe os dados para a emissão da nota fiscal e endereço de entrega: Nome/…" at bounding box center [0, 0] width 0 height 0
drag, startPoint x: 640, startPoint y: 196, endPoint x: 772, endPoint y: 204, distance: 132.2
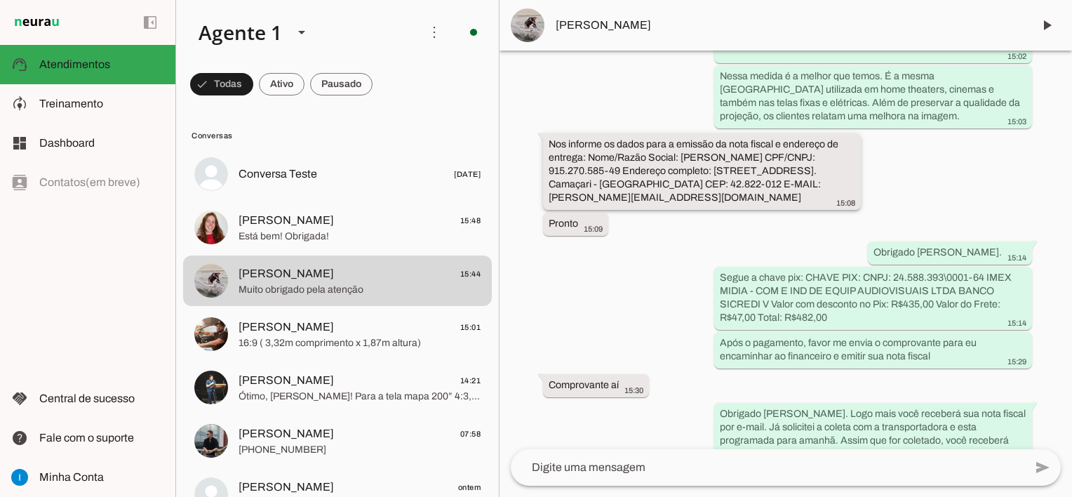
click at [772, 204] on div "Nos informe os dados para a emissão da nota fiscal e endereço de entrega: Nome/…" at bounding box center [702, 173] width 307 height 71
click at [567, 32] on span "[PERSON_NAME]" at bounding box center [789, 25] width 466 height 17
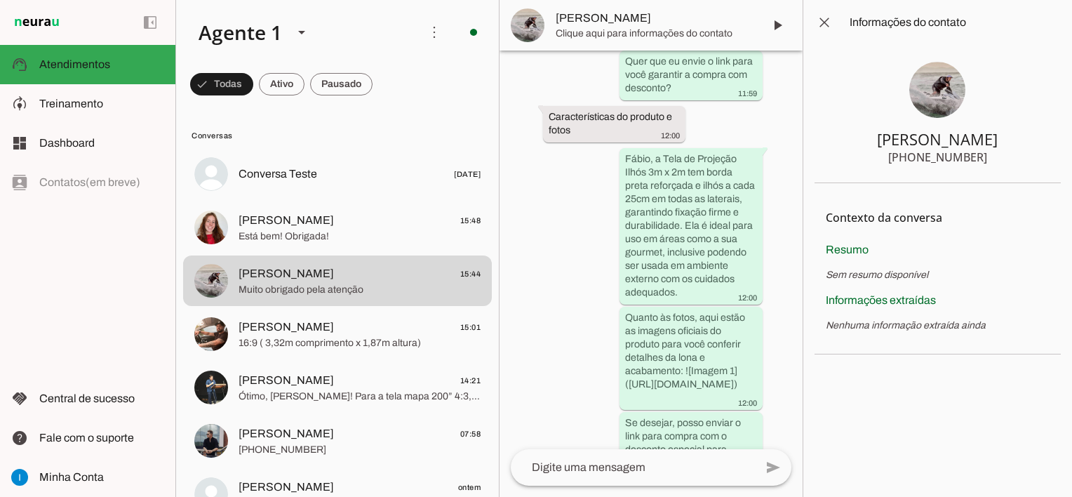
scroll to position [10804, 0]
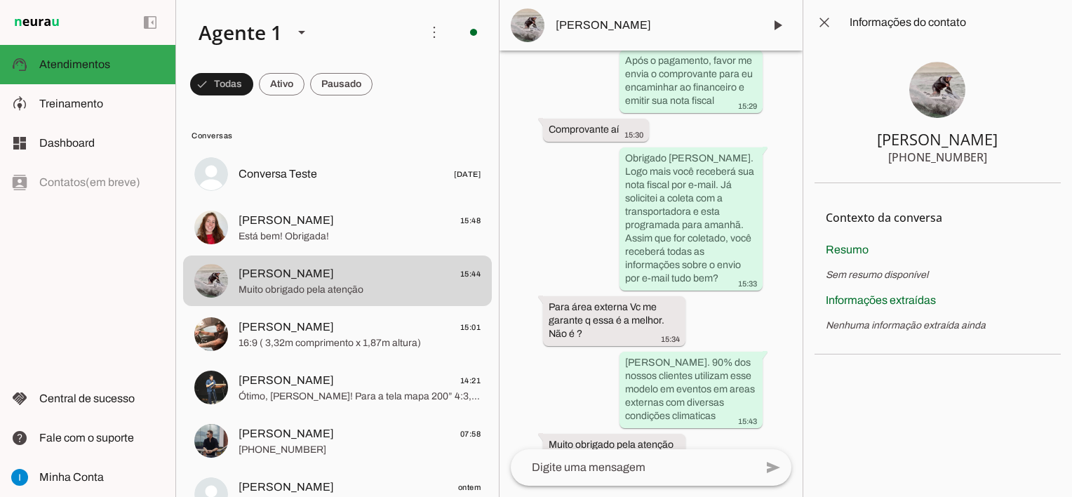
drag, startPoint x: 923, startPoint y: 156, endPoint x: 989, endPoint y: 159, distance: 66.0
click at [989, 159] on section "Fabio +55 7193881976" at bounding box center [938, 114] width 246 height 138
click at [822, 25] on span at bounding box center [825, 23] width 34 height 34
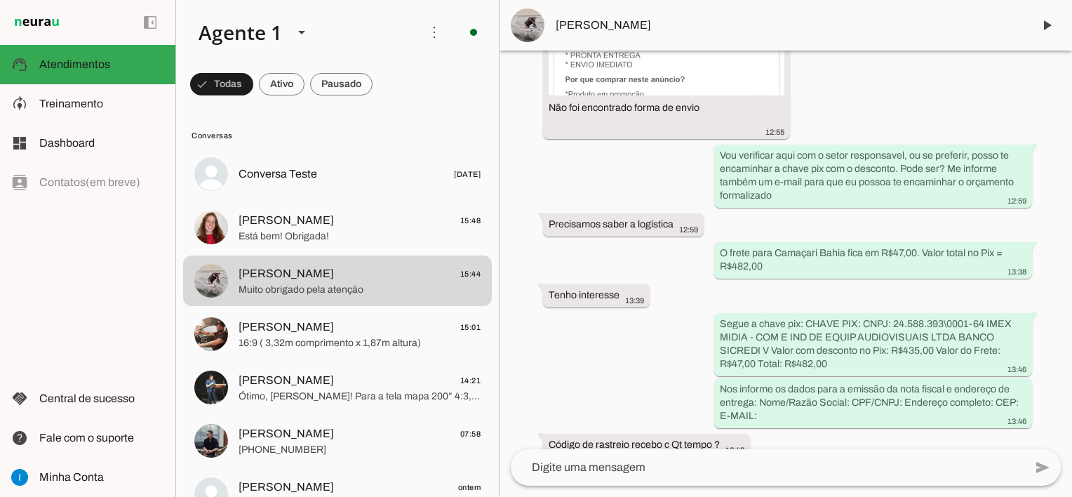
scroll to position [5874, 0]
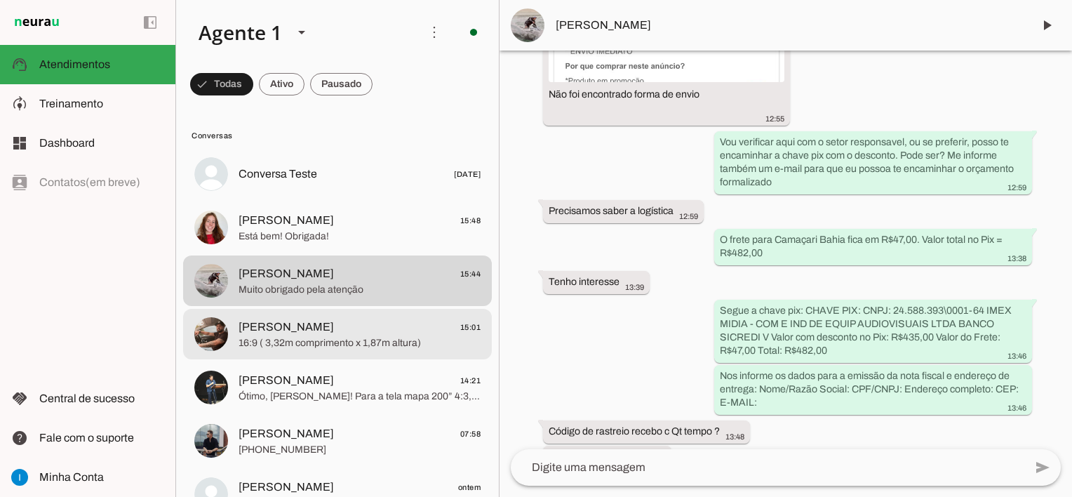
click at [345, 337] on span "16:9 ( 3,32m comprimento x 1,87m altura)" at bounding box center [360, 343] width 242 height 14
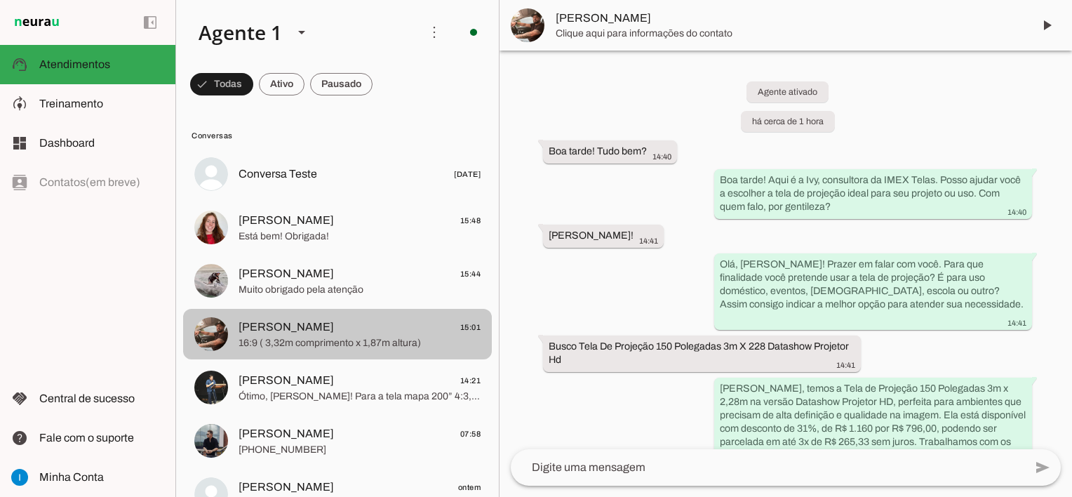
scroll to position [1663, 0]
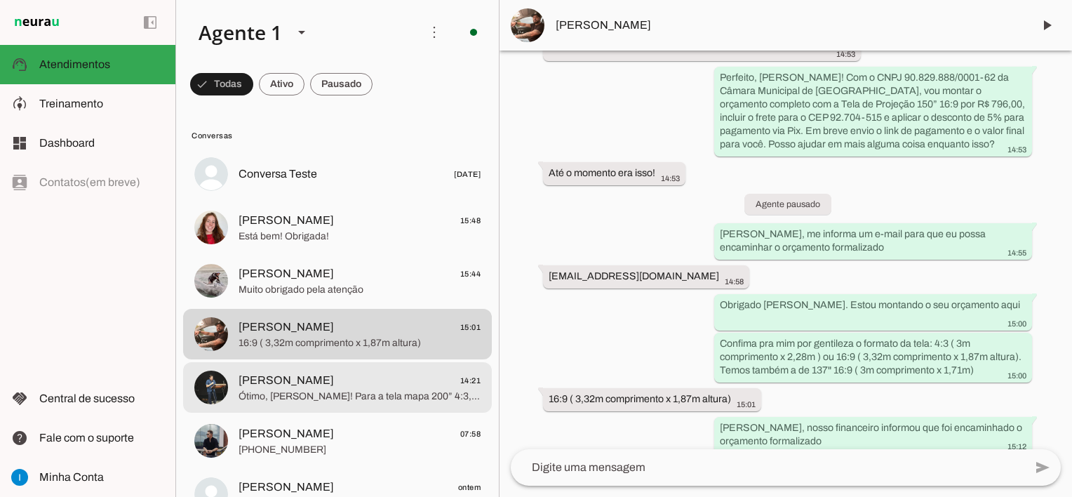
click at [387, 391] on span "Ótimo, [PERSON_NAME]! Para a tela mapa 200” 4:3, você pode conferir aqui o link…" at bounding box center [360, 396] width 242 height 14
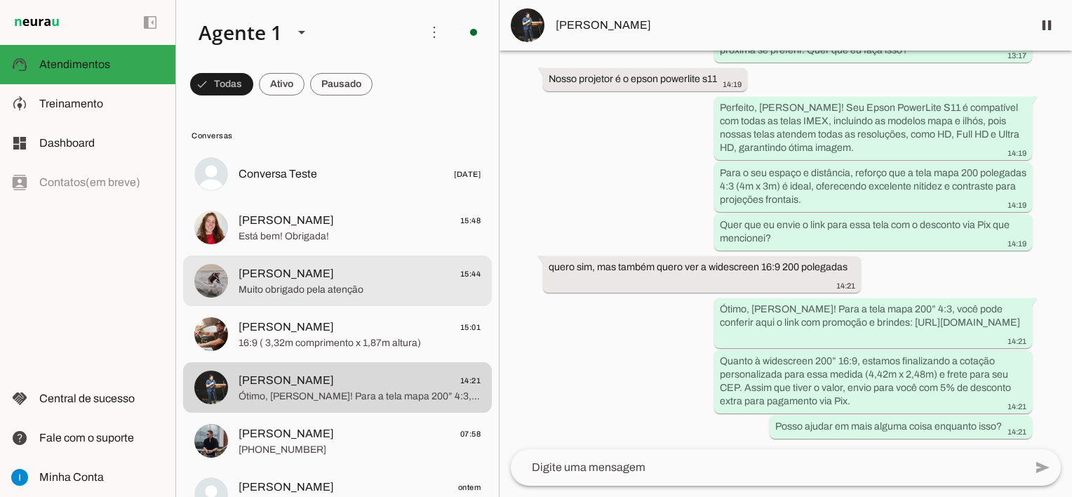
click at [375, 281] on span "Fabio 15:44" at bounding box center [360, 274] width 242 height 18
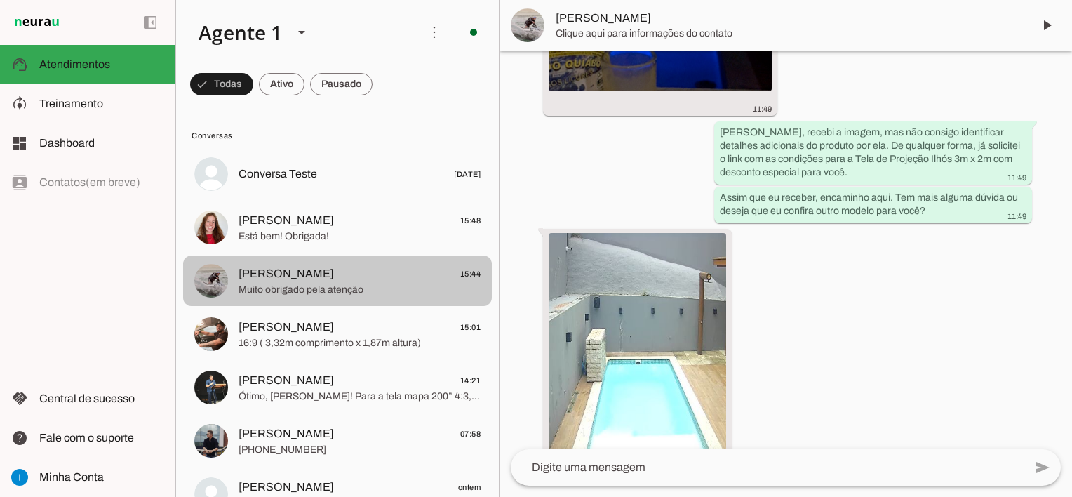
scroll to position [6608, 0]
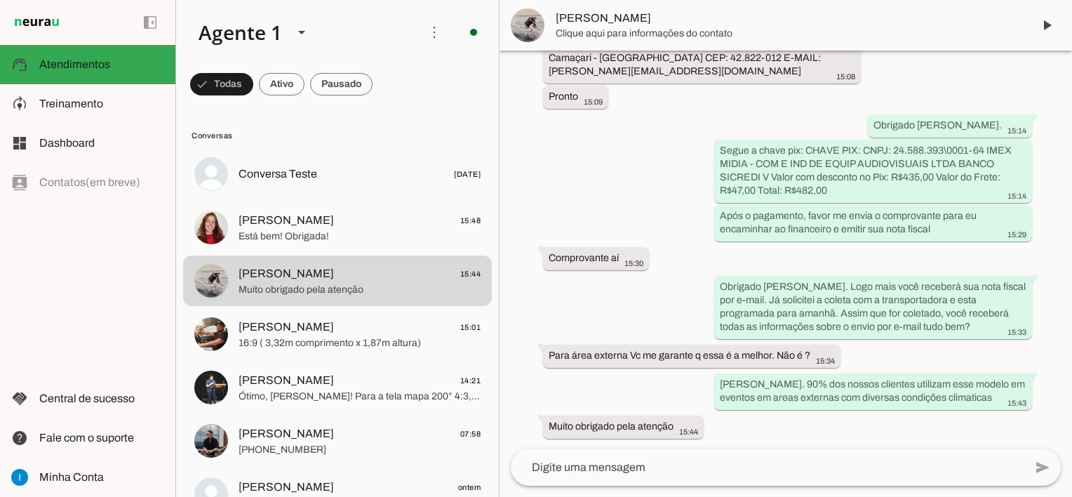
click at [583, 469] on textarea at bounding box center [768, 467] width 514 height 17
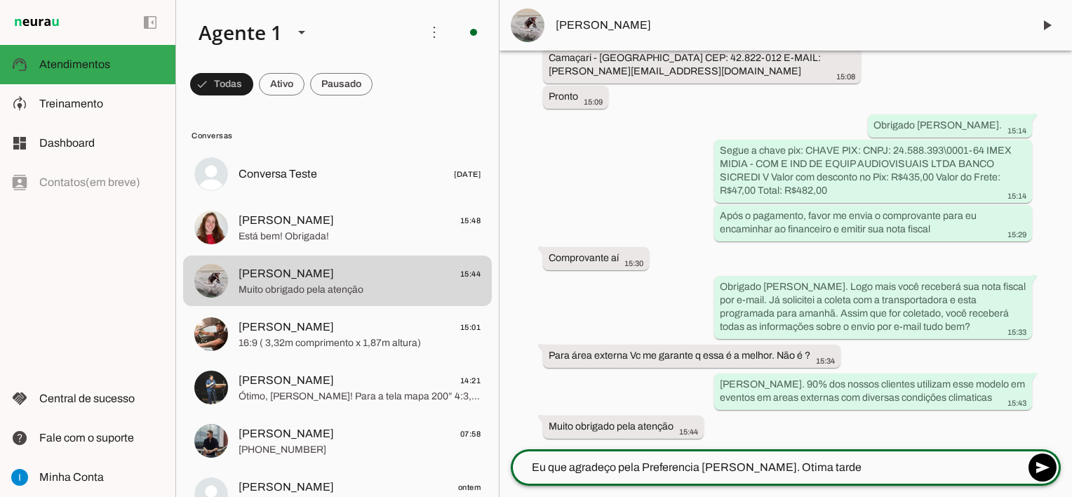
type textarea "Eu que agradeço pela Preferencia Fabio. Otima tarde"
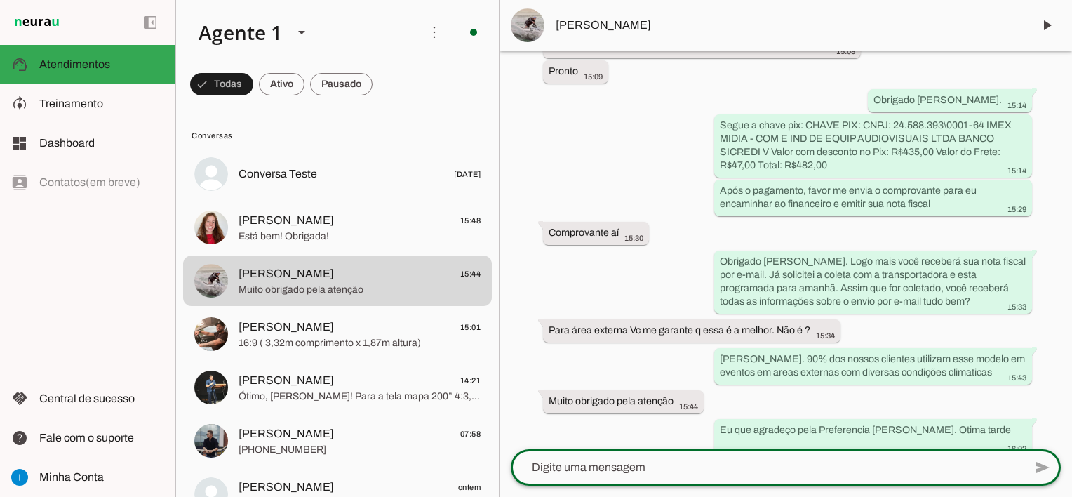
scroll to position [6637, 0]
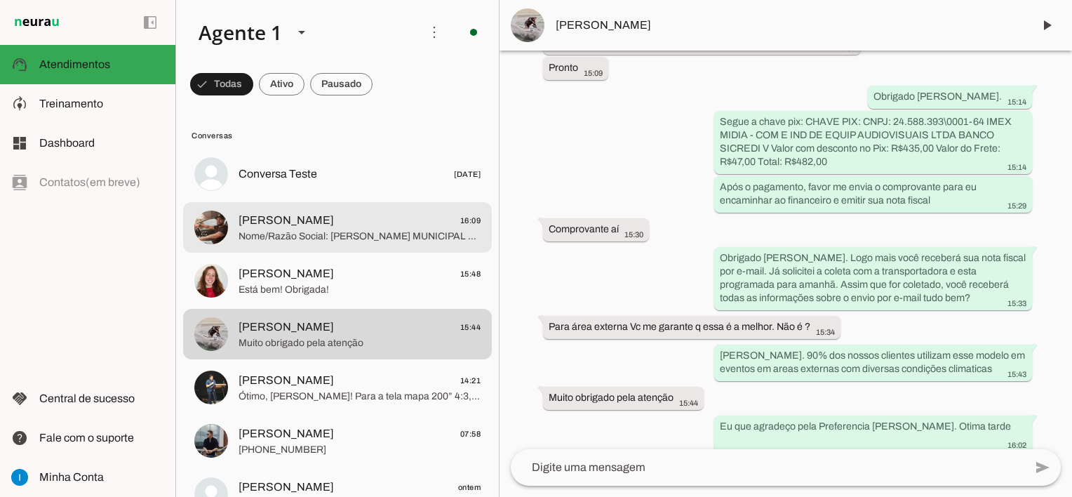
click at [418, 243] on span "Nome/Razão Social: [PERSON_NAME] MUNICIPAL CPF/CNPJ: 90.829.888/0001-62 Endereç…" at bounding box center [360, 236] width 242 height 14
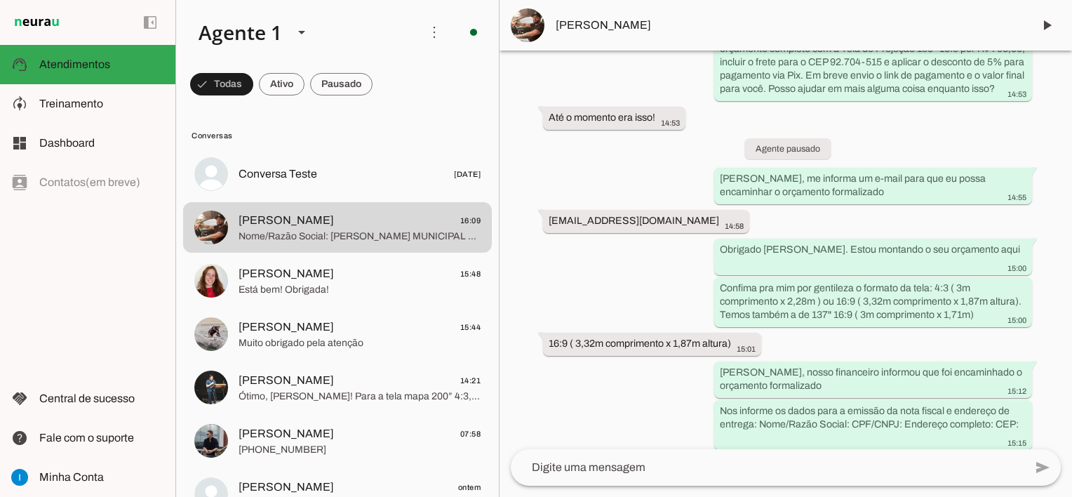
click at [637, 469] on textarea at bounding box center [768, 467] width 514 height 17
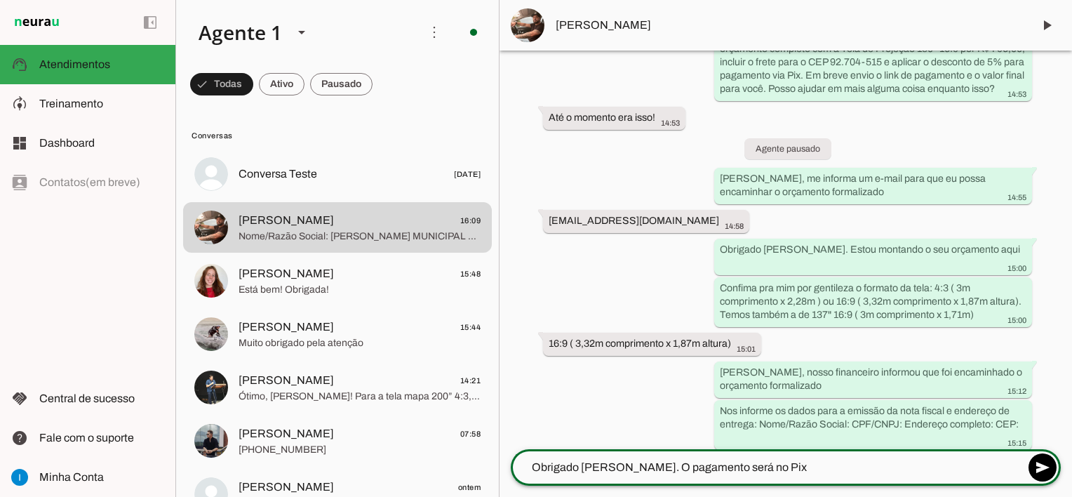
click at [619, 463] on textarea "Obrigado Taylor. O pagamento será no Pix" at bounding box center [768, 467] width 514 height 17
click at [765, 472] on textarea "Obrigado Taylor. O pagamento será no Pix" at bounding box center [768, 467] width 514 height 17
type textarea "Obrigado Taylor. O pagamento será no Pix?"
type md-outlined-text-field "Obrigado Taylor. O pagamento será no Pix?"
drag, startPoint x: 617, startPoint y: 463, endPoint x: 802, endPoint y: 457, distance: 184.6
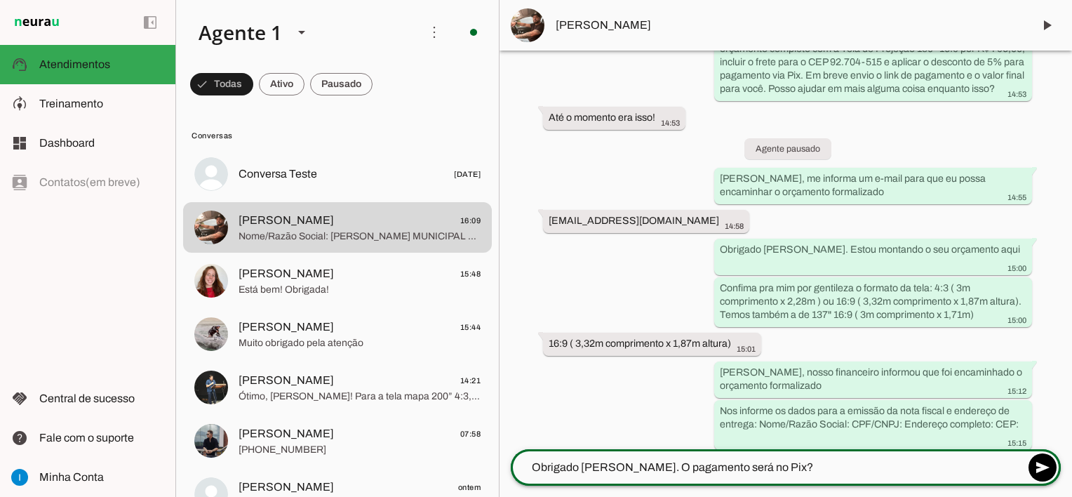
click at [802, 457] on div "Obrigado Taylor. O pagamento será no Pix?" at bounding box center [768, 467] width 514 height 36
type textarea "Obrigado Taylor."
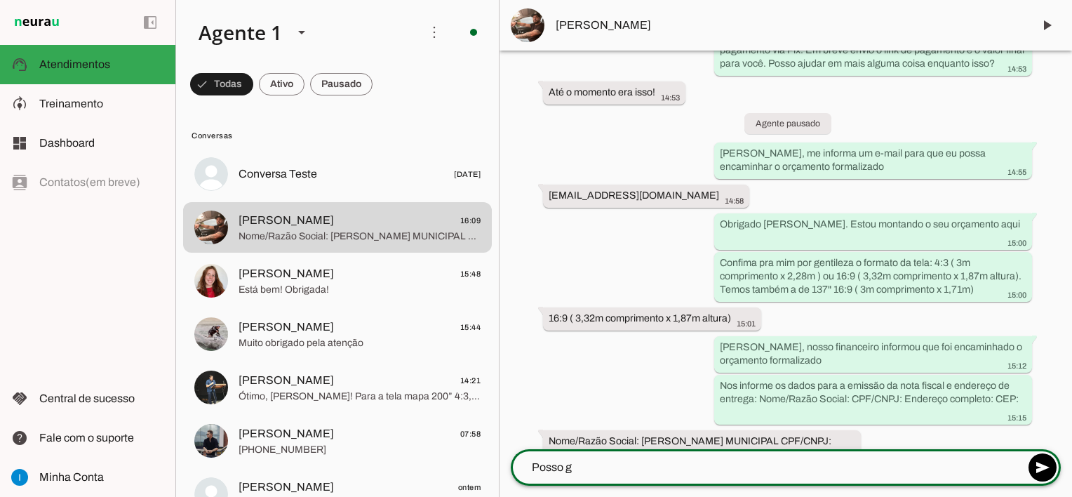
scroll to position [1748, 0]
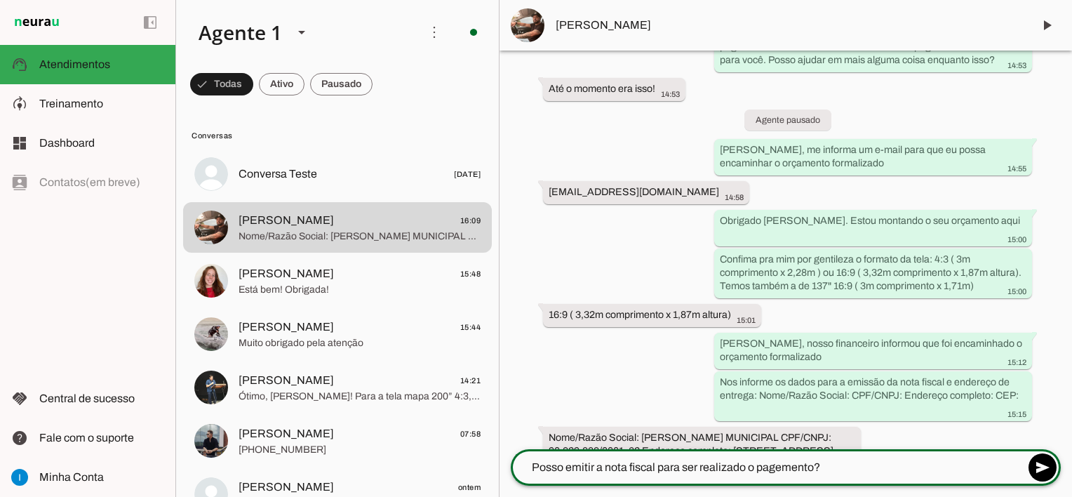
click at [780, 462] on textarea "Posso emitir a nota fiscal para ser realizado o pagemento?" at bounding box center [768, 467] width 514 height 17
type textarea "Posso emitir a nota fiscal para ser realizado o pagamento?"
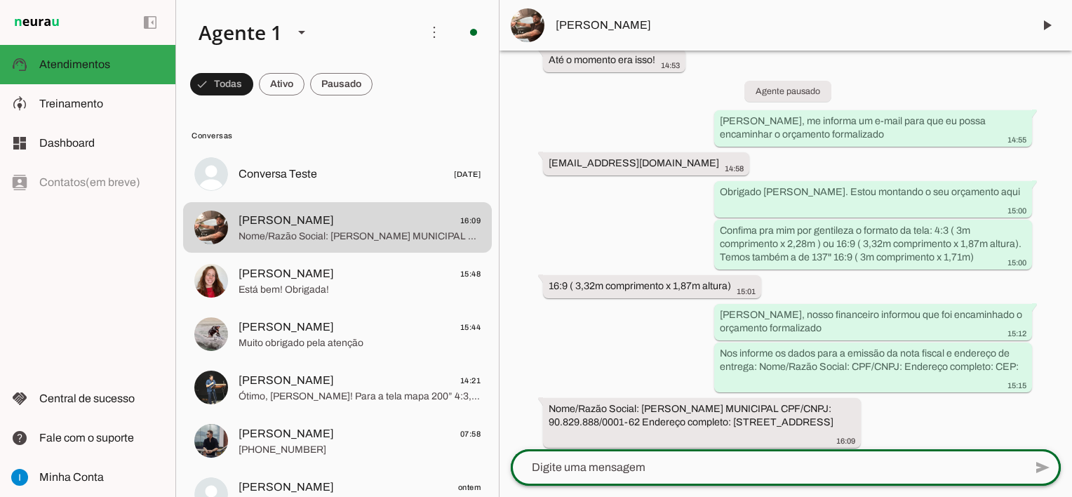
scroll to position [1773, 0]
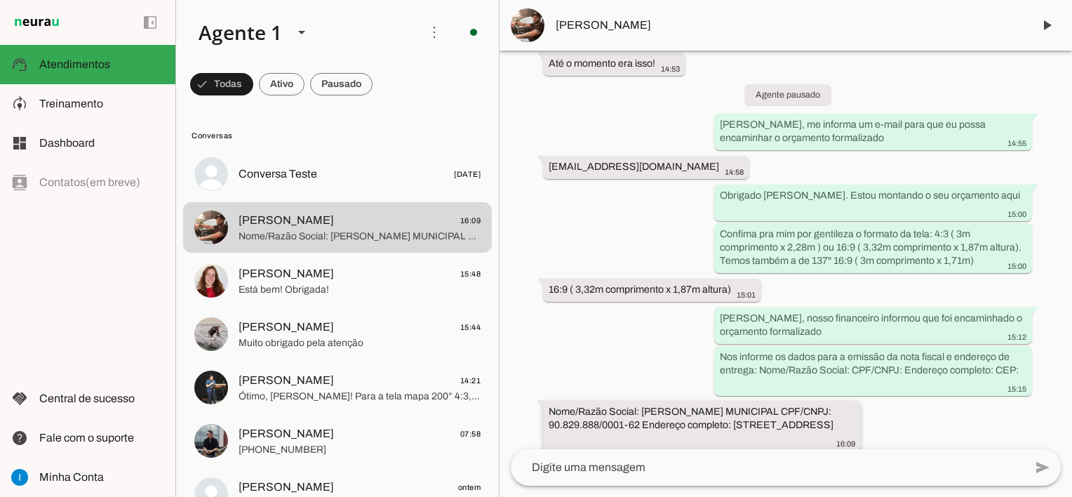
drag, startPoint x: 554, startPoint y: 356, endPoint x: 640, endPoint y: 353, distance: 85.7
click at [0, 0] on slot "Nome/Razão Social: [PERSON_NAME] MUNICIPAL CPF/CNPJ: 90.829.888/0001-62 Endereç…" at bounding box center [0, 0] width 0 height 0
drag, startPoint x: 749, startPoint y: 369, endPoint x: 803, endPoint y: 370, distance: 53.3
click at [803, 405] on div "Nome/Razão Social: GUAIBA CAMARA MUNICIPAL CPF/CNPJ: 90.829.888/0001-62 Endereç…" at bounding box center [702, 427] width 307 height 44
drag, startPoint x: 549, startPoint y: 98, endPoint x: 664, endPoint y: 94, distance: 115.1
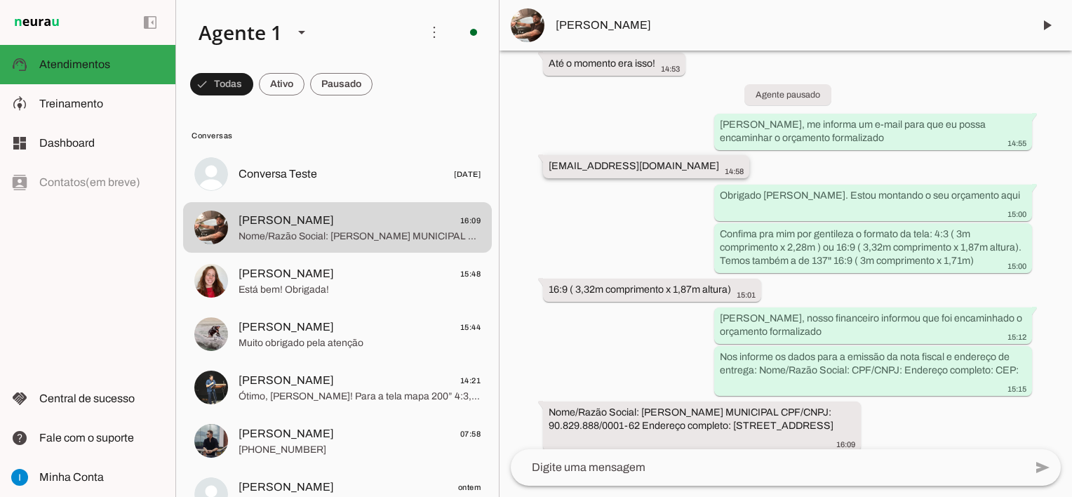
click at [664, 159] on div "diretoria@guaiba.rs.leg.br 14:58" at bounding box center [646, 168] width 195 height 18
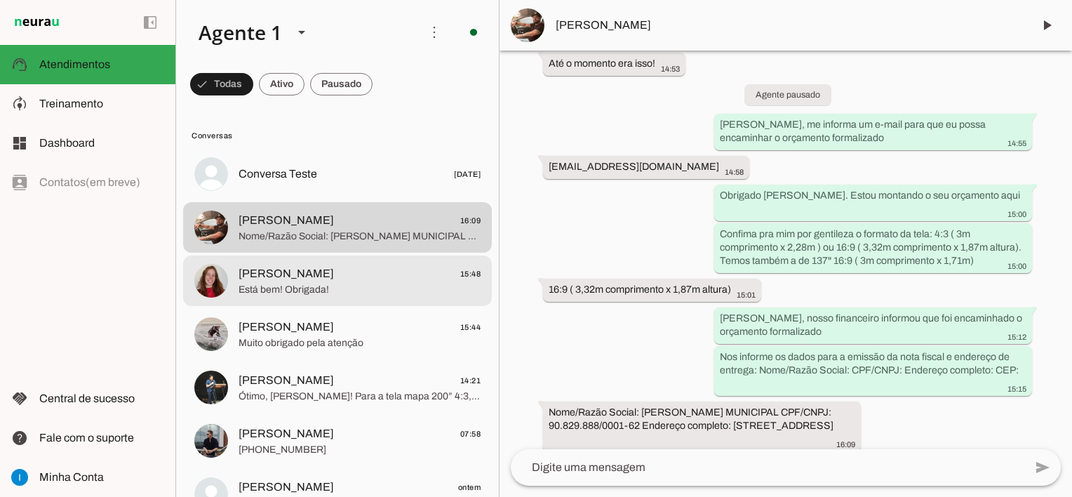
click at [334, 285] on span "Está bem! Obrigada!" at bounding box center [360, 290] width 242 height 14
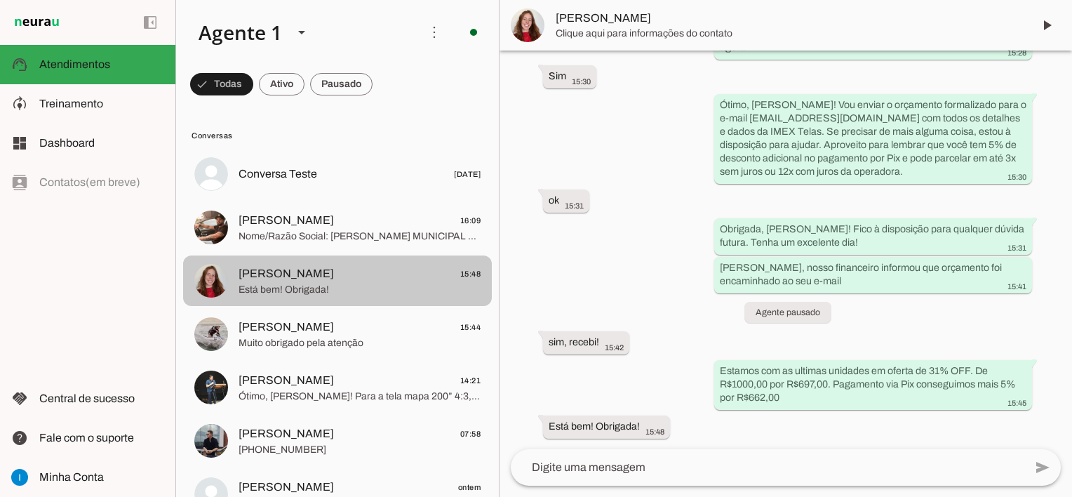
scroll to position [1113, 0]
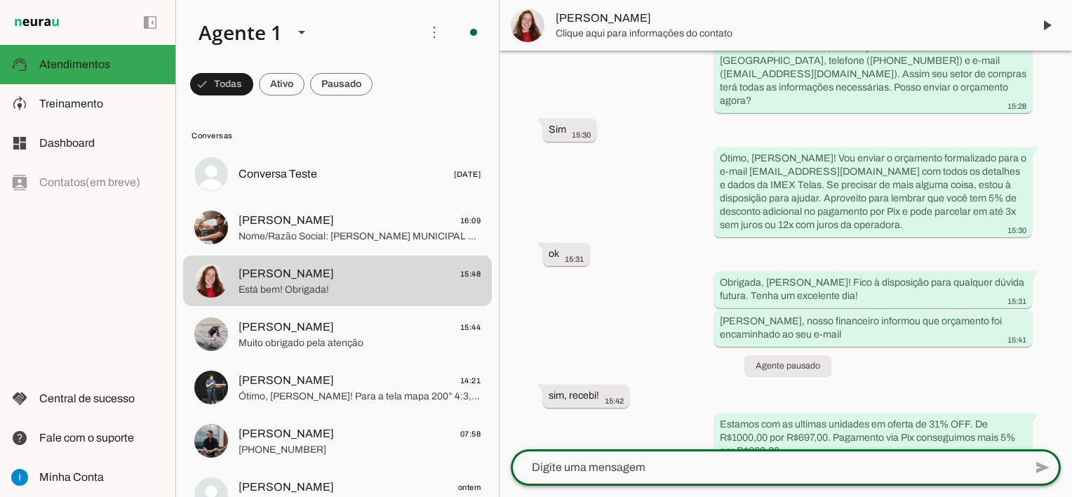
click at [604, 469] on textarea at bounding box center [768, 467] width 514 height 17
type textarea "E"
type textarea "Qualquer outra dúvida estou a sua disposição tudo bem?"
type textarea "a"
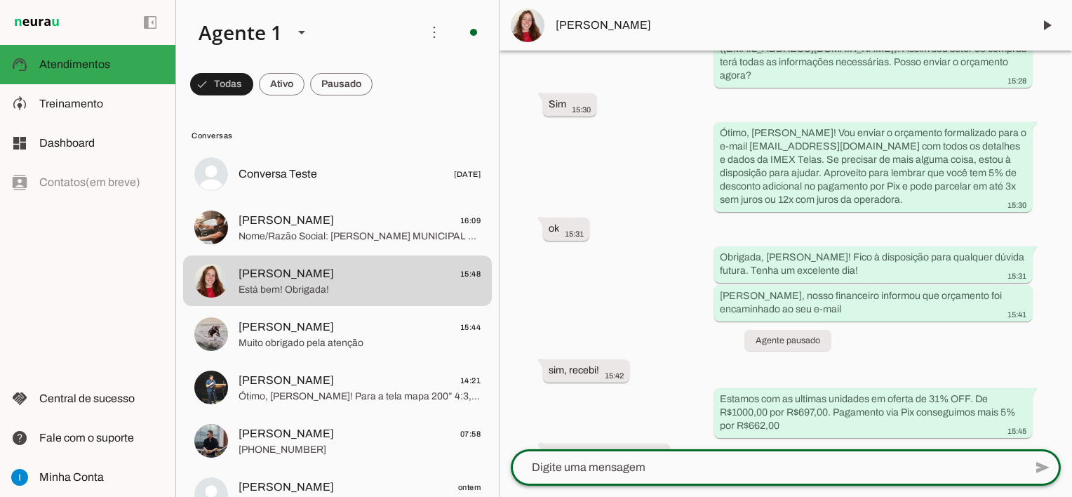
type textarea "A"
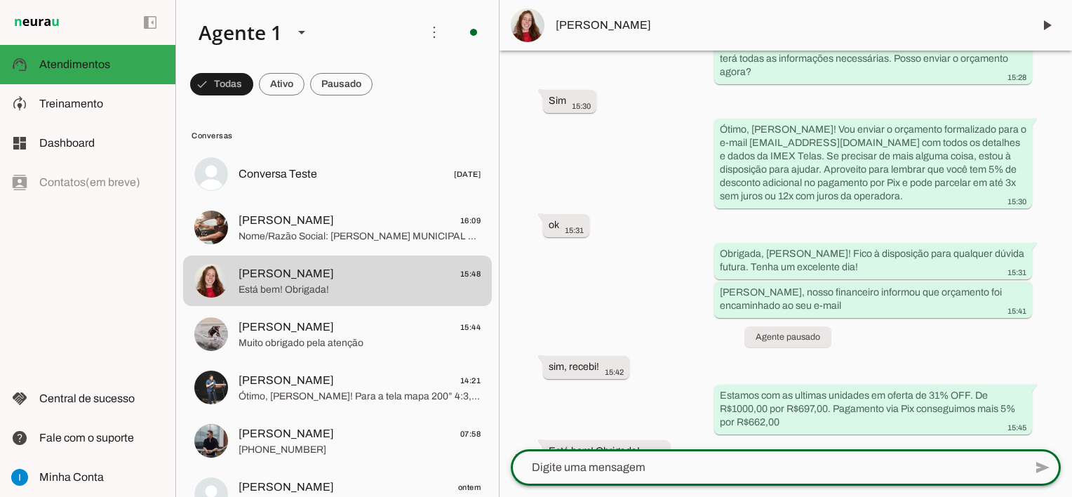
scroll to position [1141, 0]
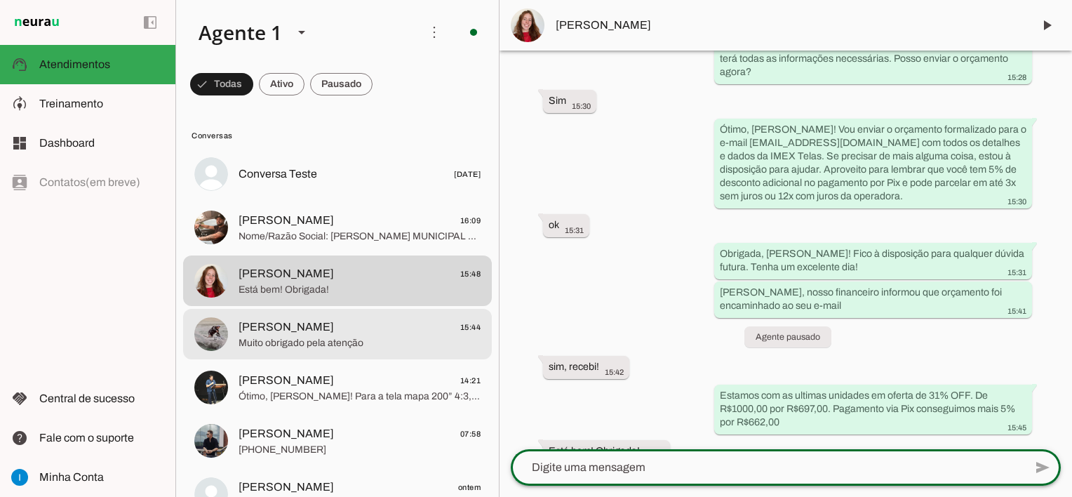
click at [378, 342] on span "Muito obrigado pela atenção" at bounding box center [360, 343] width 242 height 14
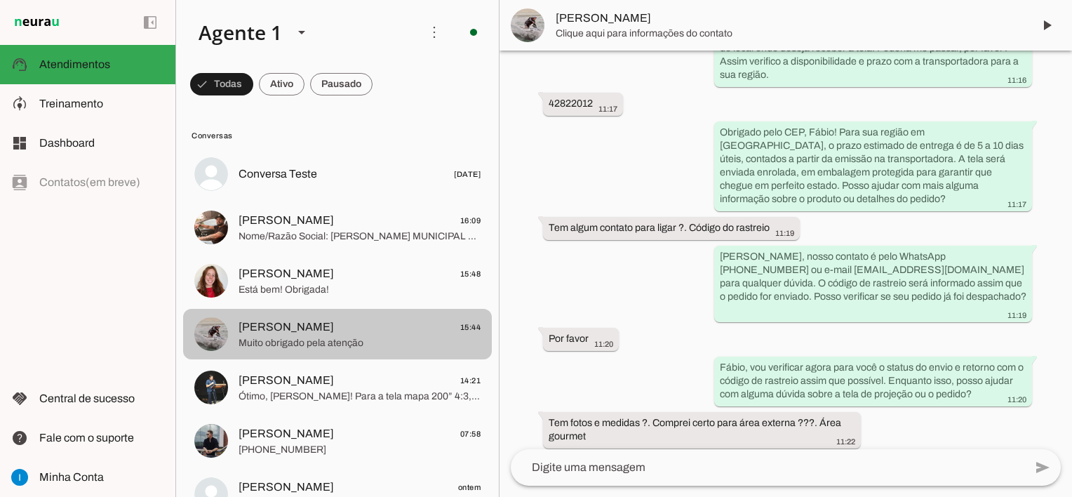
scroll to position [6637, 0]
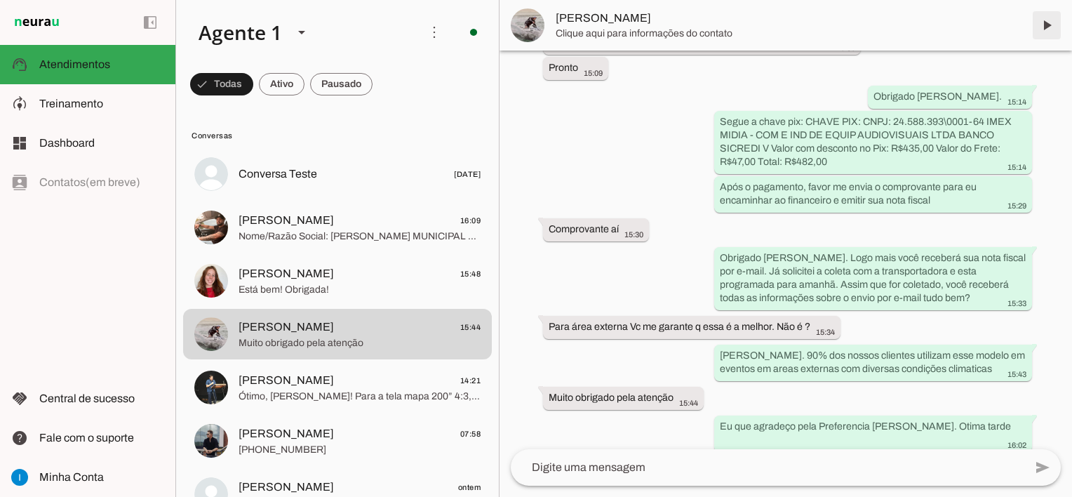
click at [1037, 26] on span at bounding box center [1047, 25] width 34 height 34
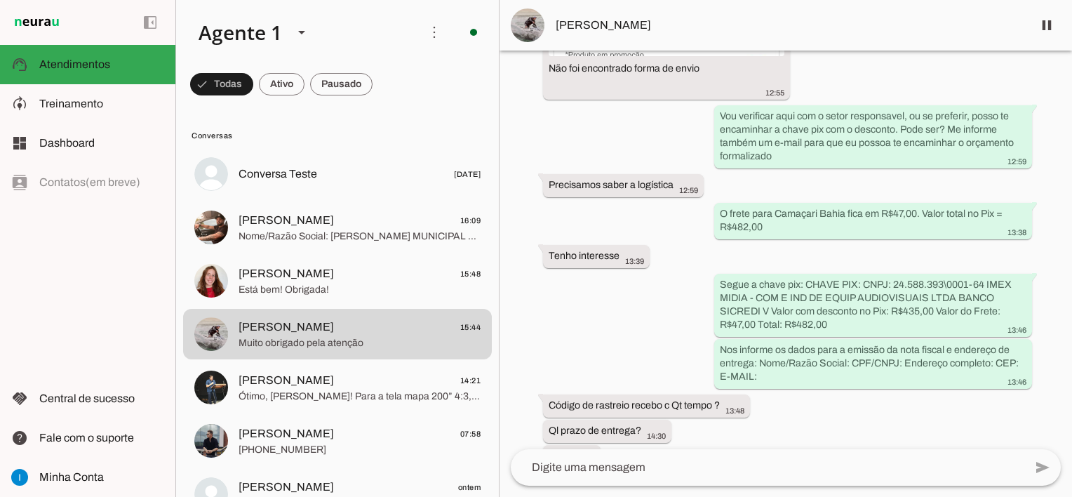
scroll to position [6670, 0]
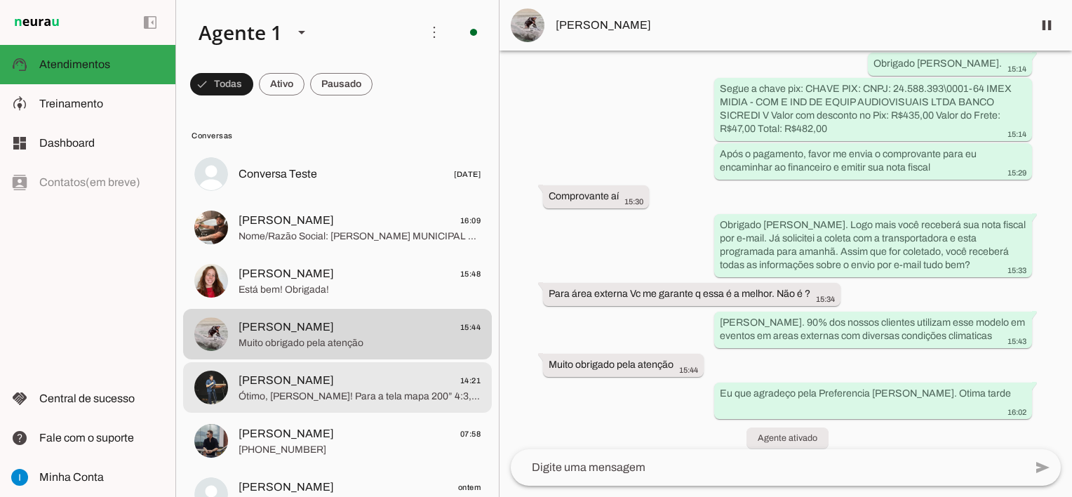
click at [340, 388] on span "Luís Carlos 14:21" at bounding box center [360, 381] width 242 height 18
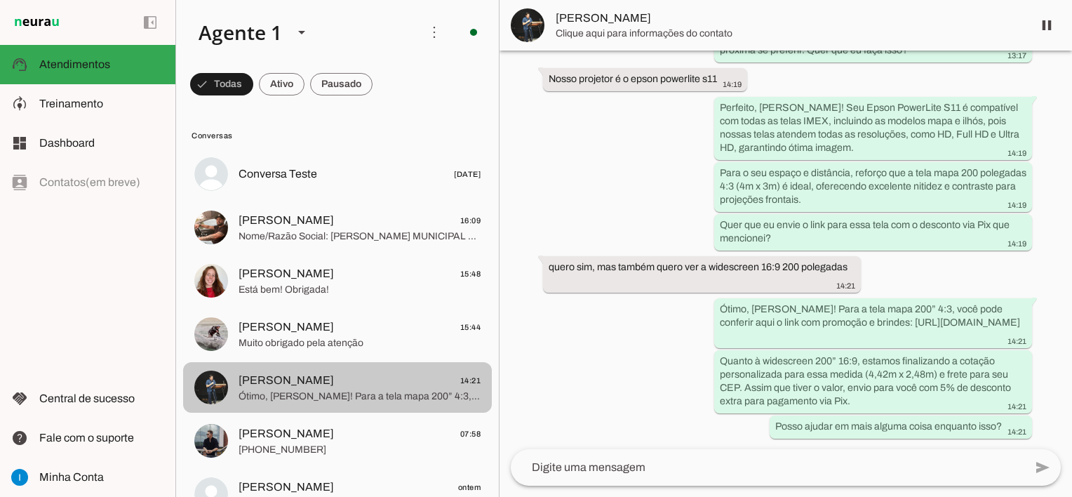
scroll to position [3003, 0]
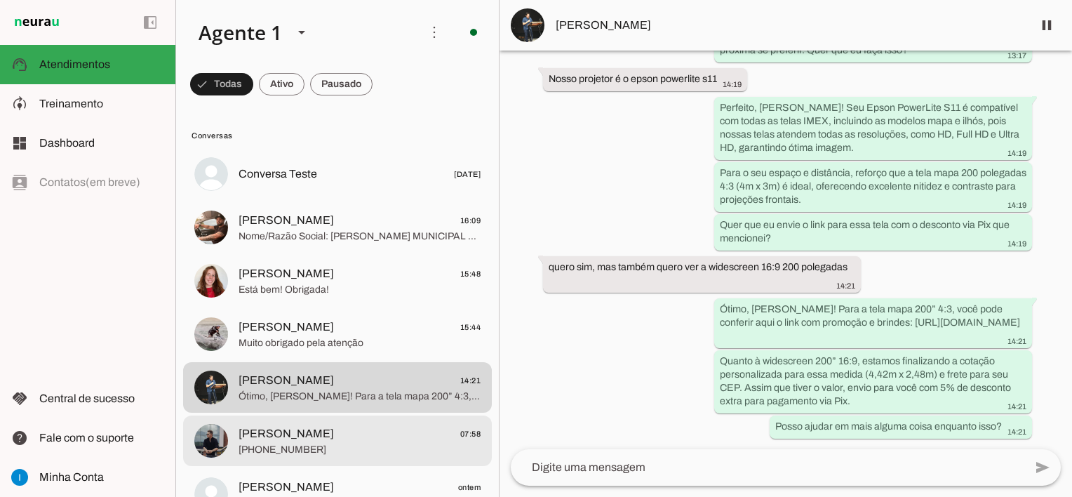
click at [321, 427] on span "[PERSON_NAME]" at bounding box center [286, 433] width 95 height 17
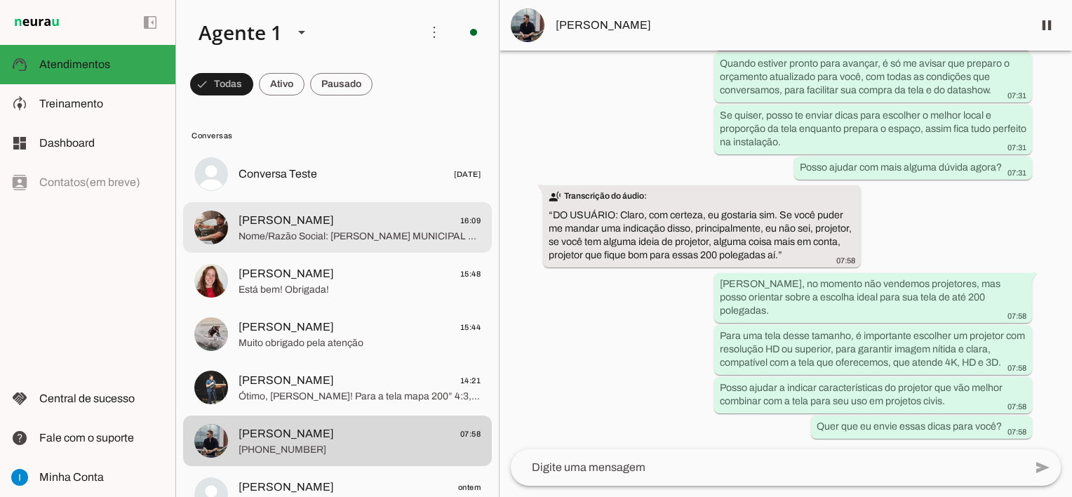
click at [373, 239] on span "Nome/Razão Social: [PERSON_NAME] MUNICIPAL CPF/CNPJ: 90.829.888/0001-62 Endereç…" at bounding box center [360, 236] width 242 height 14
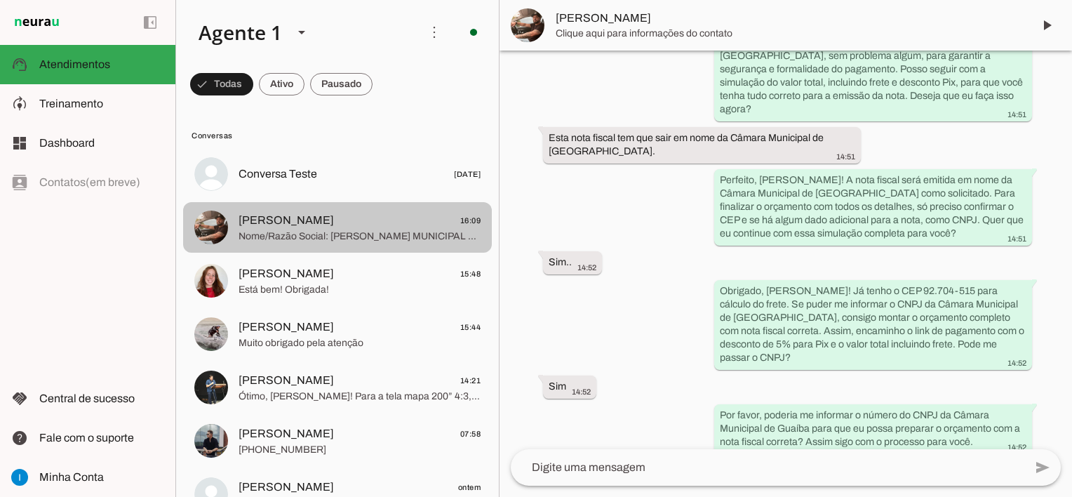
scroll to position [1773, 0]
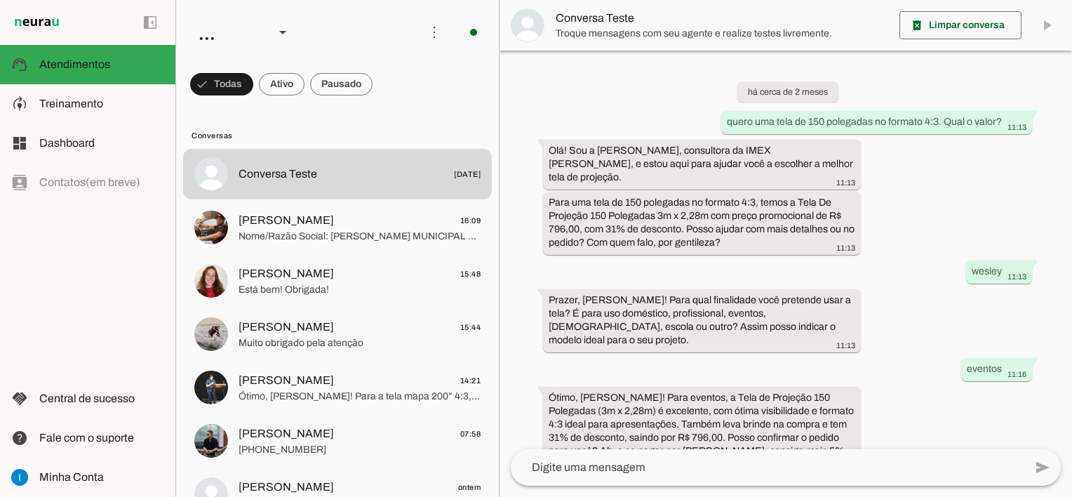
scroll to position [1026, 0]
